Goal: Task Accomplishment & Management: Manage account settings

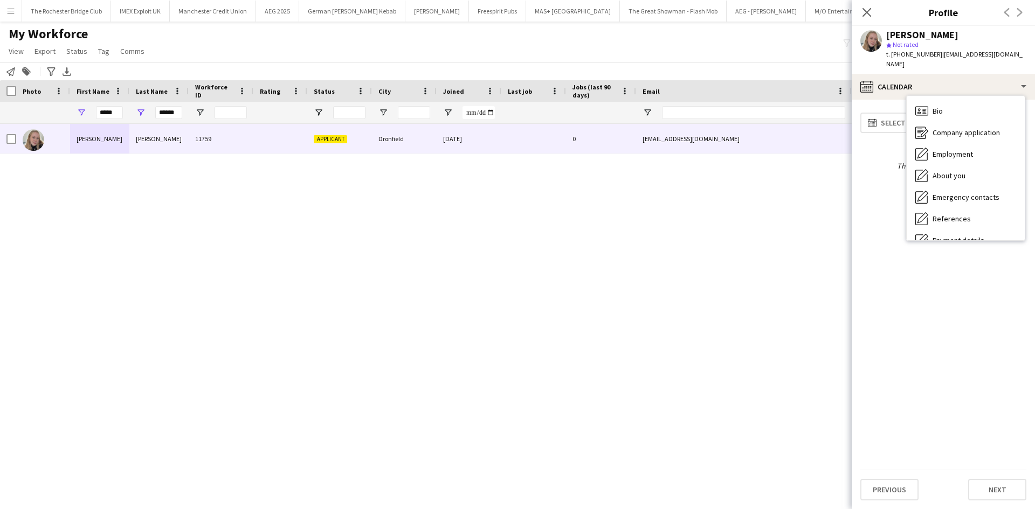
scroll to position [144, 0]
drag, startPoint x: 281, startPoint y: 281, endPoint x: 306, endPoint y: 276, distance: 25.2
click at [281, 280] on div "Megan Bailey 11759 Applicant Dronfield 06-06-2025 0 meganrose.11@icloud.com +44…" at bounding box center [501, 303] width 1002 height 358
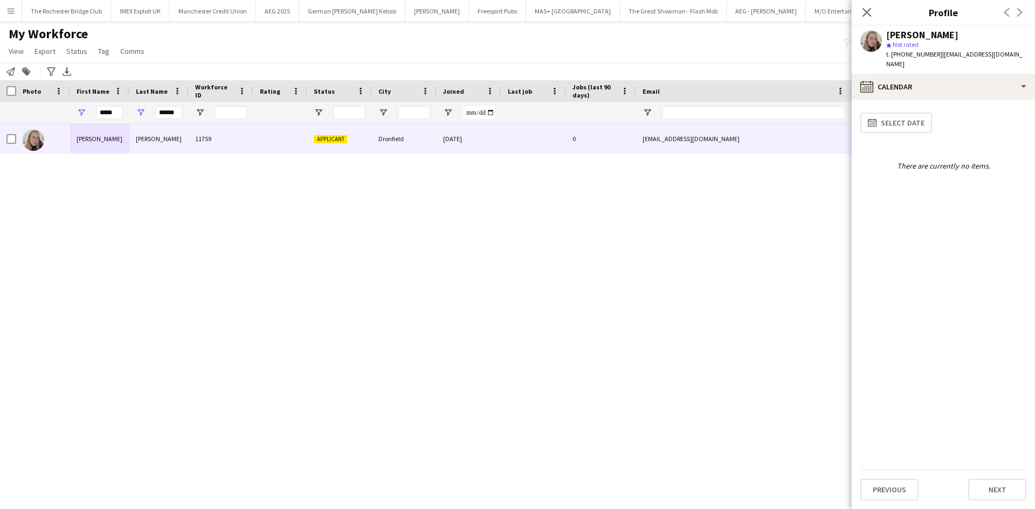
click at [293, 227] on div "Megan Bailey 11759 Applicant Dronfield 06-06-2025 0 meganrose.11@icloud.com +44…" at bounding box center [501, 303] width 1002 height 358
click at [114, 113] on input "*****" at bounding box center [109, 112] width 27 height 13
click at [120, 116] on input "*****" at bounding box center [109, 112] width 27 height 13
click at [162, 110] on input "******" at bounding box center [168, 112] width 27 height 13
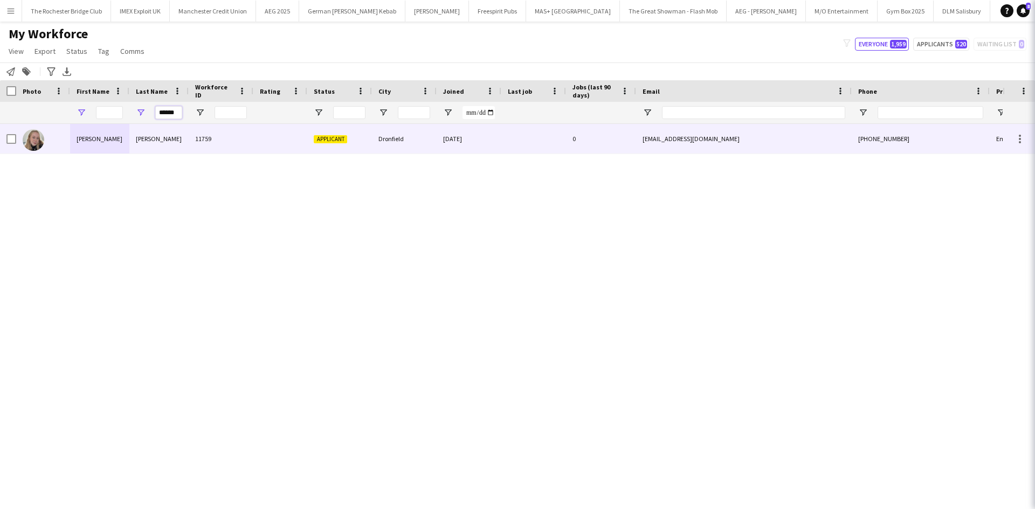
click at [162, 110] on input "******" at bounding box center [168, 112] width 27 height 13
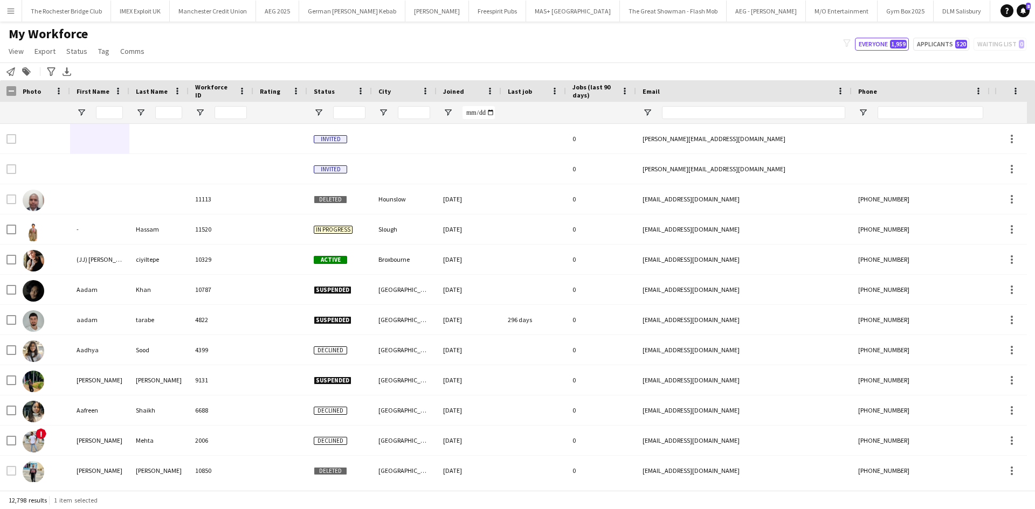
click at [232, 53] on div "My Workforce View Views Default view New view Update view Delete view Edit name…" at bounding box center [517, 44] width 1035 height 37
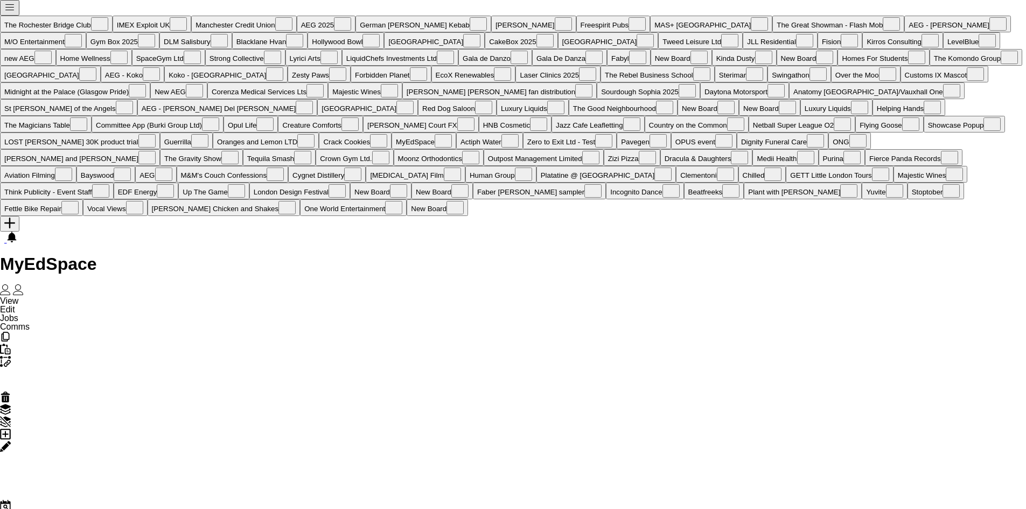
scroll to position [0, 4310]
drag, startPoint x: 549, startPoint y: 318, endPoint x: 355, endPoint y: 320, distance: 194.5
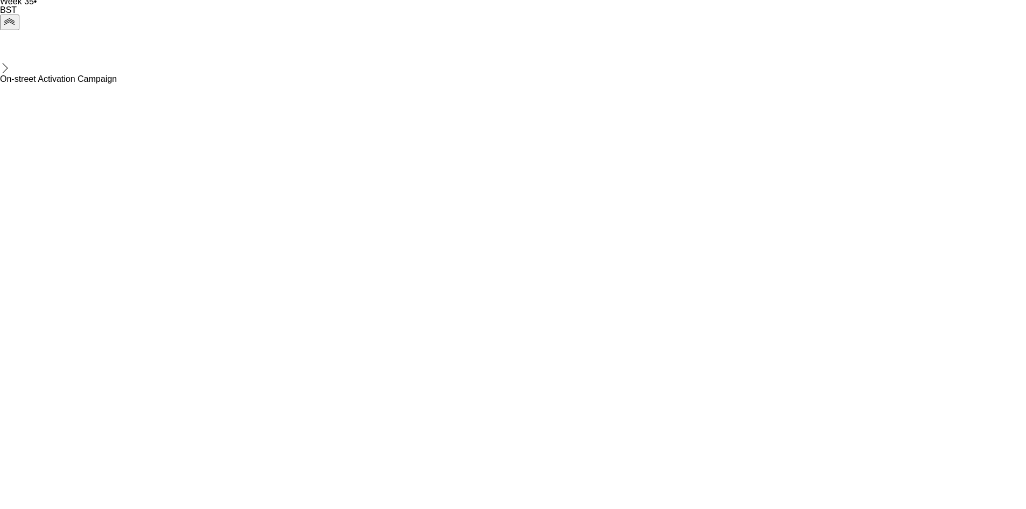
scroll to position [569, 0]
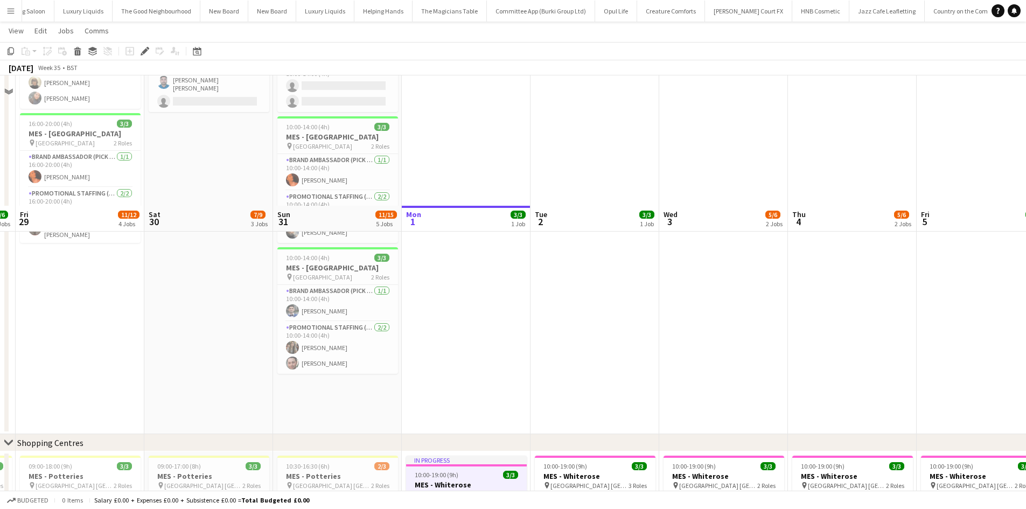
scroll to position [569, 0]
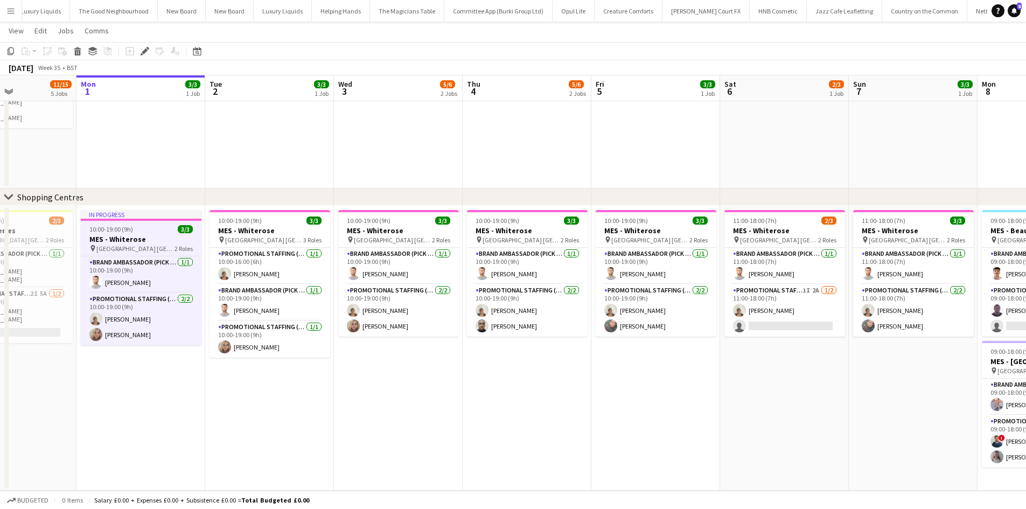
drag, startPoint x: 619, startPoint y: 393, endPoint x: 343, endPoint y: 398, distance: 275.4
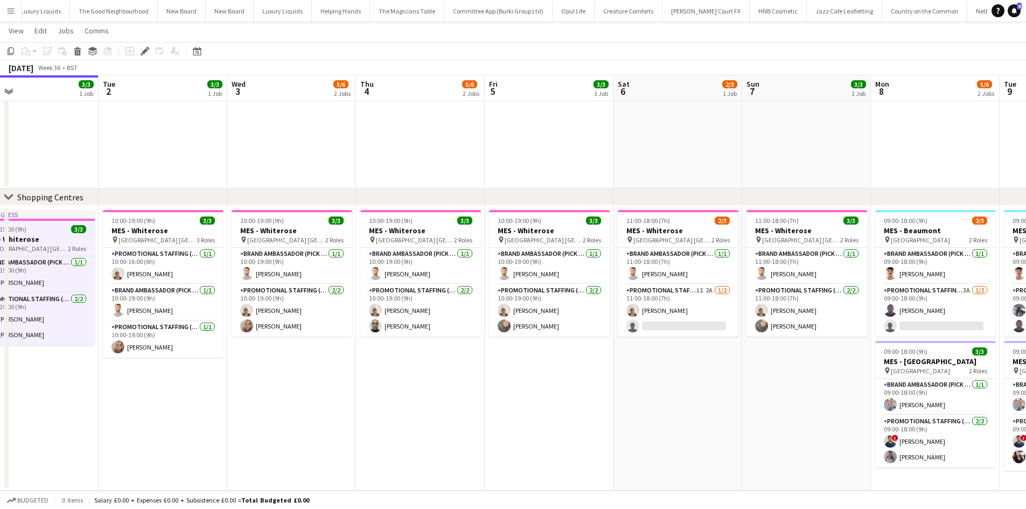
scroll to position [0, 547]
drag, startPoint x: 675, startPoint y: 397, endPoint x: 564, endPoint y: 399, distance: 111.0
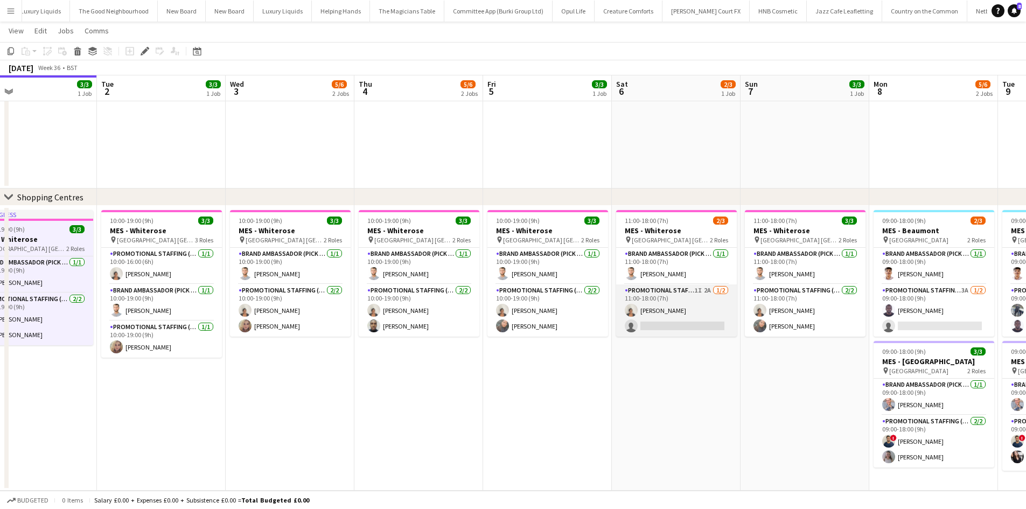
click at [695, 290] on app-card-role "Promotional Staffing (Brand Ambassadors) 1I 2A 1/2 11:00-18:00 (7h) Thandeka Ma…" at bounding box center [676, 310] width 121 height 52
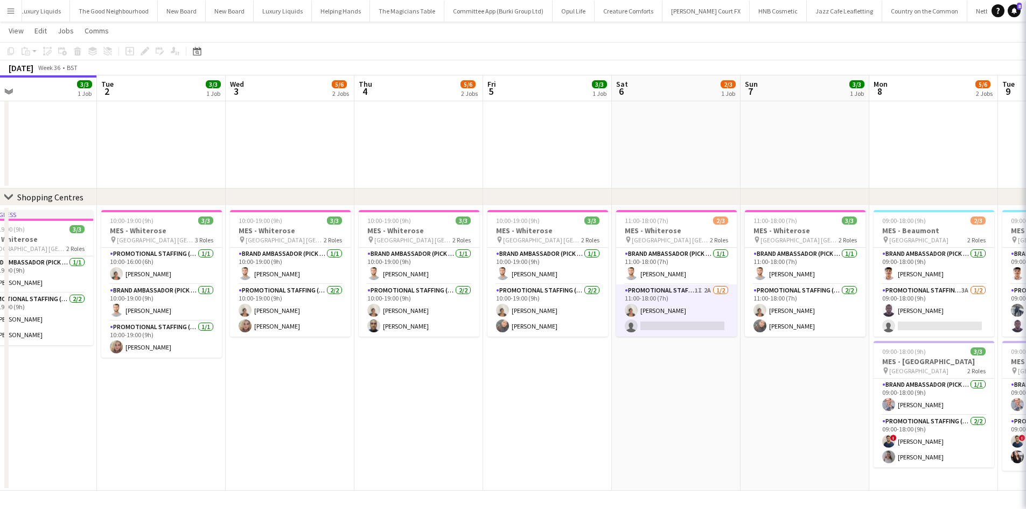
scroll to position [0, 546]
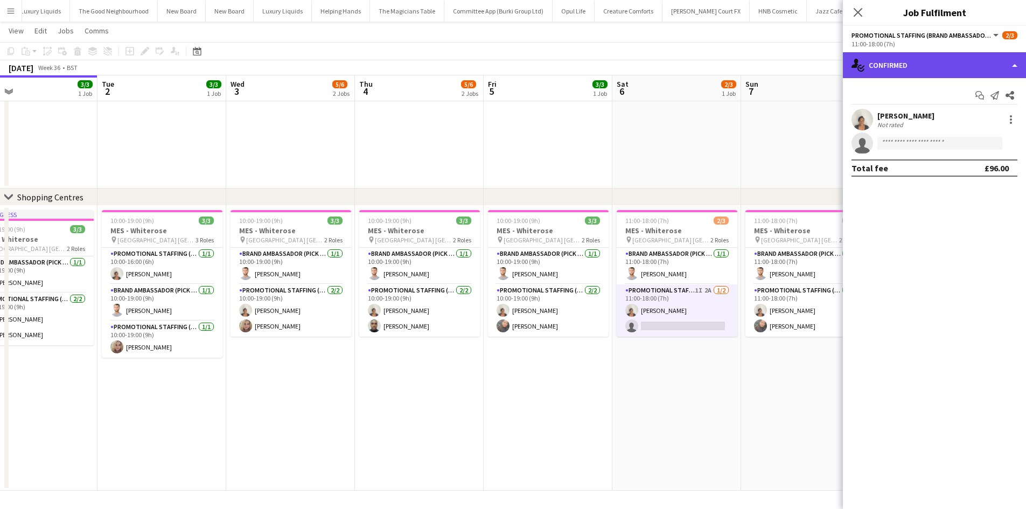
click at [924, 65] on div "single-neutral-actions-check-2 Confirmed" at bounding box center [934, 65] width 183 height 26
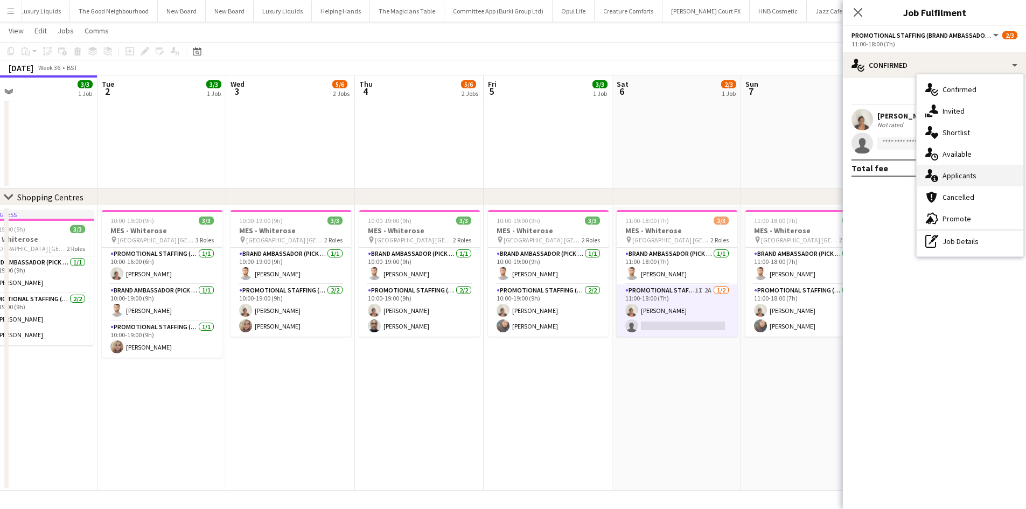
click at [989, 176] on div "single-neutral-actions-information Applicants" at bounding box center [970, 176] width 107 height 22
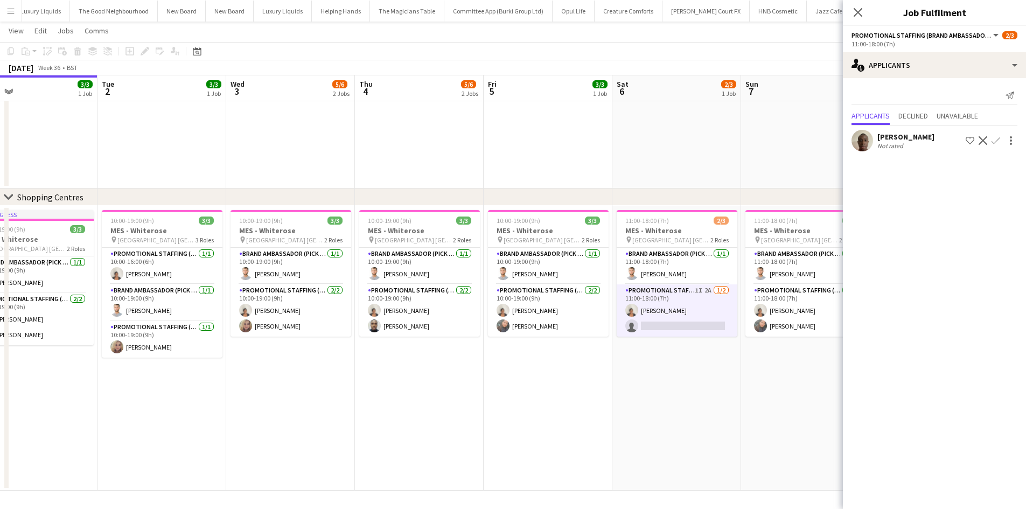
click at [990, 137] on button "Confirm" at bounding box center [996, 140] width 13 height 13
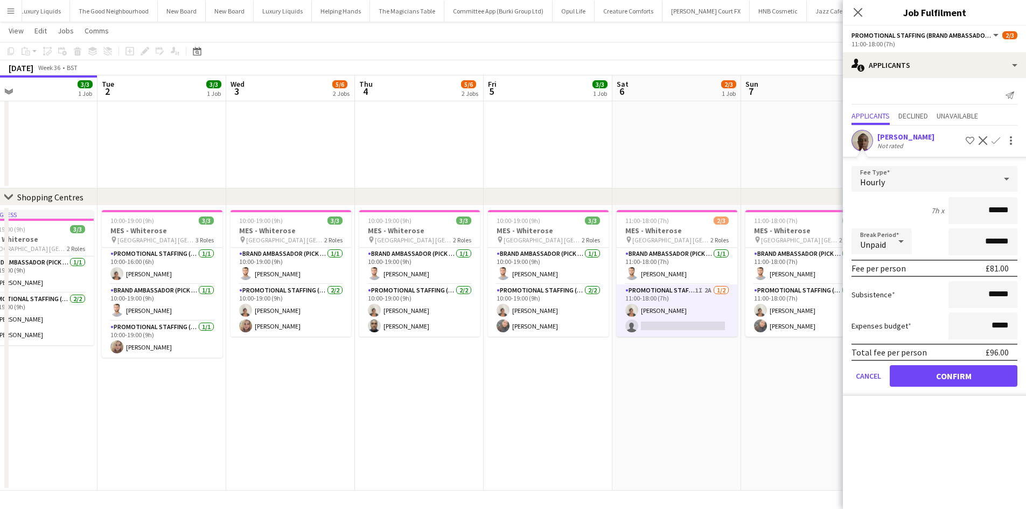
click at [962, 361] on div "Total fee per person £96.00" at bounding box center [935, 352] width 166 height 17
click at [964, 370] on button "Confirm" at bounding box center [954, 376] width 128 height 22
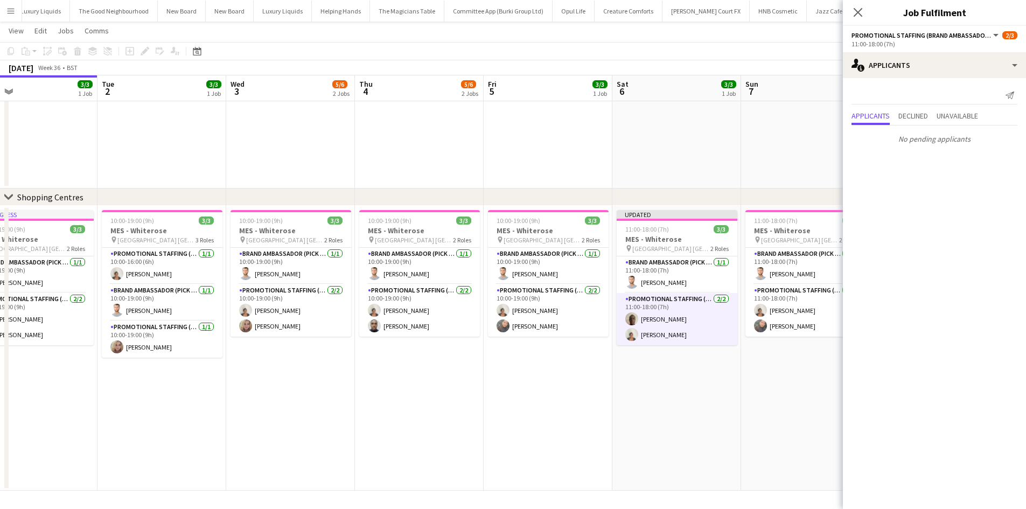
click at [759, 416] on app-date-cell "11:00-18:00 (7h) 3/3 MES - Whiterose pin Whiterose Shopping Centre Leeds 2 Role…" at bounding box center [805, 348] width 129 height 285
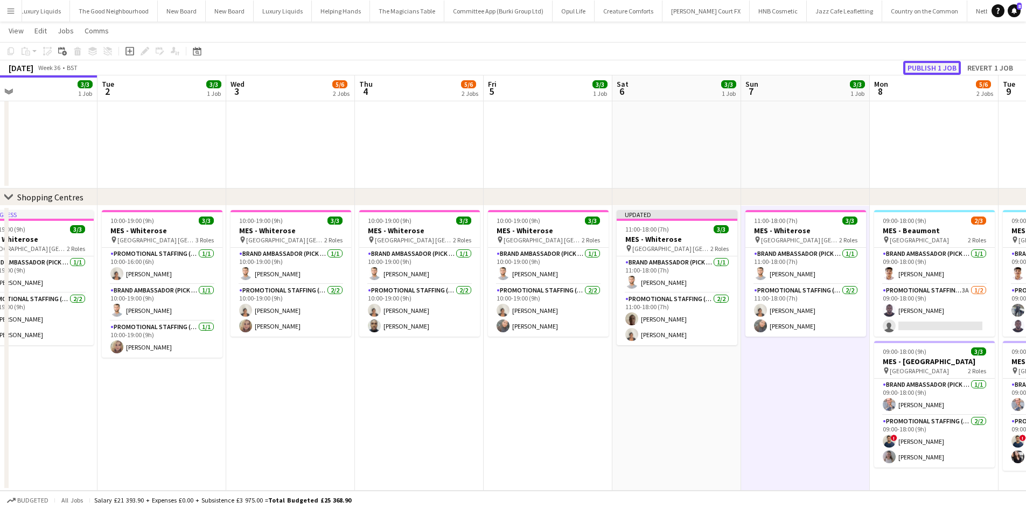
click at [929, 71] on button "Publish 1 job" at bounding box center [933, 68] width 58 height 14
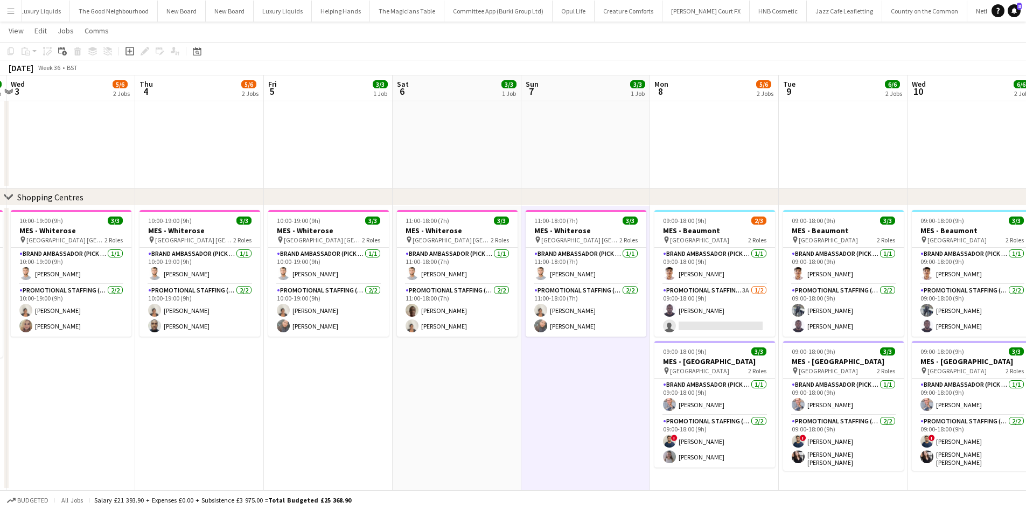
drag, startPoint x: 690, startPoint y: 360, endPoint x: 523, endPoint y: 367, distance: 167.7
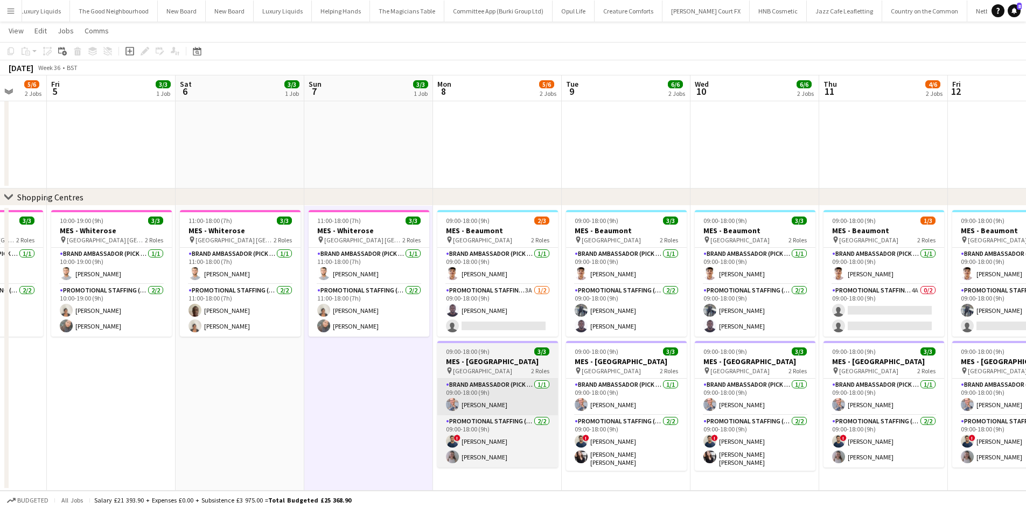
drag, startPoint x: 480, startPoint y: 383, endPoint x: 435, endPoint y: 388, distance: 45.6
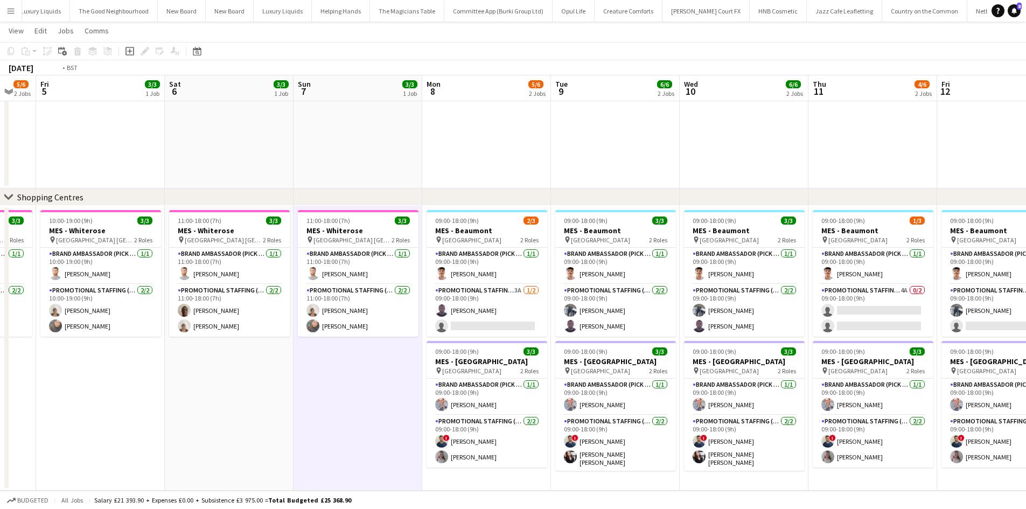
drag, startPoint x: 547, startPoint y: 423, endPoint x: 789, endPoint y: 399, distance: 243.1
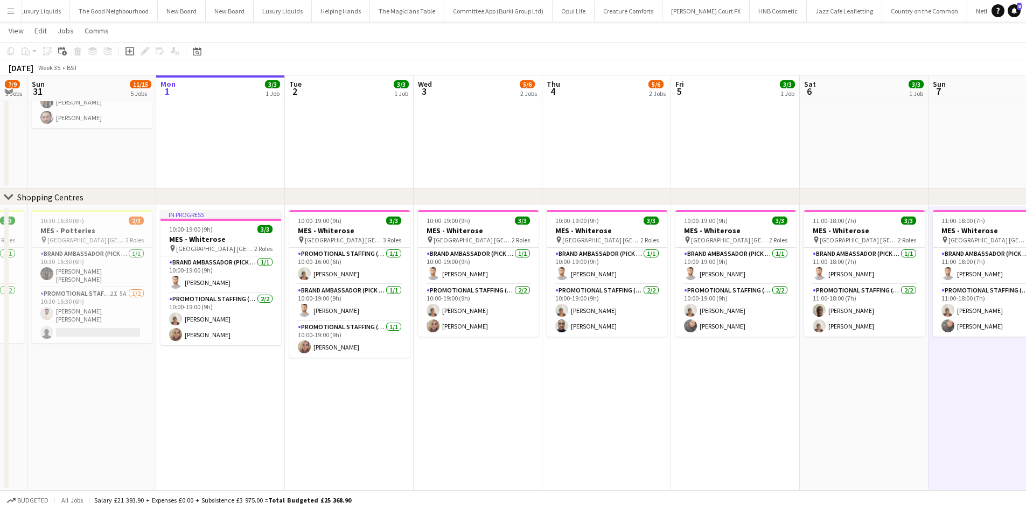
scroll to position [0, 493]
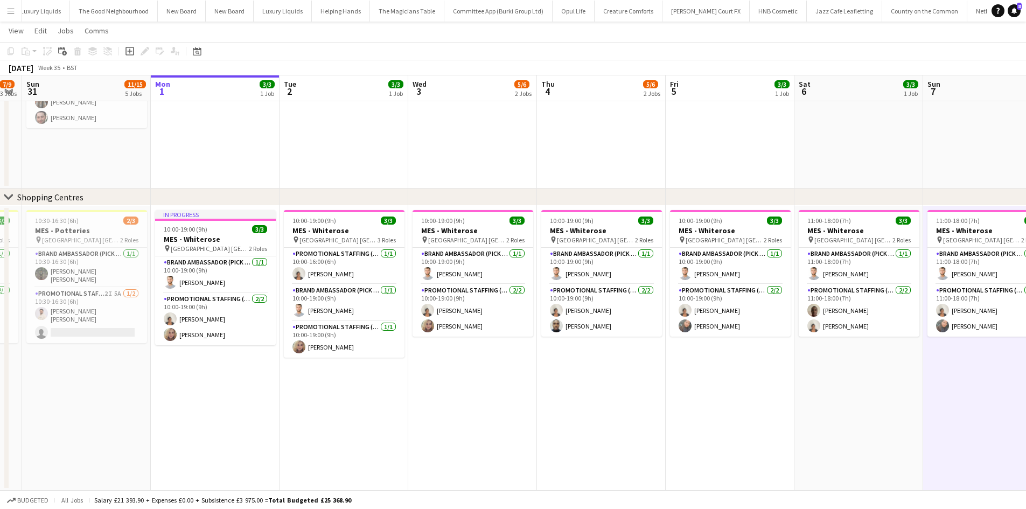
drag, startPoint x: 405, startPoint y: 435, endPoint x: 475, endPoint y: 448, distance: 71.3
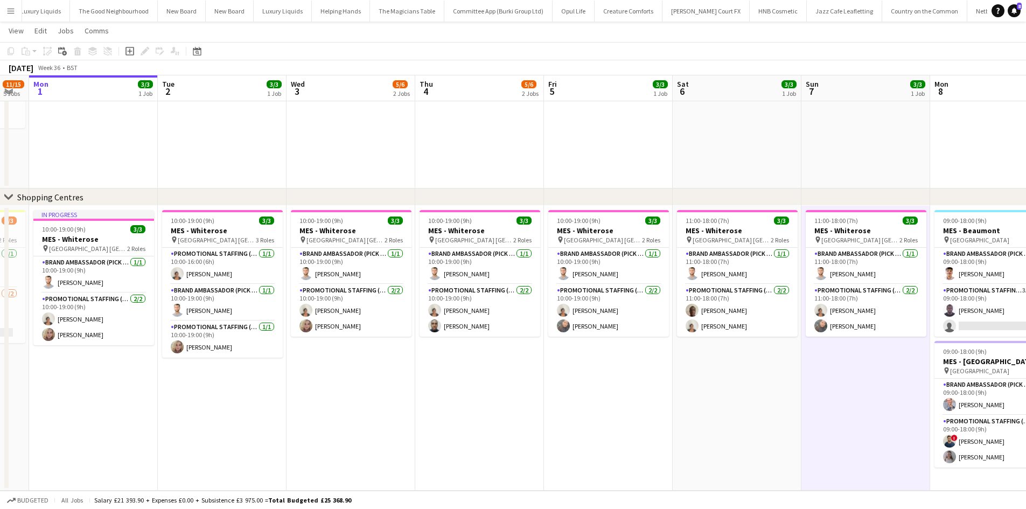
drag, startPoint x: 748, startPoint y: 461, endPoint x: 369, endPoint y: 455, distance: 379.4
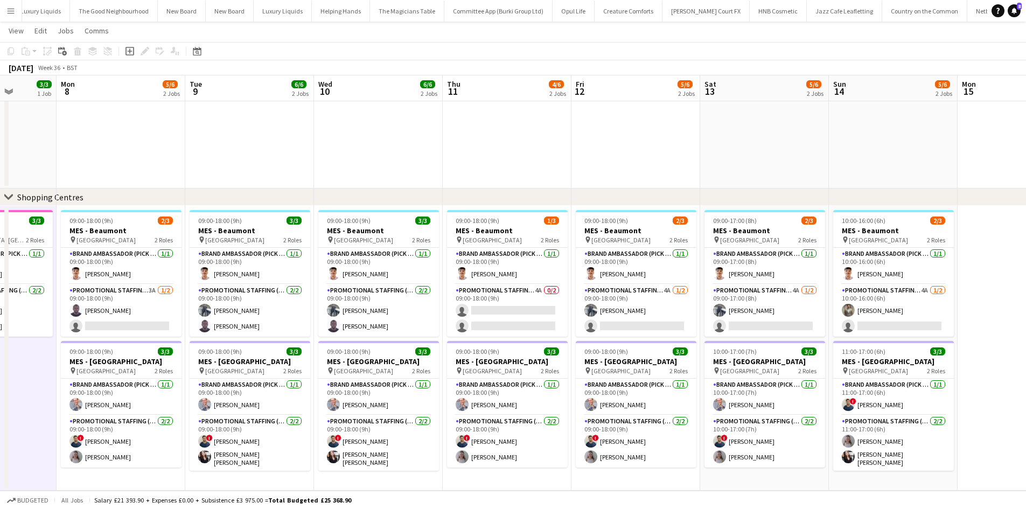
drag, startPoint x: 632, startPoint y: 363, endPoint x: 19, endPoint y: 354, distance: 612.7
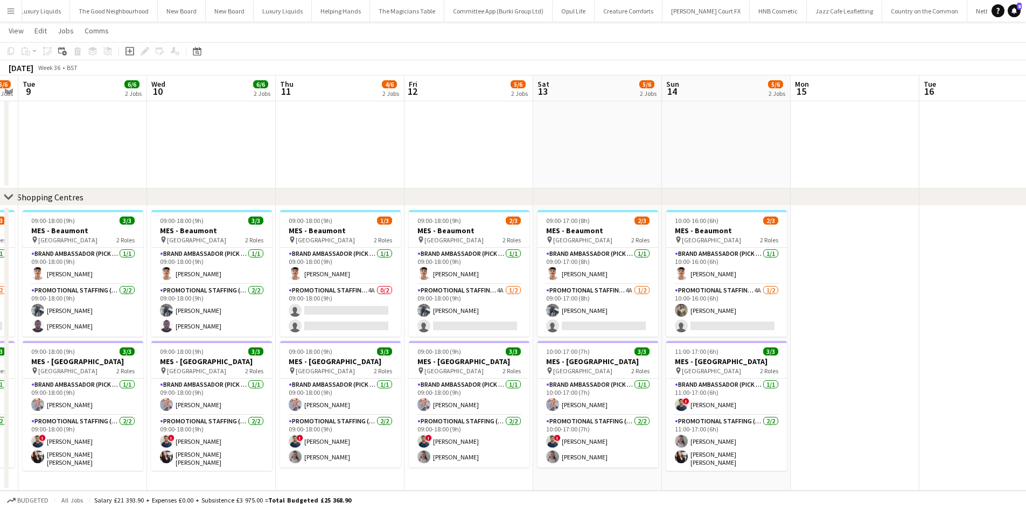
scroll to position [0, 306]
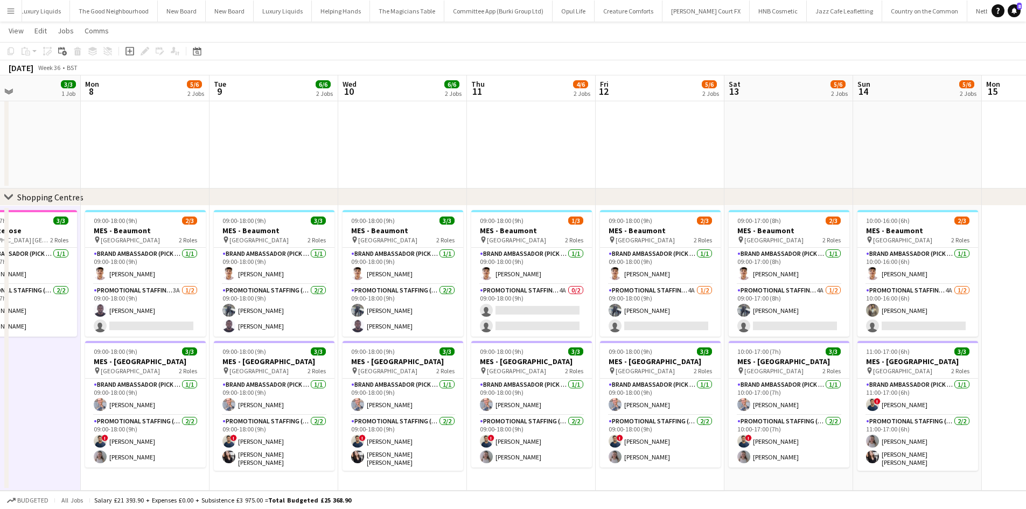
drag, startPoint x: 676, startPoint y: 346, endPoint x: 724, endPoint y: 350, distance: 48.1
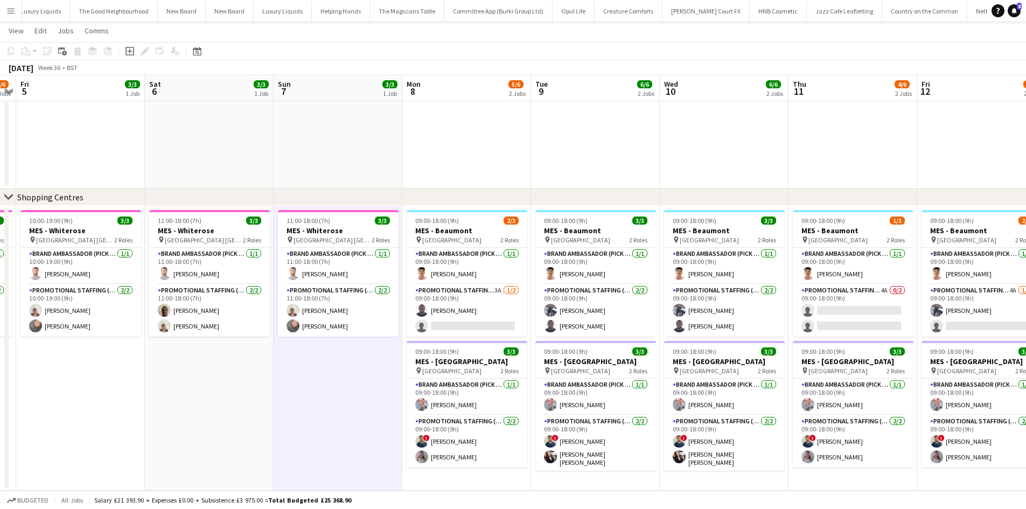
scroll to position [0, 333]
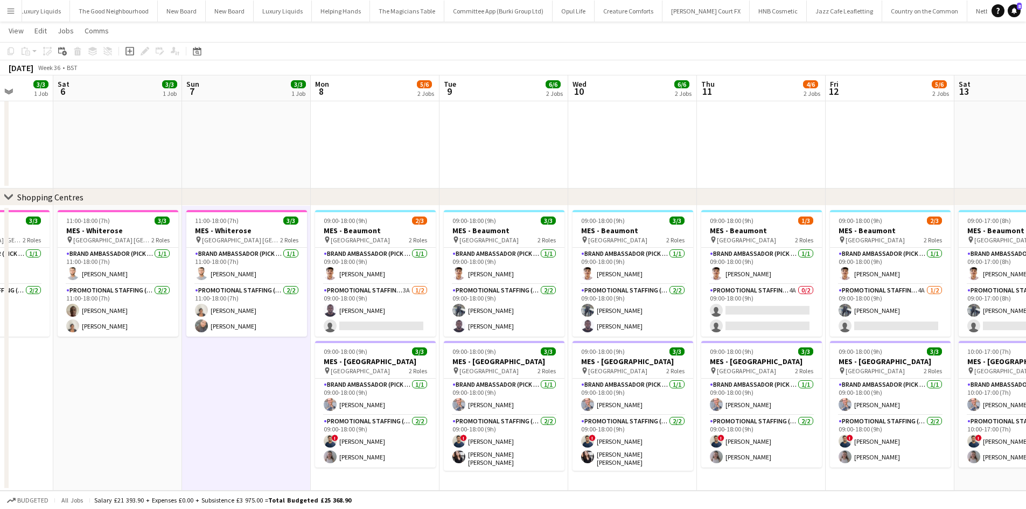
drag, startPoint x: 255, startPoint y: 134, endPoint x: 469, endPoint y: 106, distance: 215.7
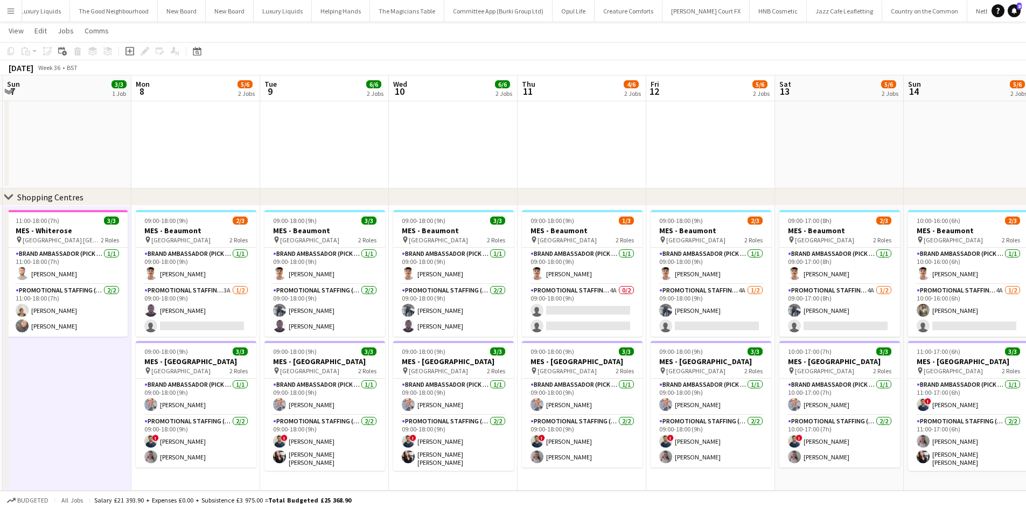
drag, startPoint x: 517, startPoint y: 103, endPoint x: 337, endPoint y: 140, distance: 183.1
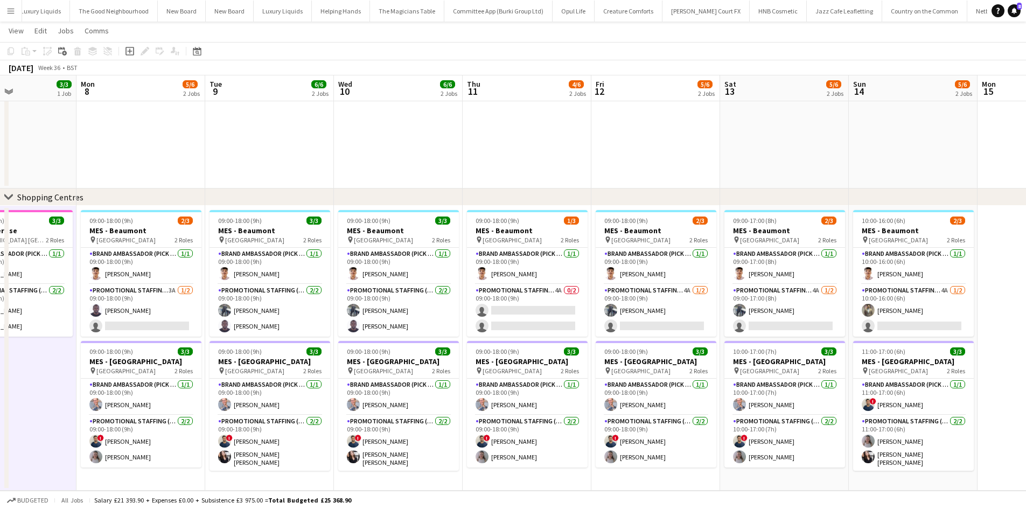
scroll to position [0, 311]
drag, startPoint x: 551, startPoint y: 120, endPoint x: 495, endPoint y: 130, distance: 56.9
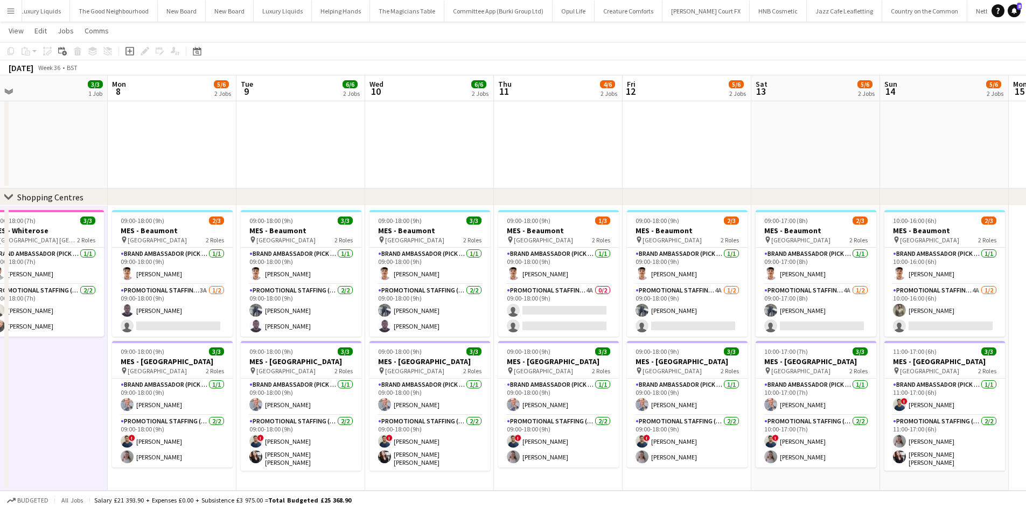
scroll to position [0, 278]
drag, startPoint x: 284, startPoint y: 157, endPoint x: 319, endPoint y: 157, distance: 34.5
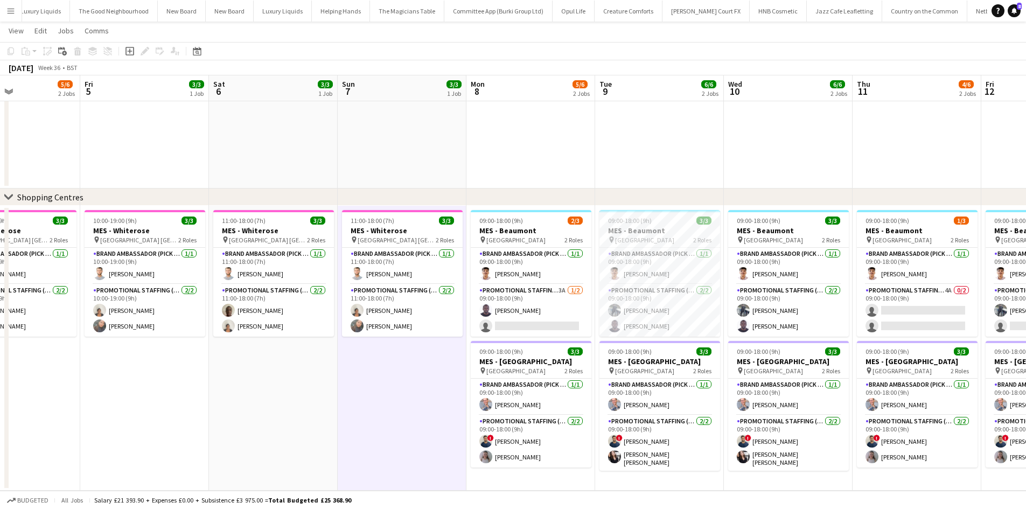
drag, startPoint x: 434, startPoint y: 170, endPoint x: 603, endPoint y: 165, distance: 169.3
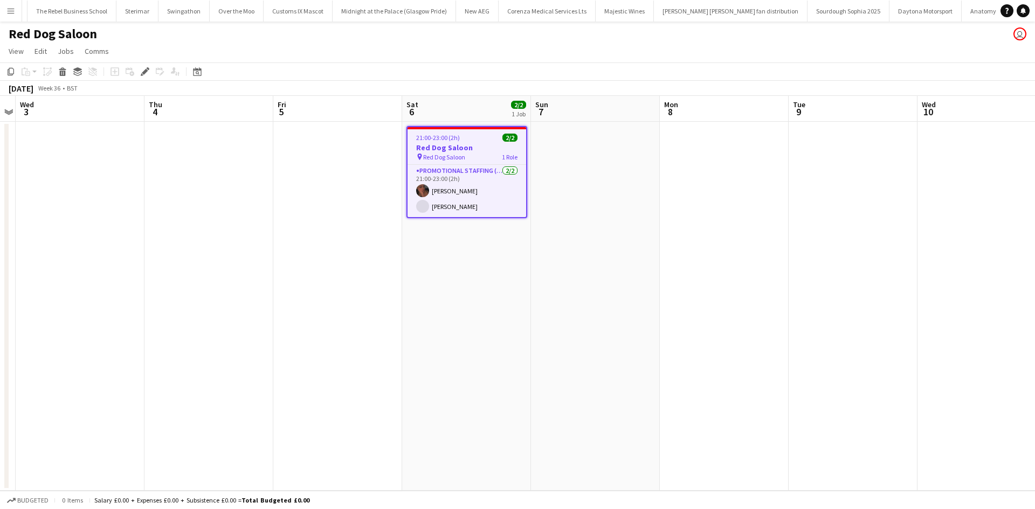
scroll to position [0, 2862]
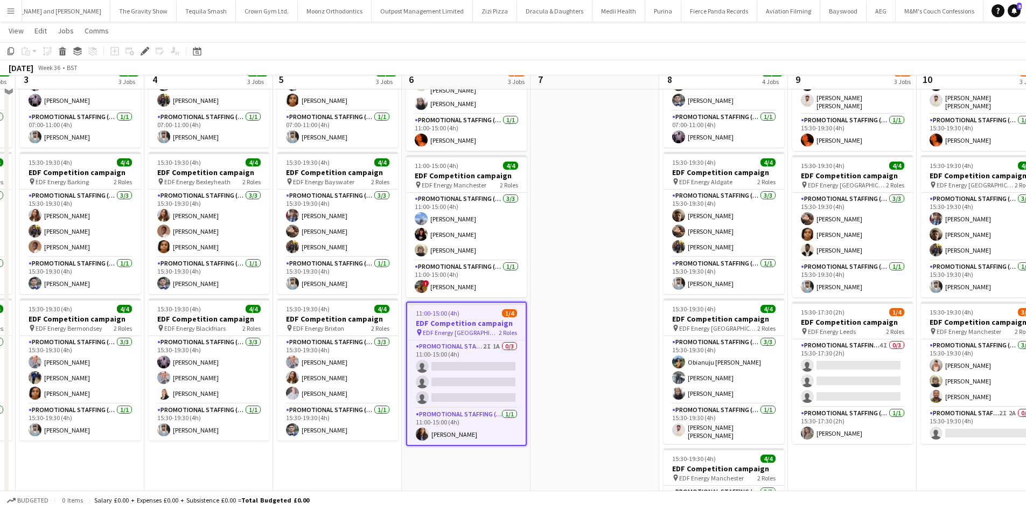
scroll to position [108, 0]
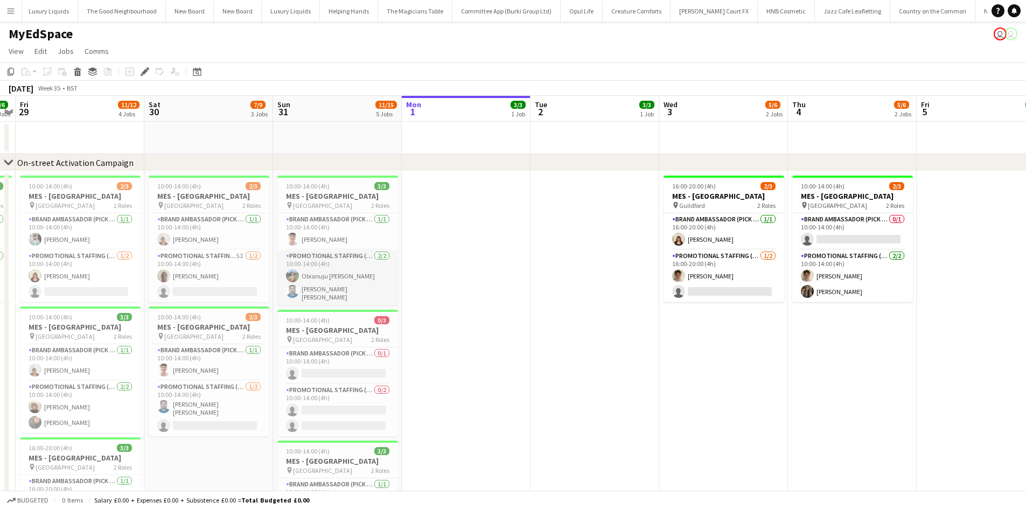
scroll to position [0, 4310]
drag, startPoint x: 369, startPoint y: 279, endPoint x: 907, endPoint y: 295, distance: 538.5
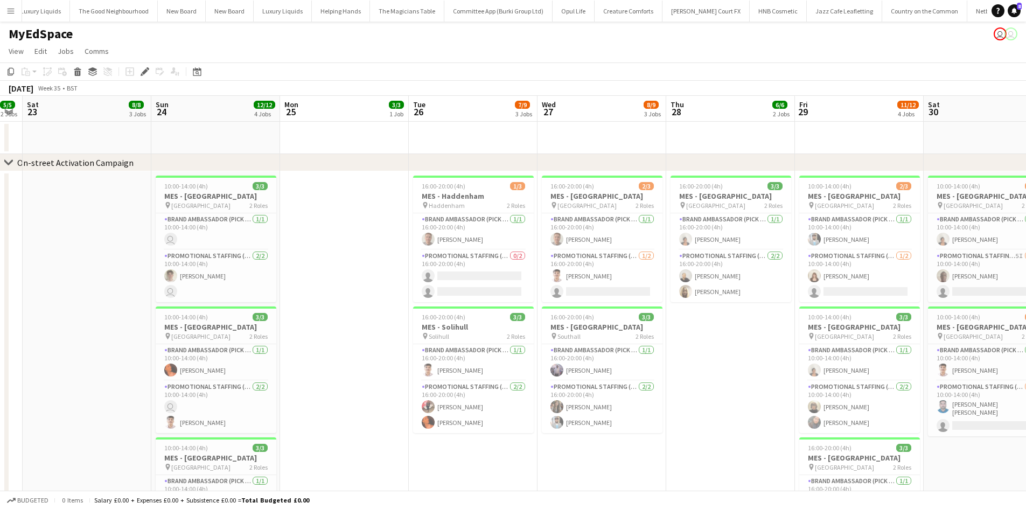
drag, startPoint x: 499, startPoint y: 295, endPoint x: 690, endPoint y: 298, distance: 190.8
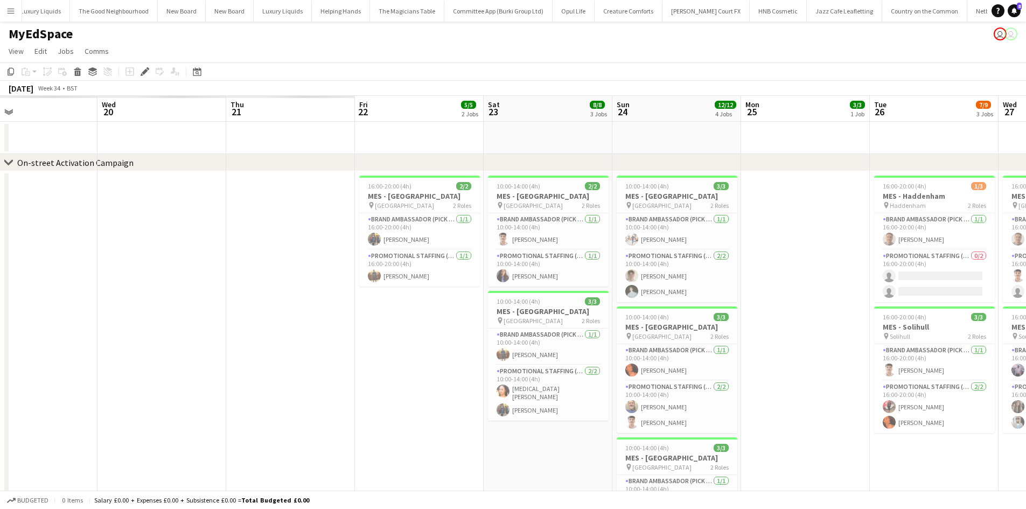
drag, startPoint x: 442, startPoint y: 298, endPoint x: 777, endPoint y: 317, distance: 335.7
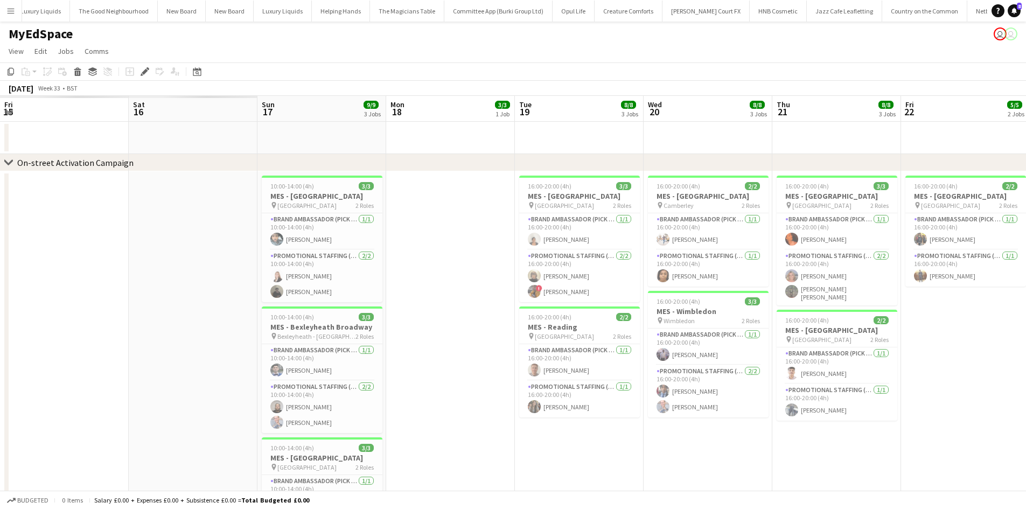
drag, startPoint x: 216, startPoint y: 286, endPoint x: 863, endPoint y: 304, distance: 647.4
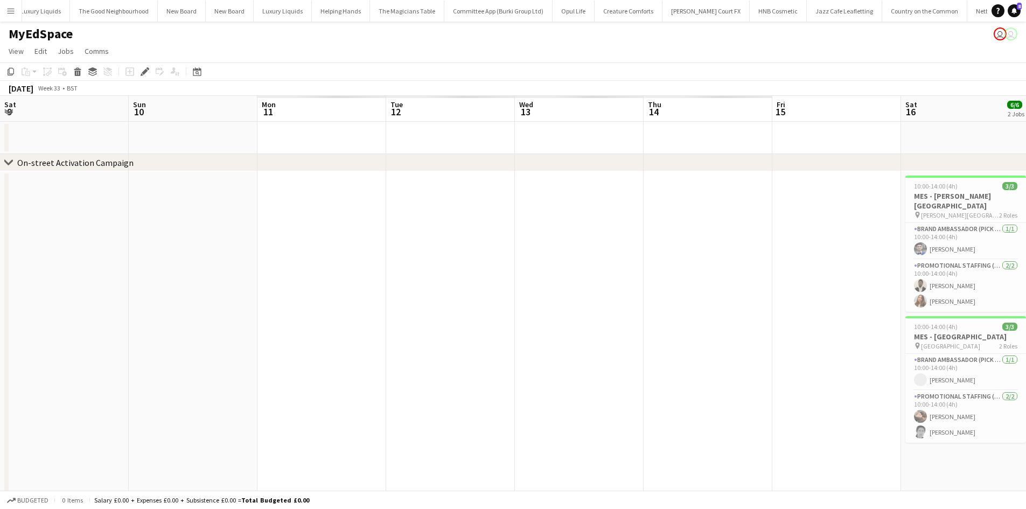
scroll to position [0, 0]
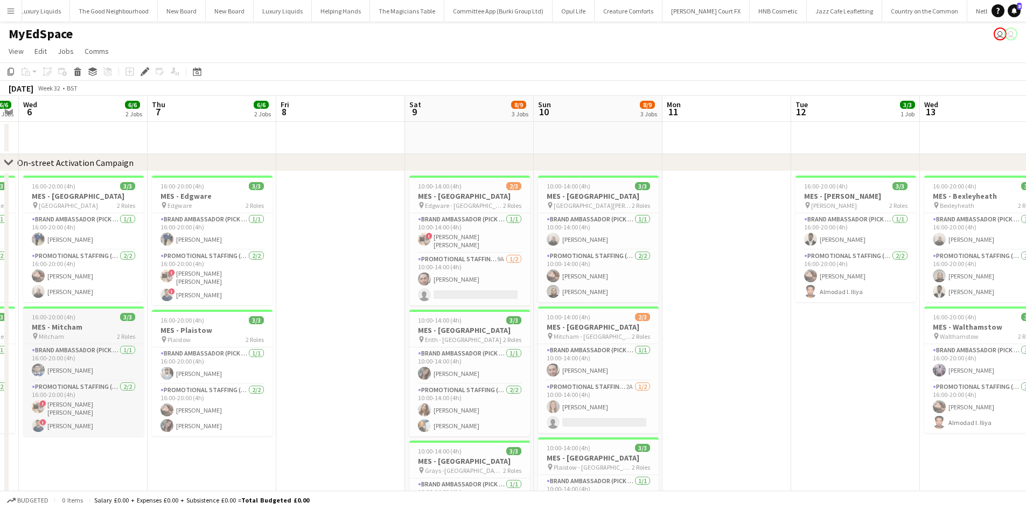
drag, startPoint x: 647, startPoint y: 335, endPoint x: 597, endPoint y: 339, distance: 49.8
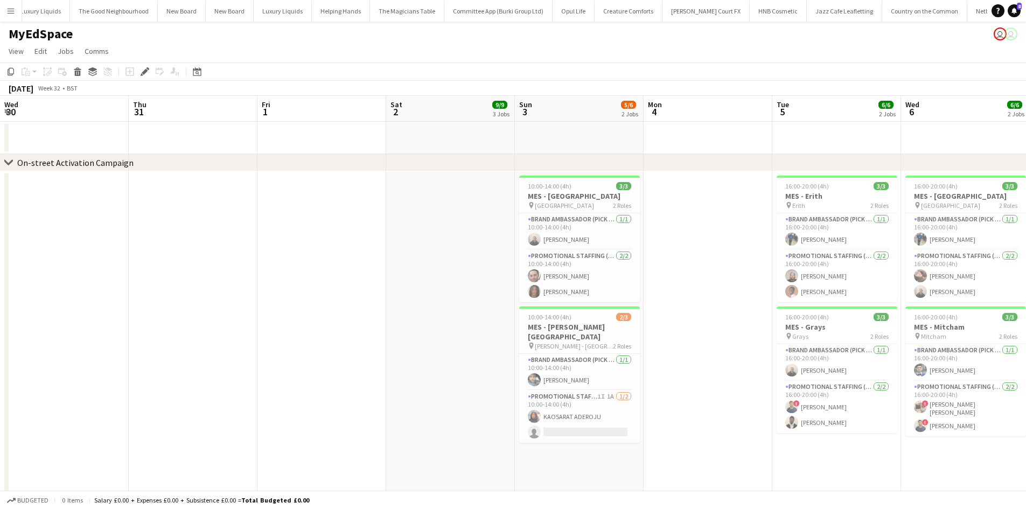
drag, startPoint x: 373, startPoint y: 345, endPoint x: 900, endPoint y: 395, distance: 529.3
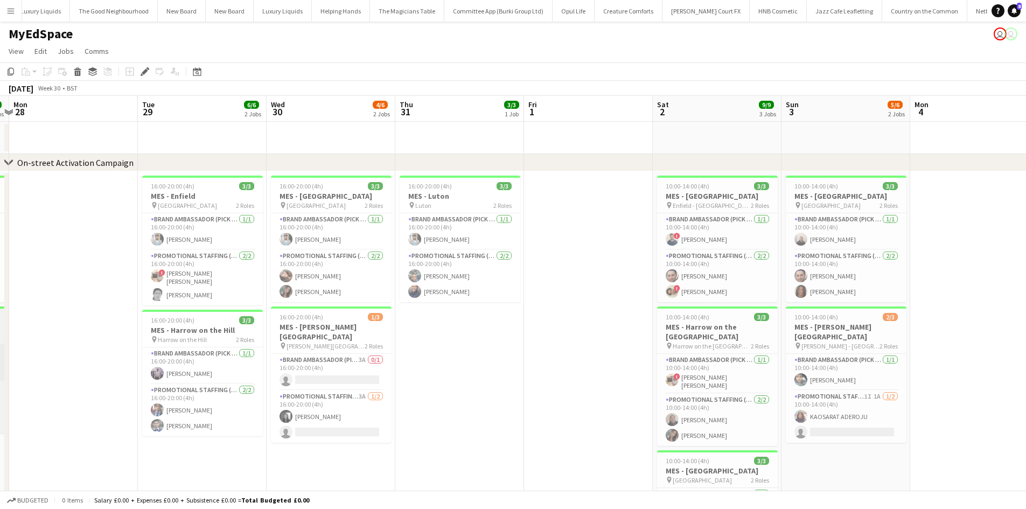
drag, startPoint x: 263, startPoint y: 340, endPoint x: 312, endPoint y: 369, distance: 56.7
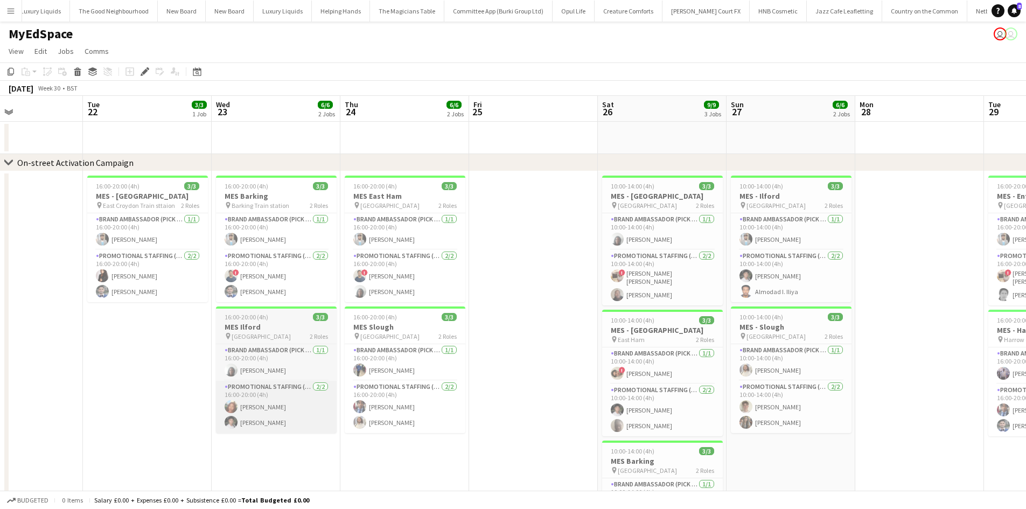
drag, startPoint x: 695, startPoint y: 407, endPoint x: 328, endPoint y: 384, distance: 367.7
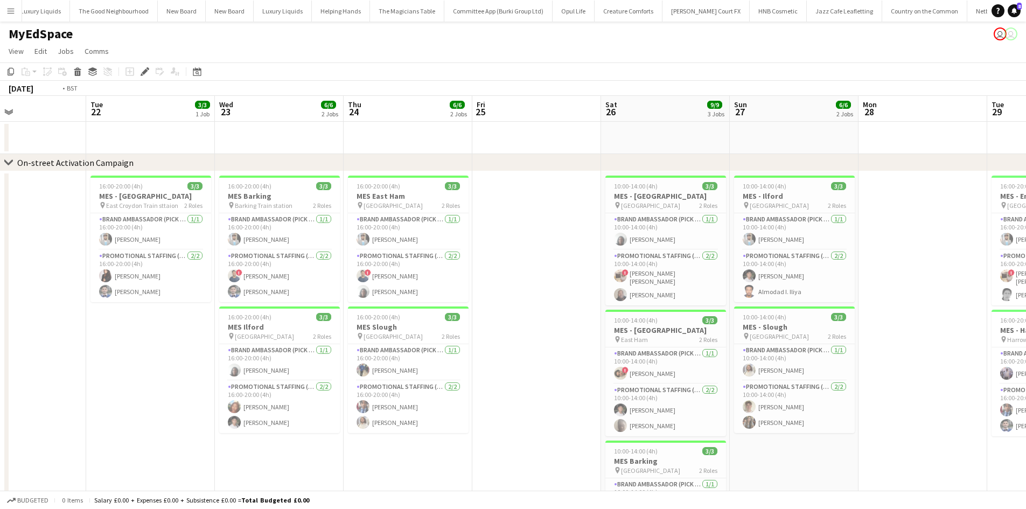
drag, startPoint x: 259, startPoint y: 375, endPoint x: 389, endPoint y: 315, distance: 143.5
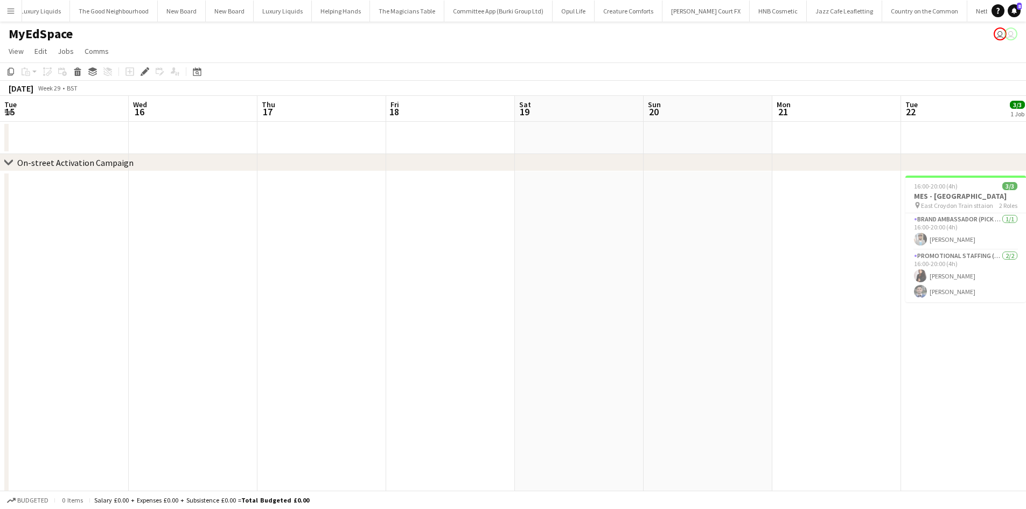
drag, startPoint x: 372, startPoint y: 270, endPoint x: 599, endPoint y: 269, distance: 226.8
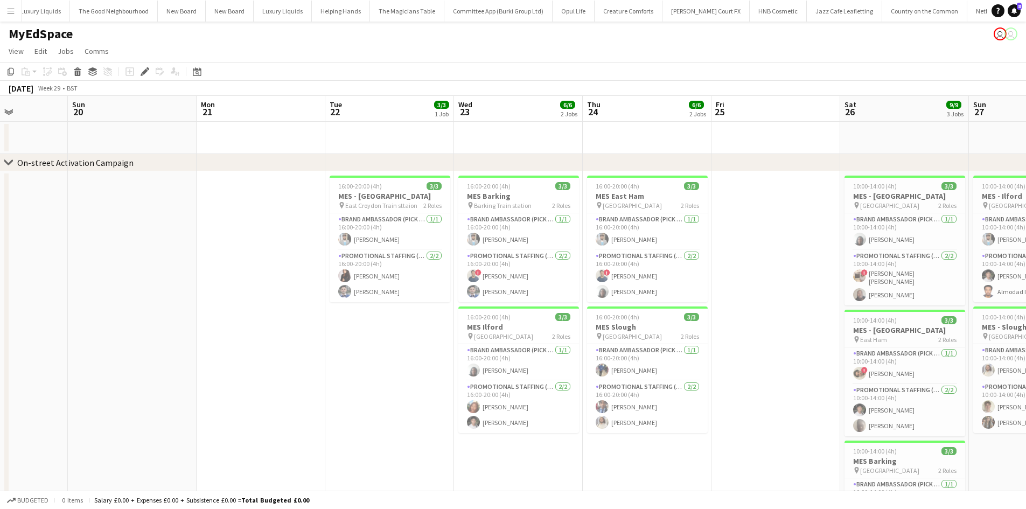
drag, startPoint x: 714, startPoint y: 281, endPoint x: 169, endPoint y: 221, distance: 549.0
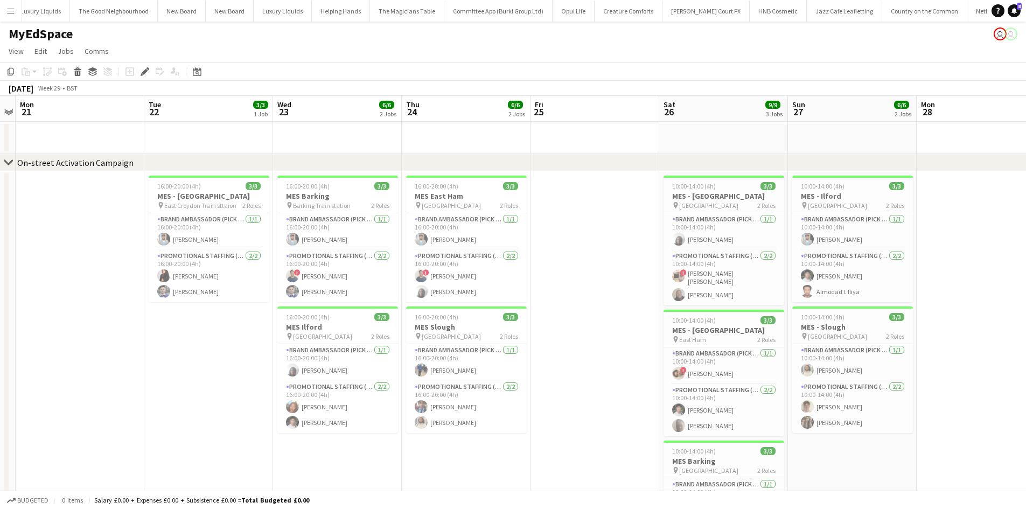
drag, startPoint x: 203, startPoint y: 219, endPoint x: -4, endPoint y: 200, distance: 207.2
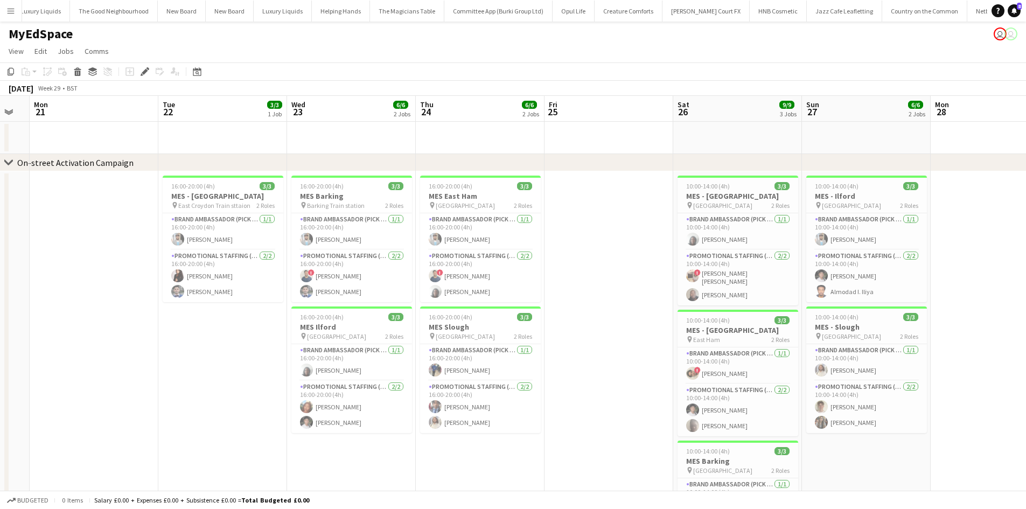
drag, startPoint x: 6, startPoint y: 204, endPoint x: 16, endPoint y: 207, distance: 9.7
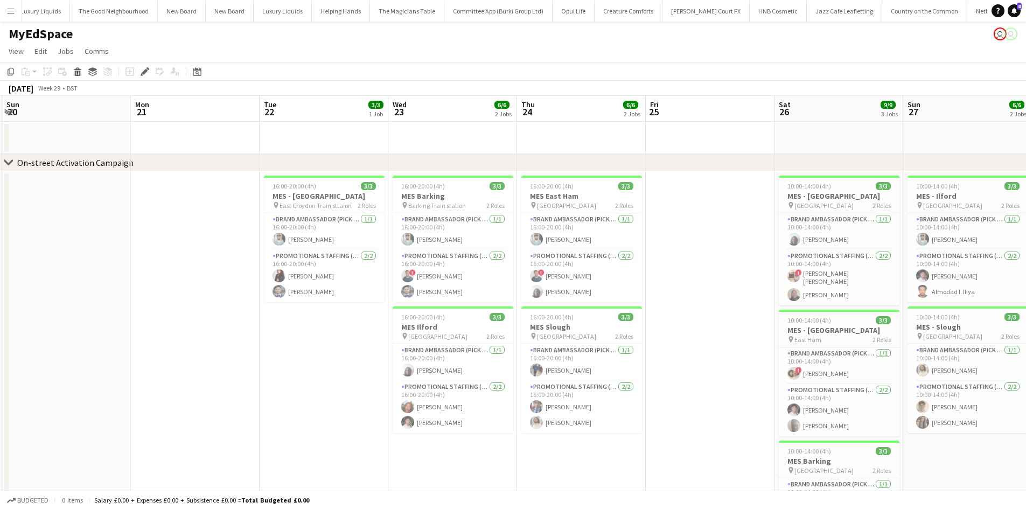
drag, startPoint x: 62, startPoint y: 215, endPoint x: 117, endPoint y: 224, distance: 56.2
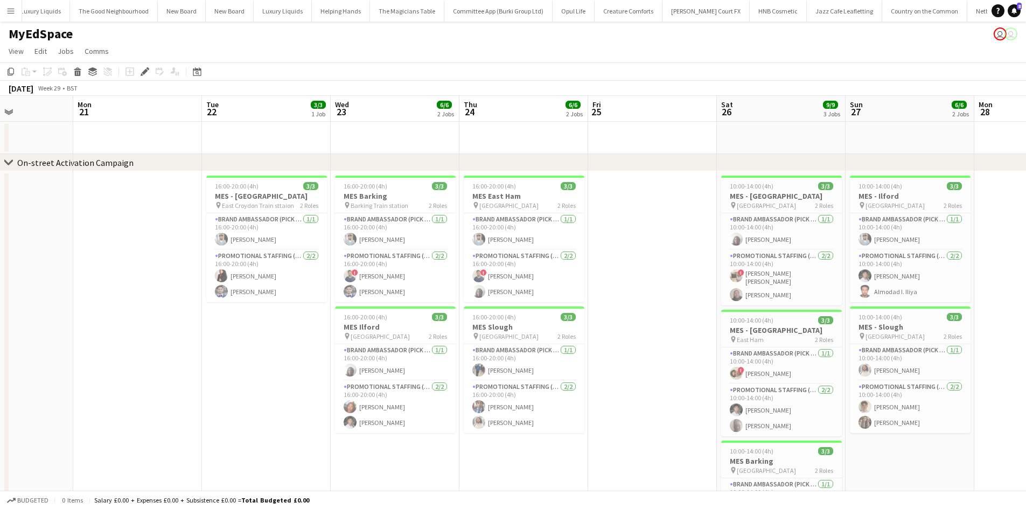
drag, startPoint x: 240, startPoint y: 328, endPoint x: 195, endPoint y: 328, distance: 45.3
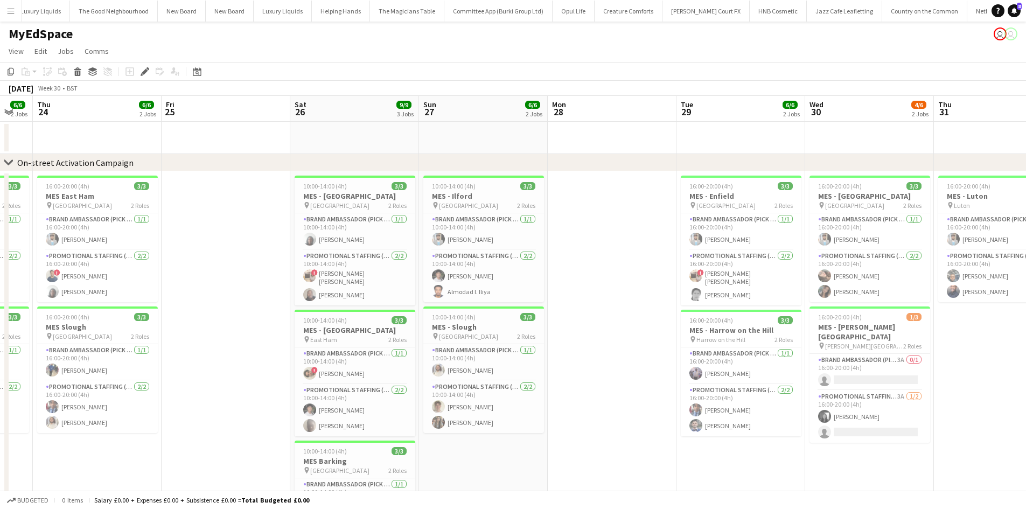
drag, startPoint x: 556, startPoint y: 353, endPoint x: 205, endPoint y: 351, distance: 350.2
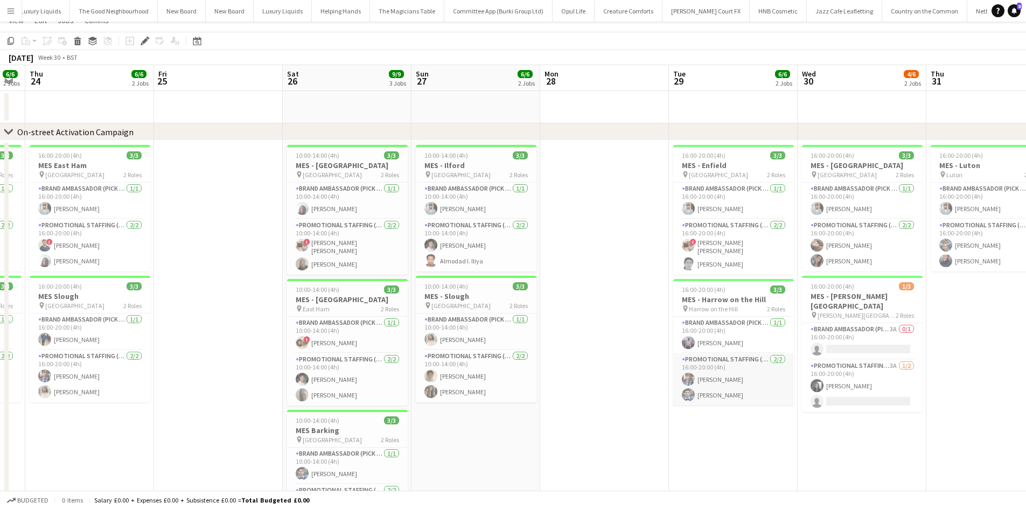
scroll to position [0, 0]
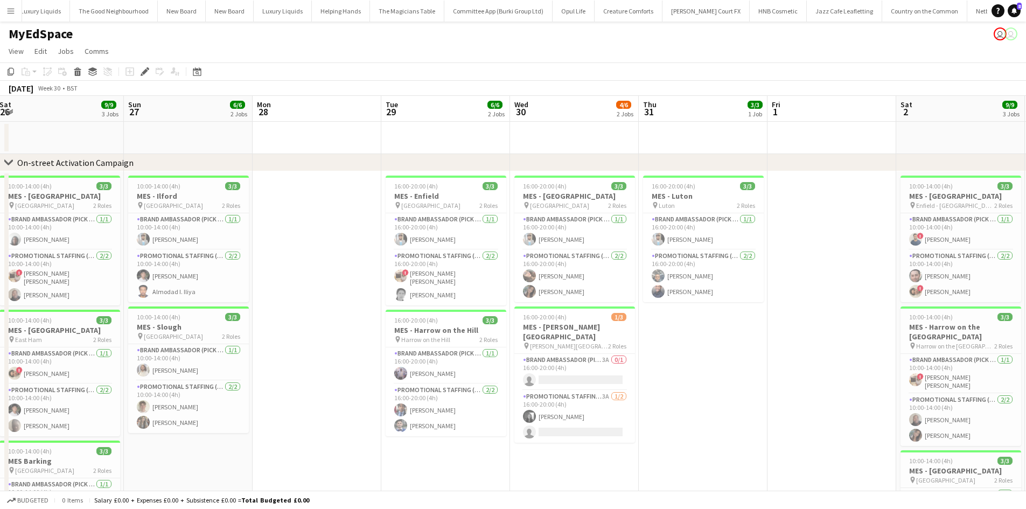
drag, startPoint x: 754, startPoint y: 460, endPoint x: 441, endPoint y: 419, distance: 316.3
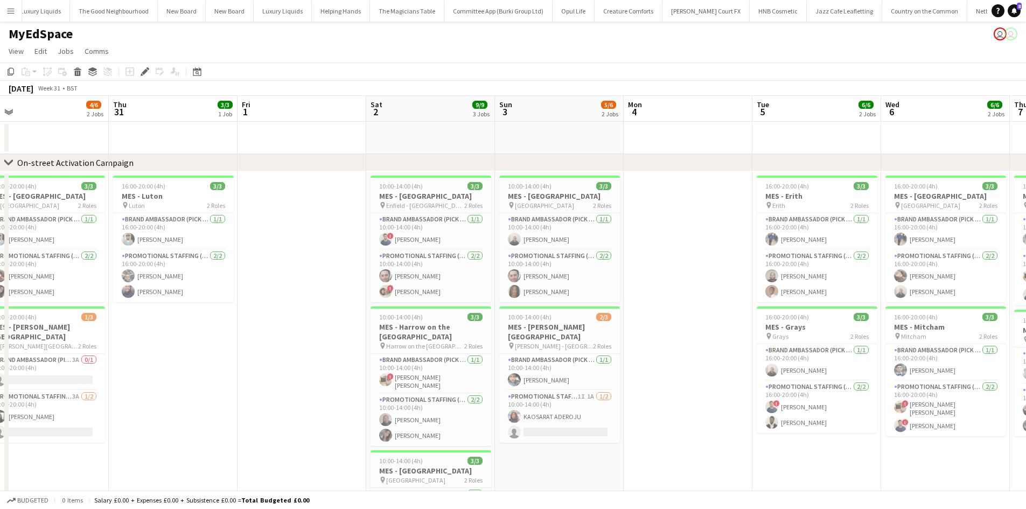
drag, startPoint x: 787, startPoint y: 450, endPoint x: 280, endPoint y: 346, distance: 517.2
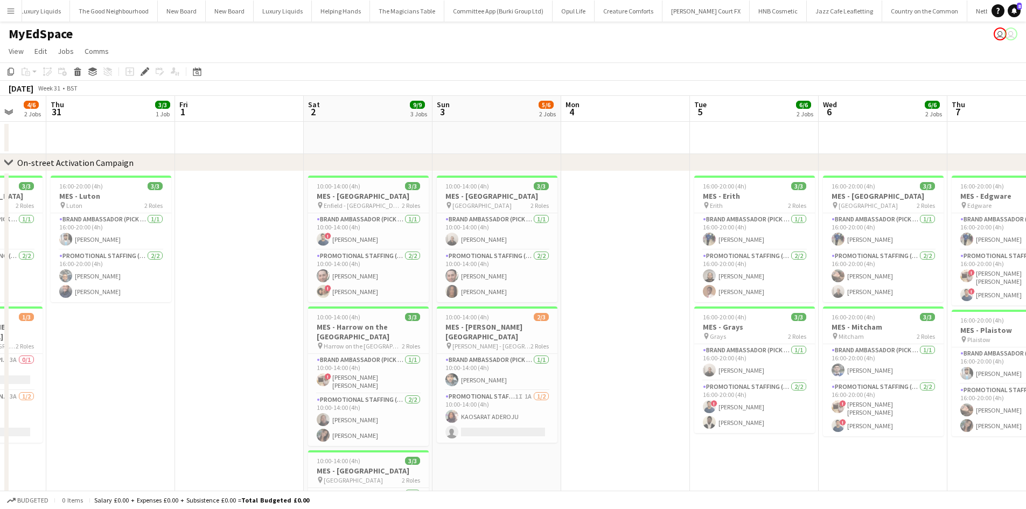
drag, startPoint x: 698, startPoint y: 408, endPoint x: 550, endPoint y: 401, distance: 148.9
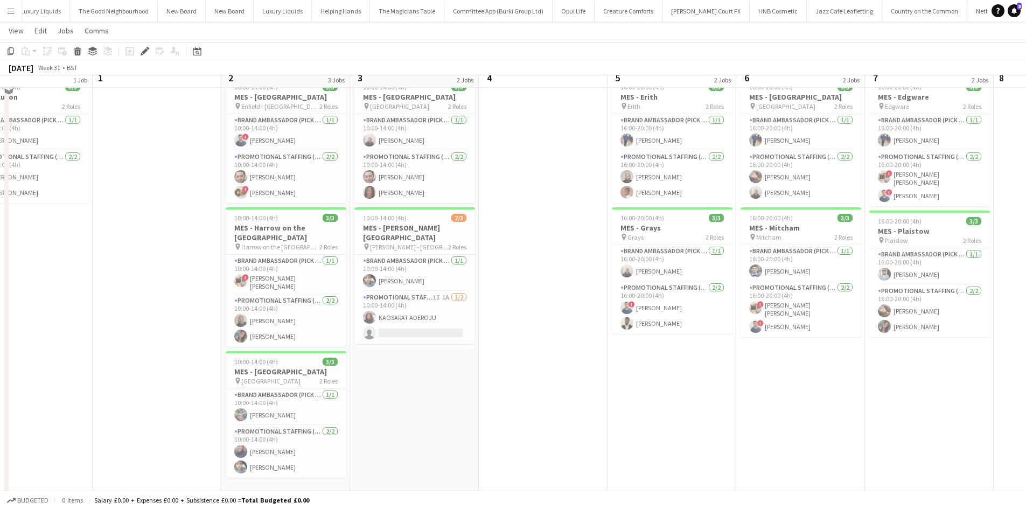
scroll to position [108, 0]
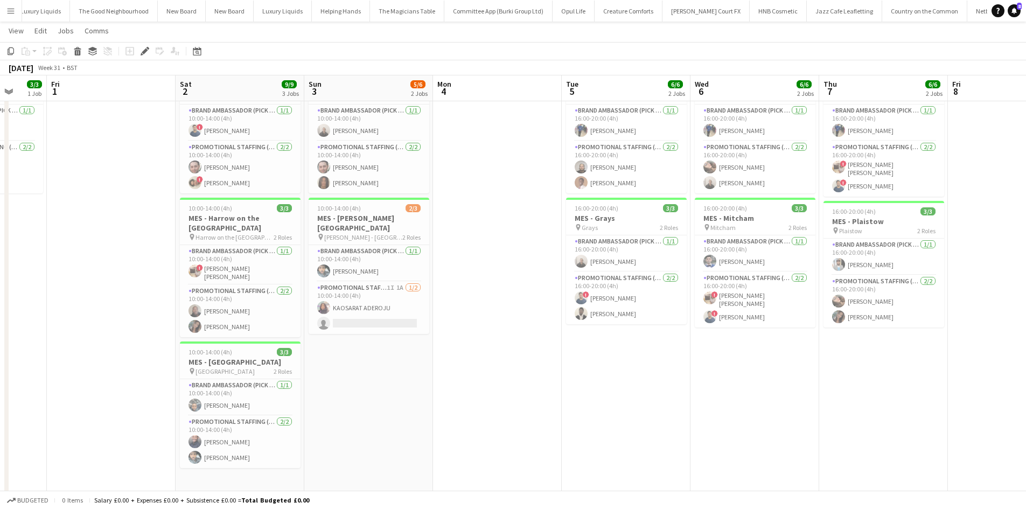
drag, startPoint x: 518, startPoint y: 393, endPoint x: 216, endPoint y: 361, distance: 303.4
click at [197, 359] on app-calendar-viewport "Tue 29 6/6 2 Jobs Wed 30 4/6 2 Jobs Thu 31 3/3 1 Job Fri 1 Sat 2 9/9 3 Jobs Sun…" at bounding box center [513, 443] width 1026 height 1018
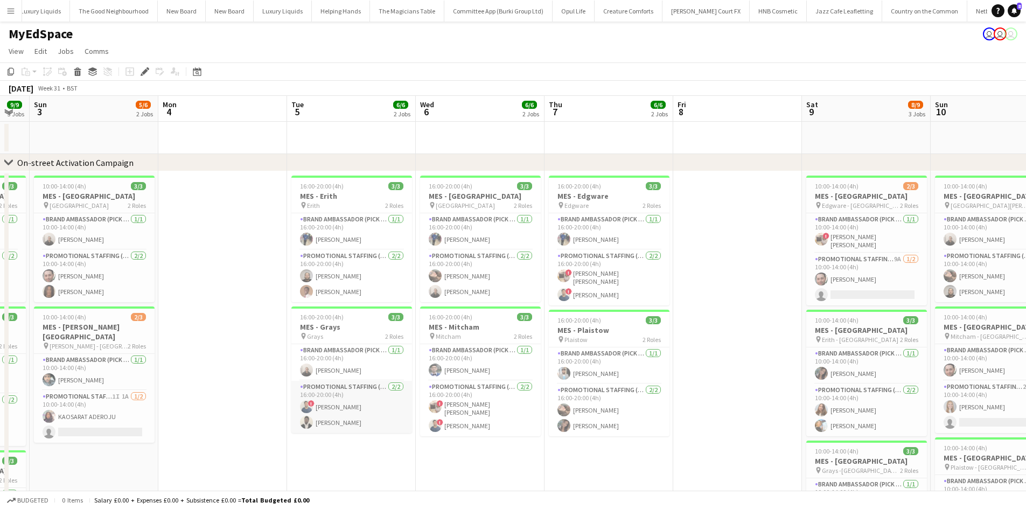
scroll to position [54, 0]
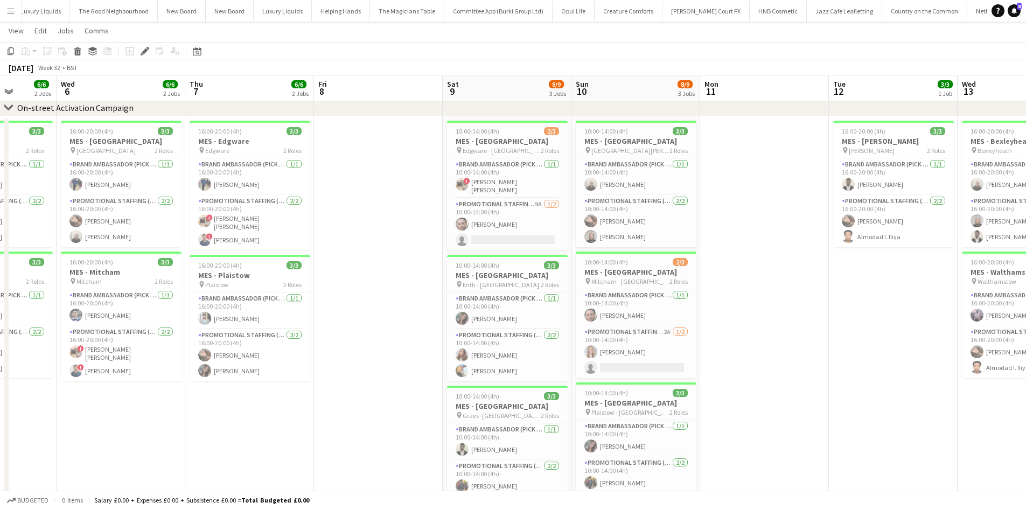
drag, startPoint x: 698, startPoint y: 444, endPoint x: 339, endPoint y: 430, distance: 359.7
click at [339, 430] on app-calendar-viewport "Sat 2 9/9 3 Jobs Sun 3 5/6 2 Jobs Mon 4 Tue 5 6/6 2 Jobs Wed 6 6/6 2 Jobs Thu 7…" at bounding box center [513, 497] width 1026 height 1018
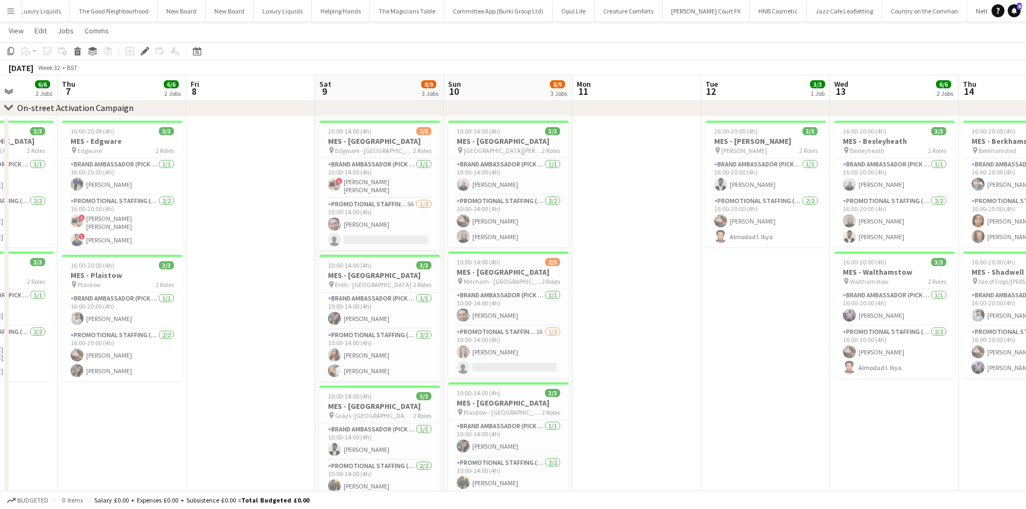
drag, startPoint x: 764, startPoint y: 452, endPoint x: 639, endPoint y: 441, distance: 124.9
click at [639, 441] on app-calendar-viewport "Mon 4 Tue 5 6/6 2 Jobs Wed 6 6/6 2 Jobs Thu 7 6/6 2 Jobs Fri 8 Sat 9 8/9 3 Jobs…" at bounding box center [513, 497] width 1026 height 1018
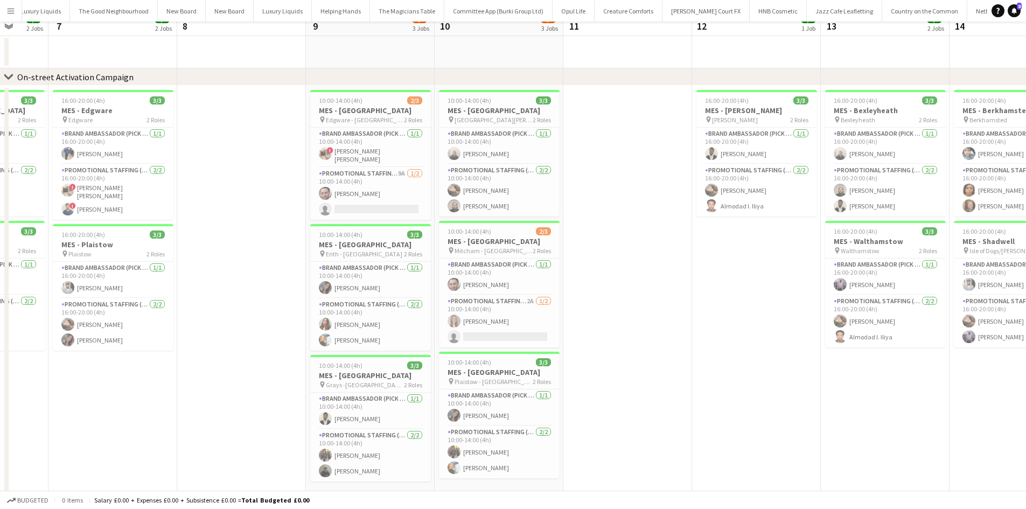
scroll to position [0, 0]
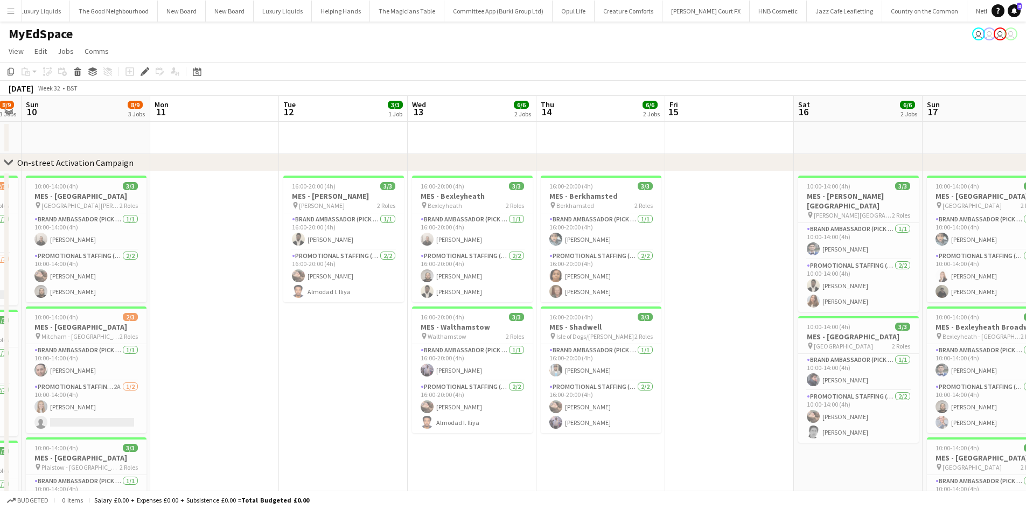
drag, startPoint x: 650, startPoint y: 334, endPoint x: 235, endPoint y: 334, distance: 414.9
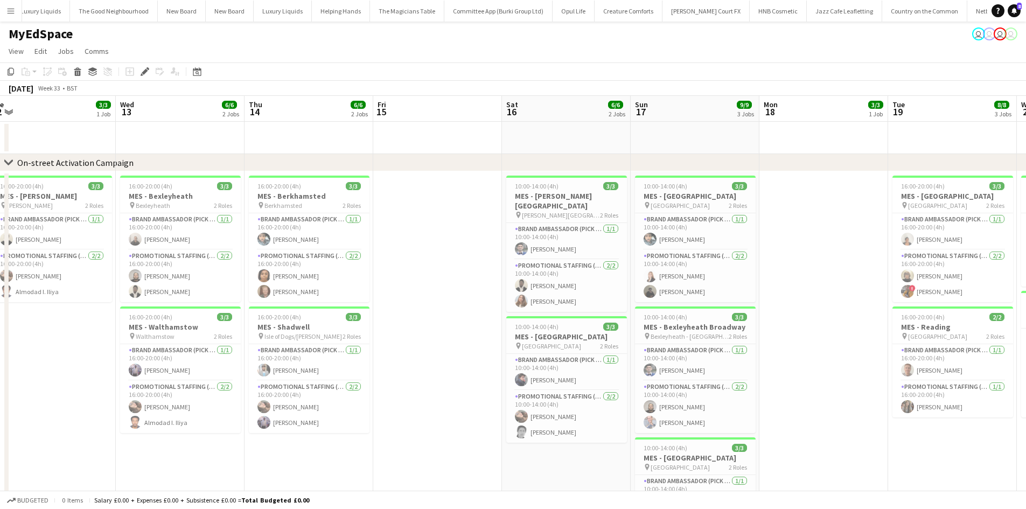
drag, startPoint x: 741, startPoint y: 447, endPoint x: 442, endPoint y: 448, distance: 299.1
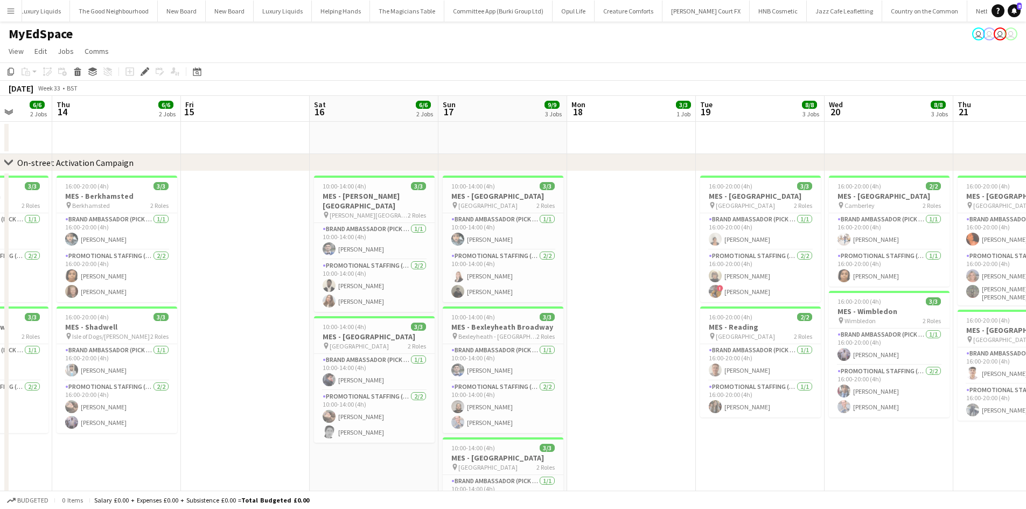
drag, startPoint x: 912, startPoint y: 457, endPoint x: 690, endPoint y: 446, distance: 222.3
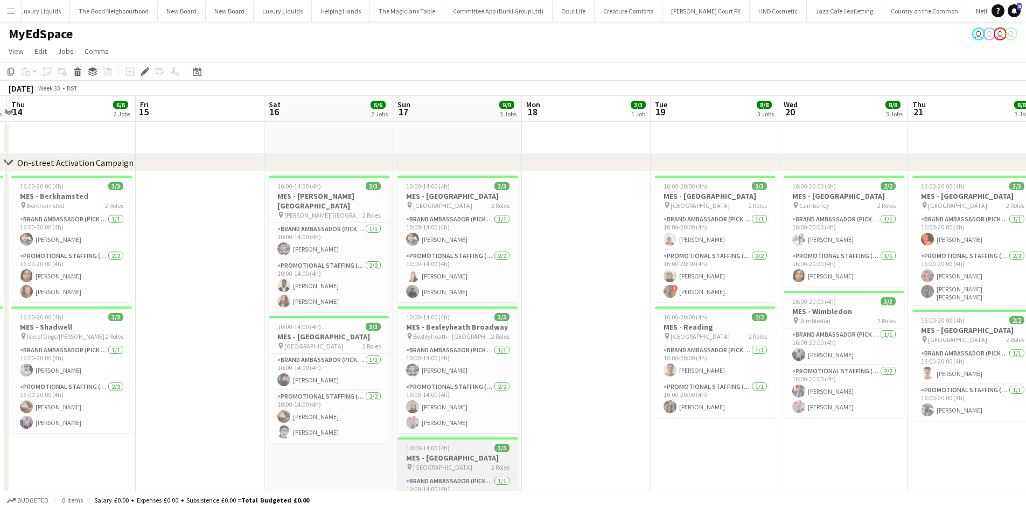
scroll to position [108, 0]
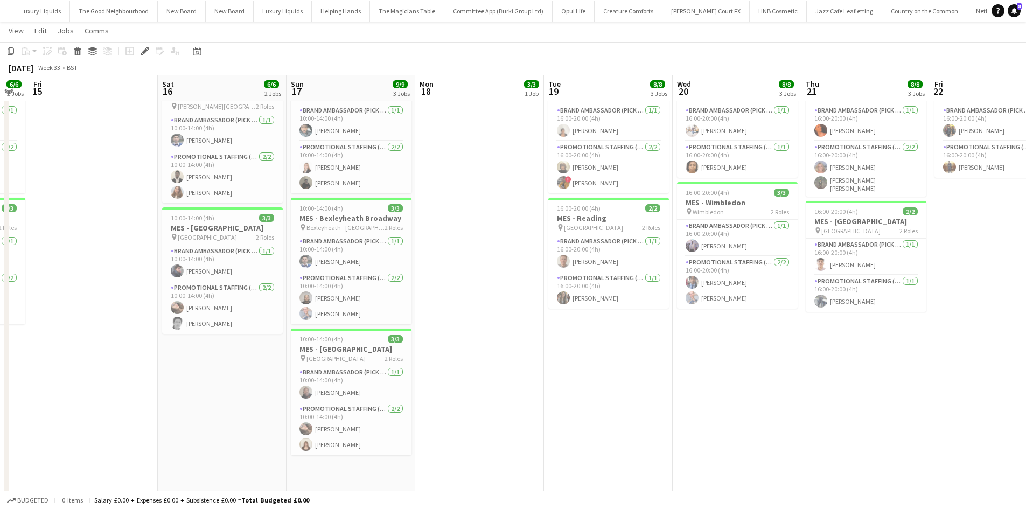
drag, startPoint x: 794, startPoint y: 422, endPoint x: 429, endPoint y: 374, distance: 367.9
click at [429, 374] on app-calendar-viewport "Tue 12 3/3 1 Job Wed 13 6/6 2 Jobs Thu 14 6/6 2 Jobs Fri 15 Sat 16 6/6 2 Jobs S…" at bounding box center [513, 443] width 1026 height 1018
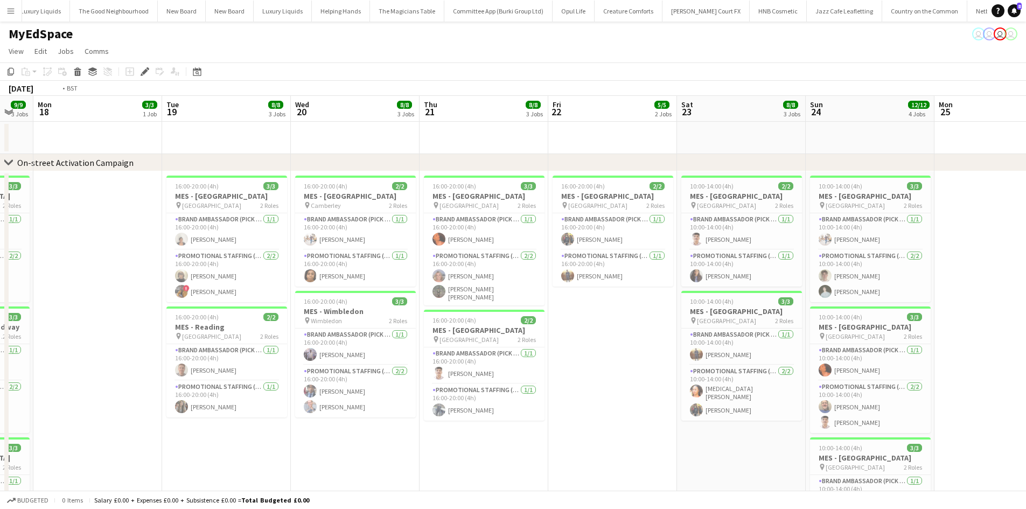
scroll to position [0, 518]
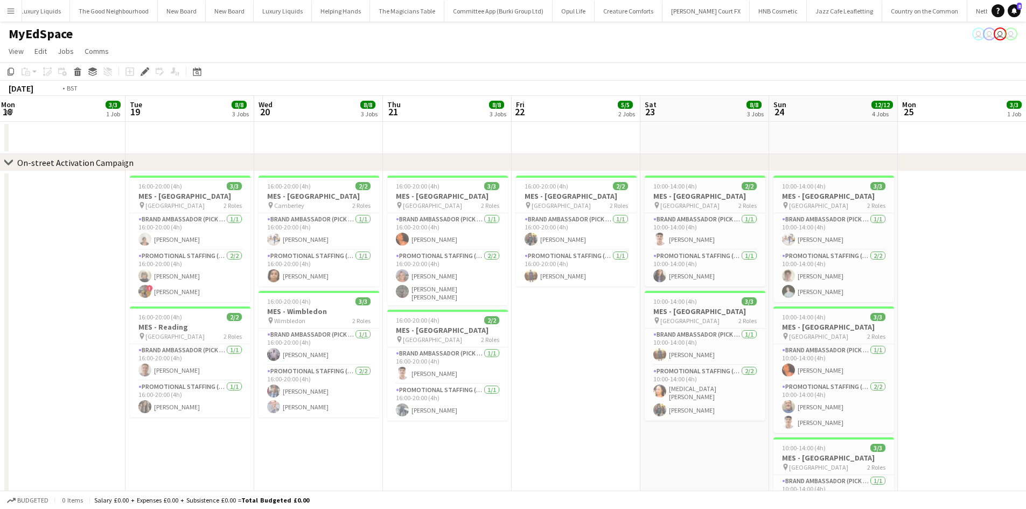
drag, startPoint x: 387, startPoint y: 464, endPoint x: 322, endPoint y: 453, distance: 66.7
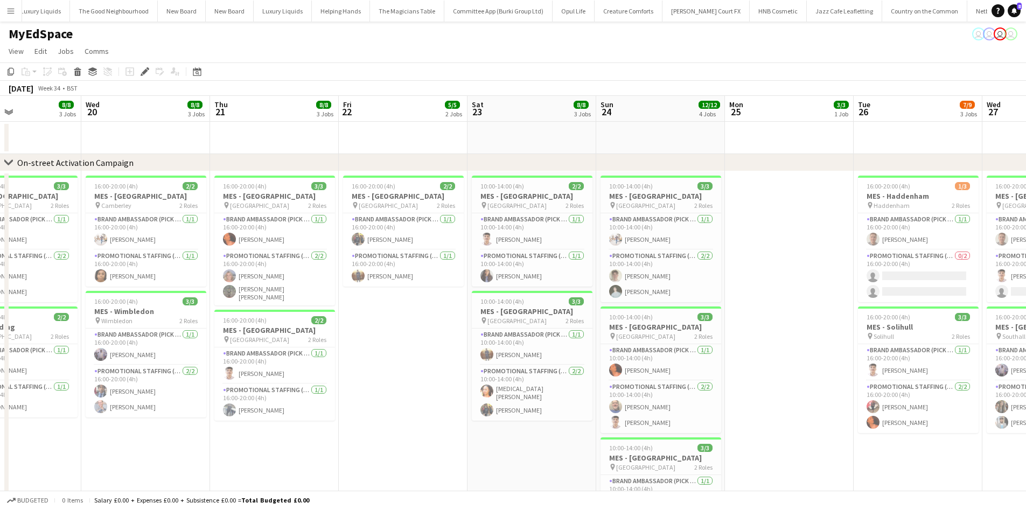
drag, startPoint x: 546, startPoint y: 373, endPoint x: 335, endPoint y: 362, distance: 211.5
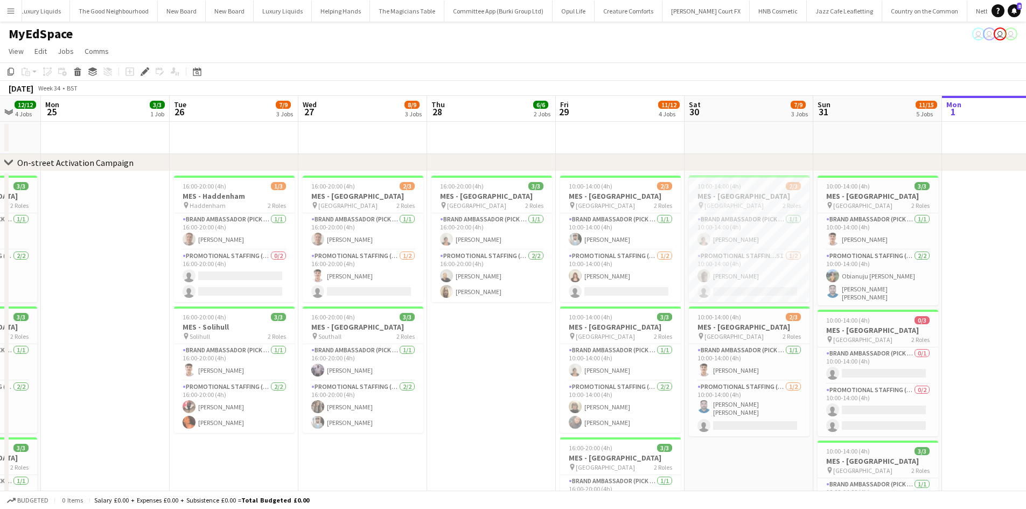
scroll to position [0, 349]
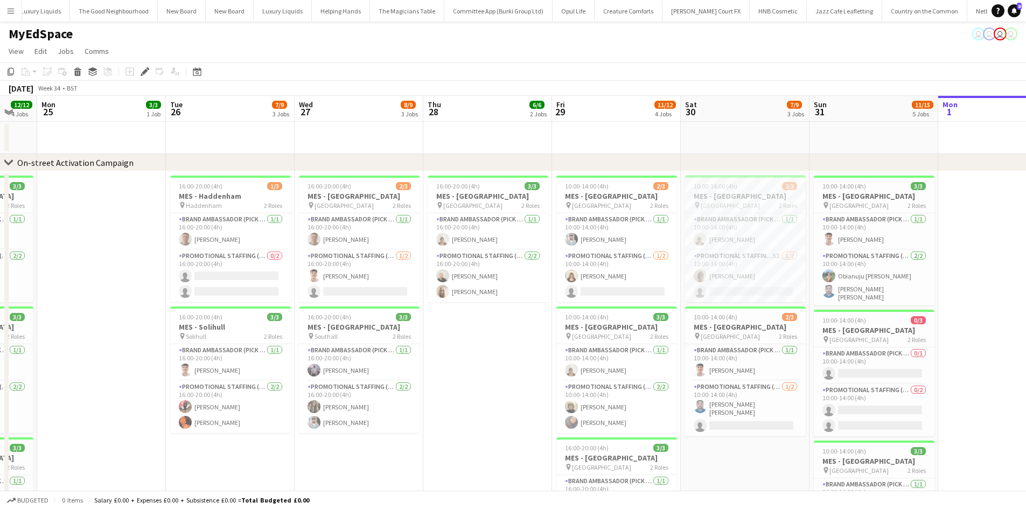
drag, startPoint x: 966, startPoint y: 478, endPoint x: 307, endPoint y: 445, distance: 659.8
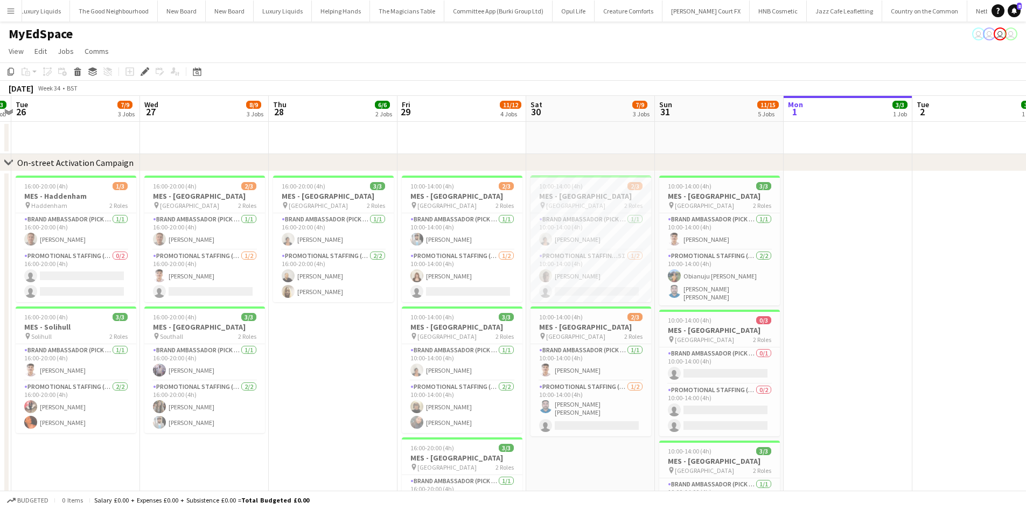
scroll to position [0, 504]
drag, startPoint x: 475, startPoint y: 421, endPoint x: 320, endPoint y: 390, distance: 158.4
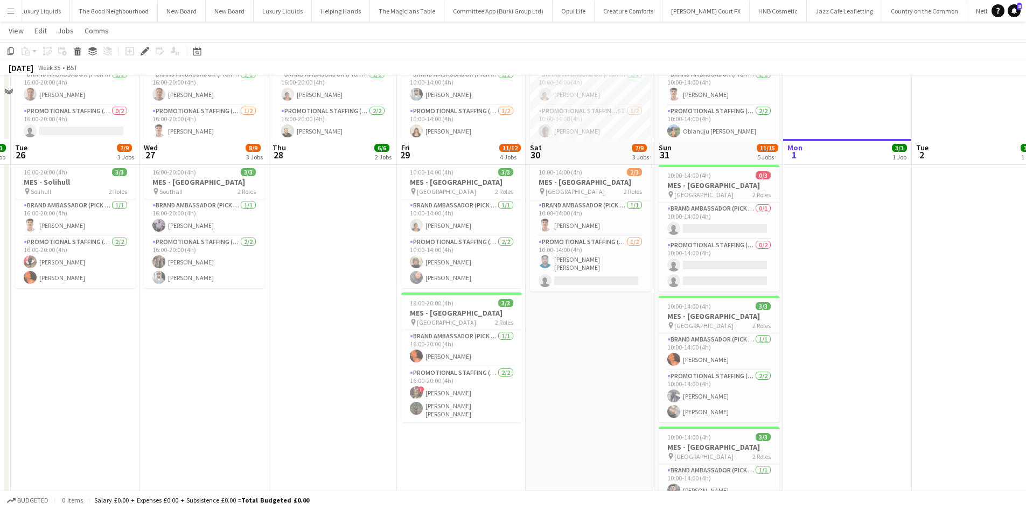
scroll to position [216, 0]
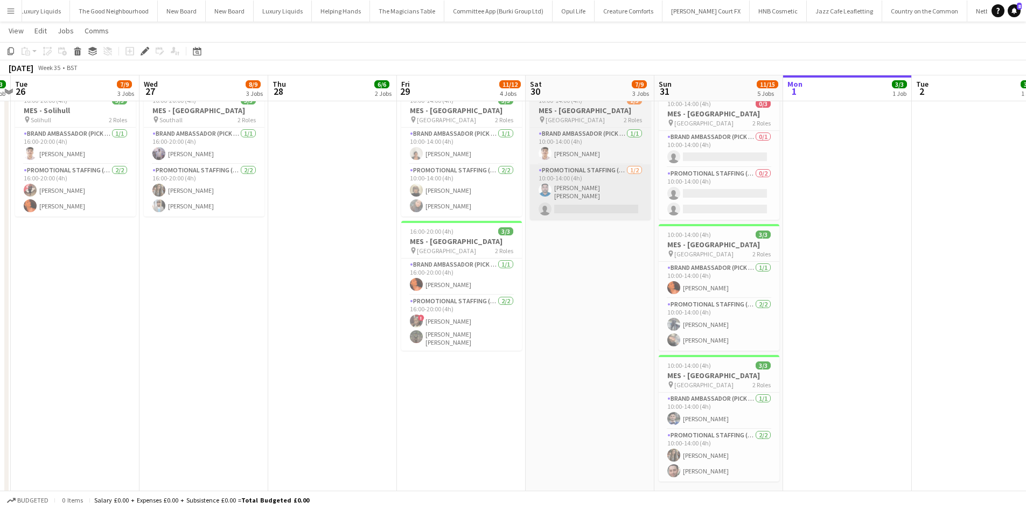
drag, startPoint x: 668, startPoint y: 297, endPoint x: 511, endPoint y: 211, distance: 179.2
click at [546, 270] on app-calendar-viewport "Fri 22 5/5 2 Jobs Sat 23 8/8 3 Jobs Sun 24 12/12 4 Jobs Mon 25 3/3 1 Job Tue 26…" at bounding box center [513, 335] width 1026 height 1018
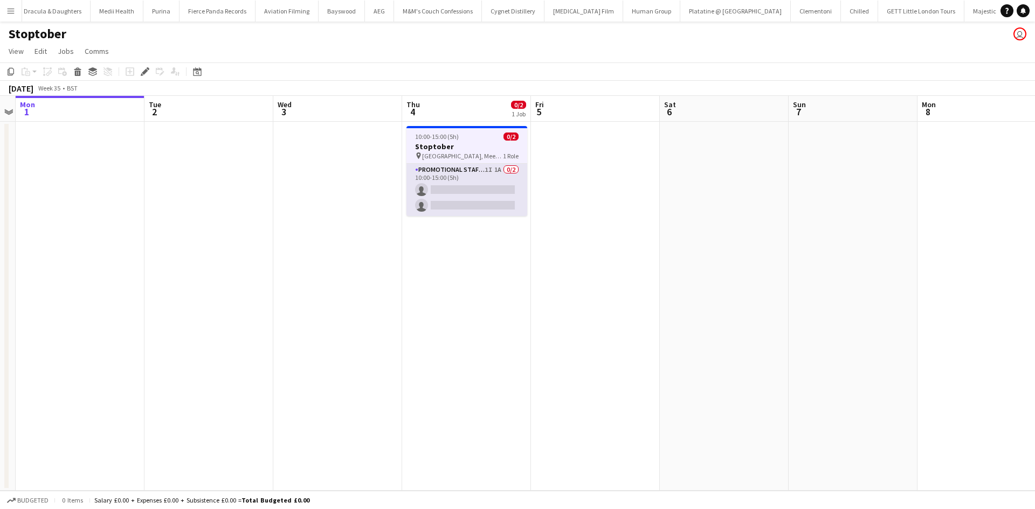
scroll to position [0, 6747]
click at [494, 170] on app-card-role "Promotional Staffing (Brand Ambassadors) 1I 1A 0/2 10:00-15:00 (5h) single-neut…" at bounding box center [466, 190] width 121 height 52
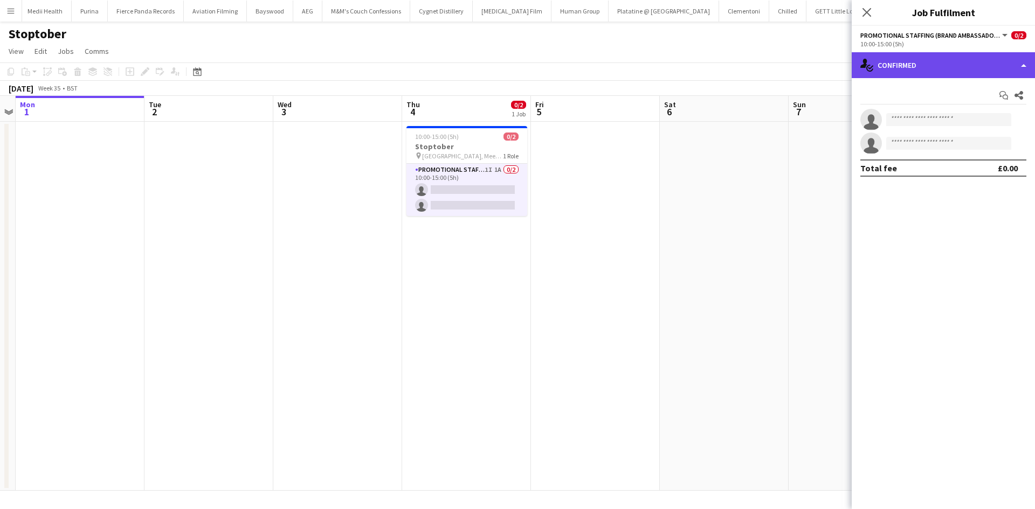
drag, startPoint x: 923, startPoint y: 63, endPoint x: 915, endPoint y: 77, distance: 15.4
click at [924, 63] on div "single-neutral-actions-check-2 Confirmed" at bounding box center [942, 65] width 183 height 26
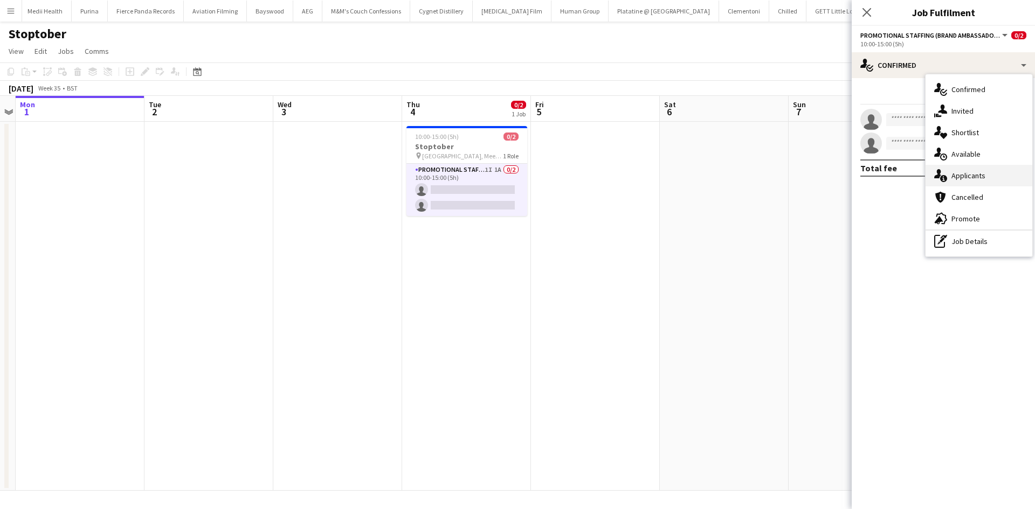
click at [1002, 176] on div "single-neutral-actions-information Applicants" at bounding box center [978, 176] width 107 height 22
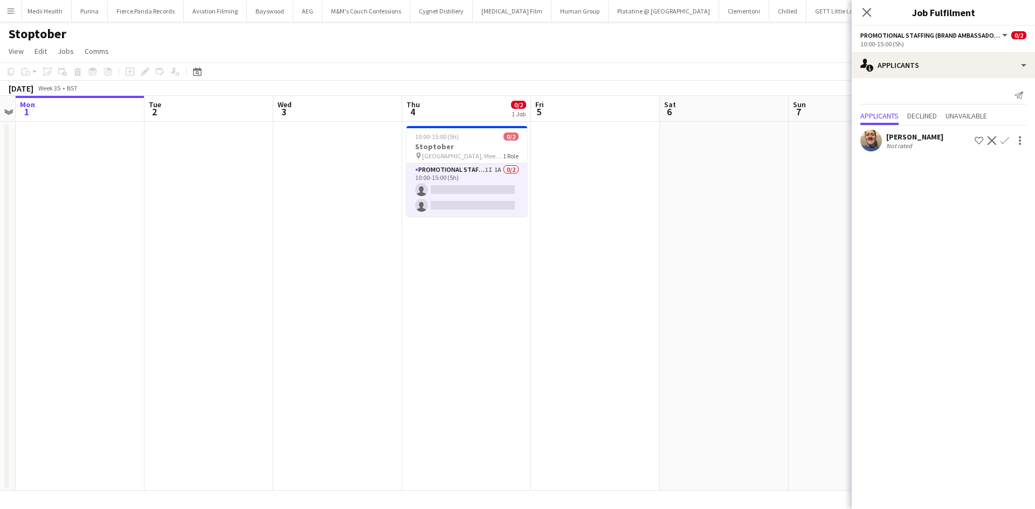
click at [1009, 138] on button "Confirm" at bounding box center [1004, 140] width 13 height 13
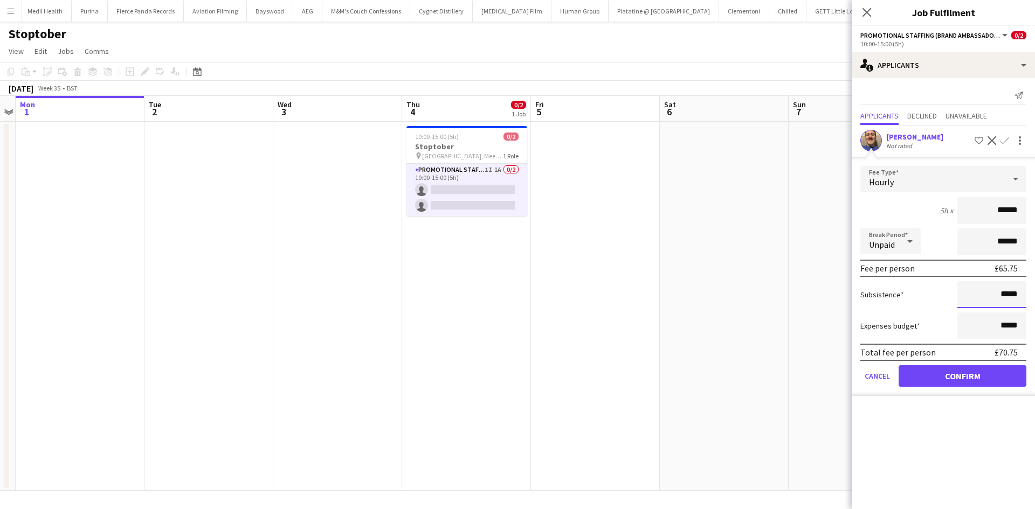
click at [1007, 291] on input "*****" at bounding box center [991, 294] width 69 height 27
type input "******"
click at [984, 380] on button "Confirm" at bounding box center [962, 376] width 128 height 22
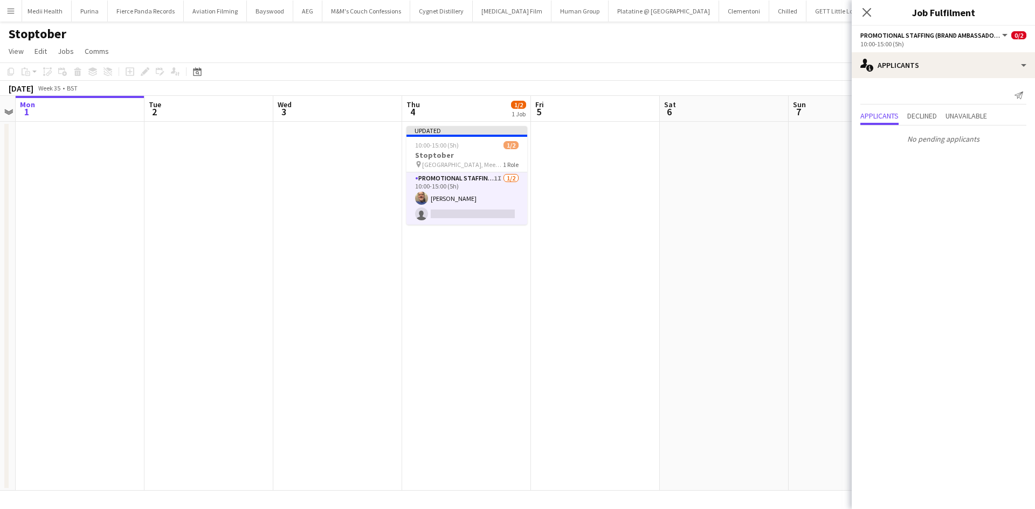
click at [699, 277] on app-date-cell at bounding box center [724, 306] width 129 height 369
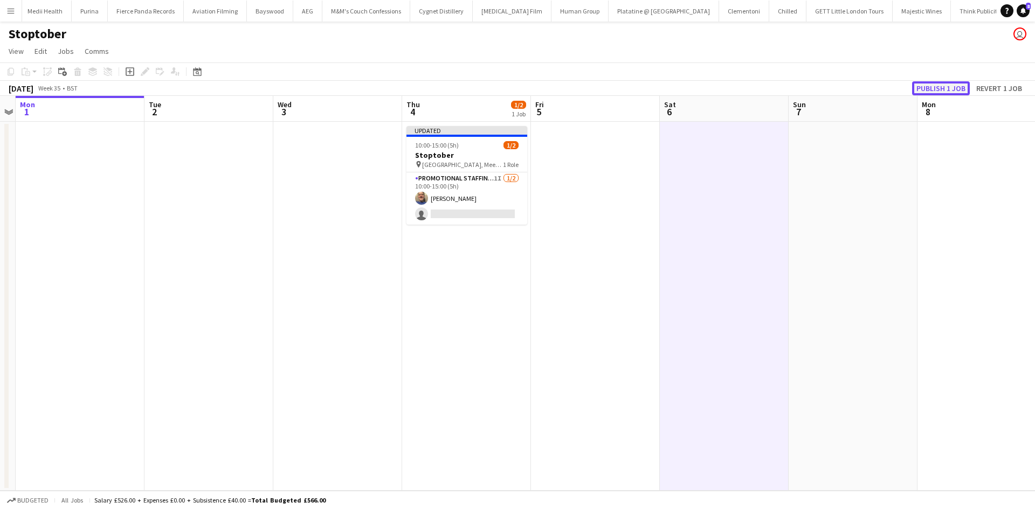
click at [943, 92] on button "Publish 1 job" at bounding box center [941, 88] width 58 height 14
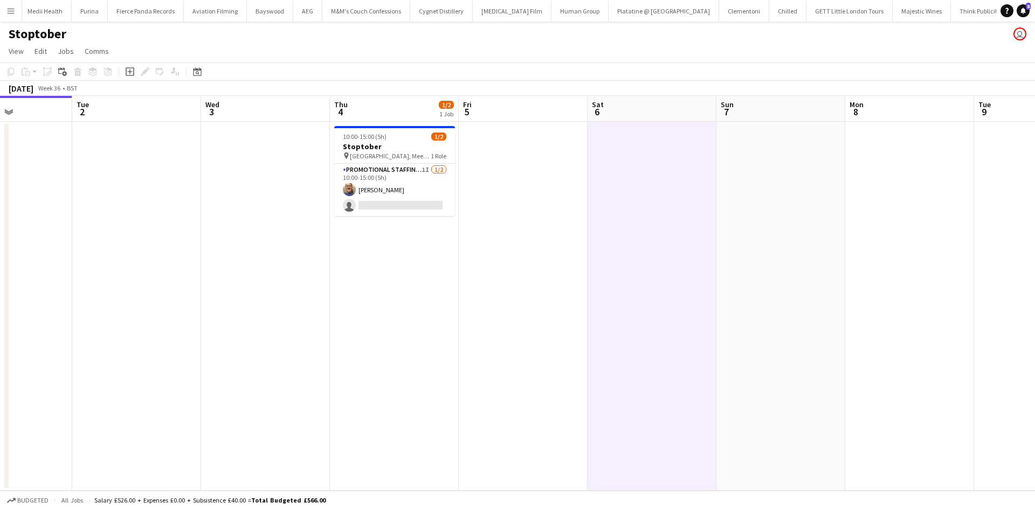
drag, startPoint x: 627, startPoint y: 304, endPoint x: 534, endPoint y: 268, distance: 99.5
click at [558, 295] on app-calendar-viewport "Fri 29 Sat 30 Sun 31 Mon 1 Tue 2 Wed 3 Thu 4 1/2 1 Job Fri 5 Sat 6 Sun 7 Mon 8 …" at bounding box center [517, 293] width 1035 height 395
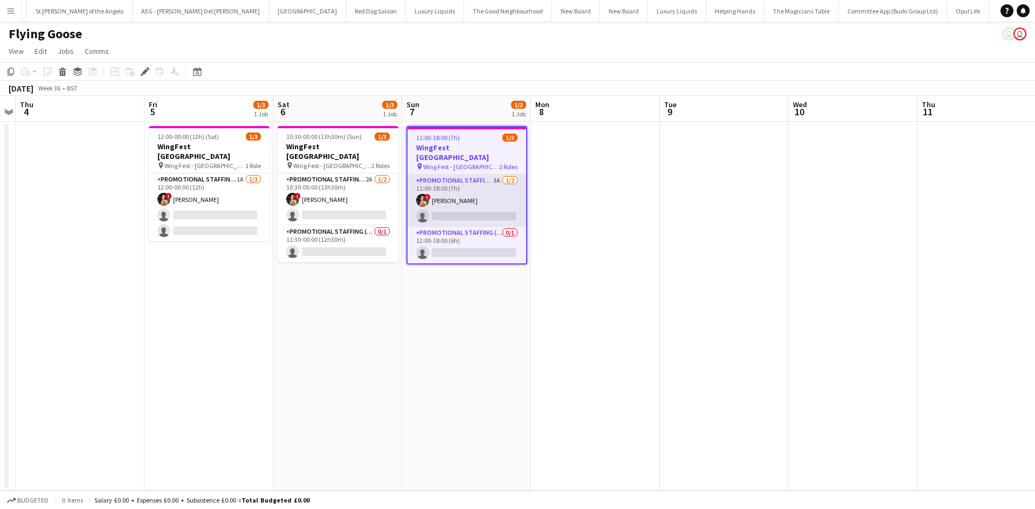
scroll to position [0, 3923]
drag, startPoint x: 447, startPoint y: 189, endPoint x: 442, endPoint y: 184, distance: 7.2
click at [447, 191] on app-card-role "Promotional Staffing (Brand Ambassadors) 3A [DATE] 11:00-18:00 (7h) ! [PERSON_N…" at bounding box center [466, 201] width 119 height 52
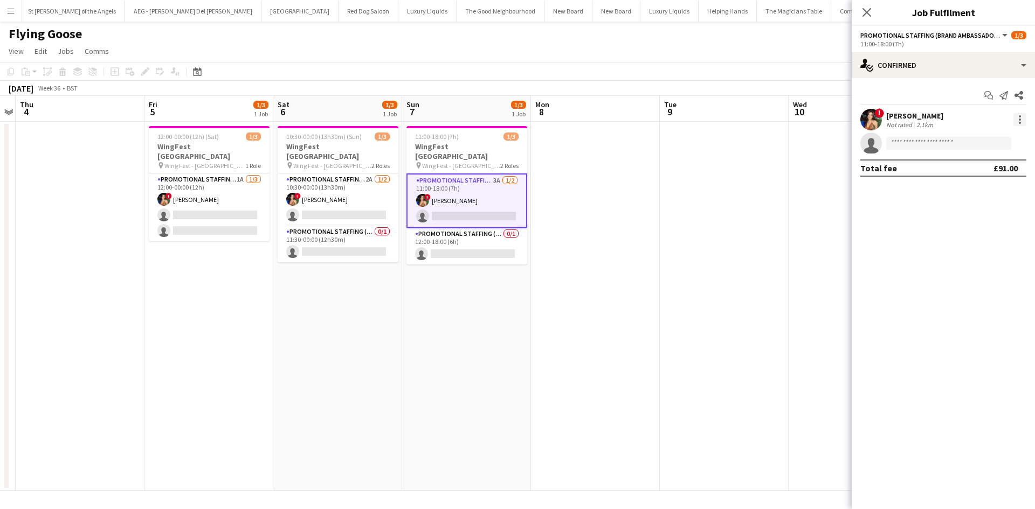
click at [1016, 117] on div at bounding box center [1019, 119] width 13 height 13
click at [989, 247] on span "Remove" at bounding box center [983, 243] width 67 height 10
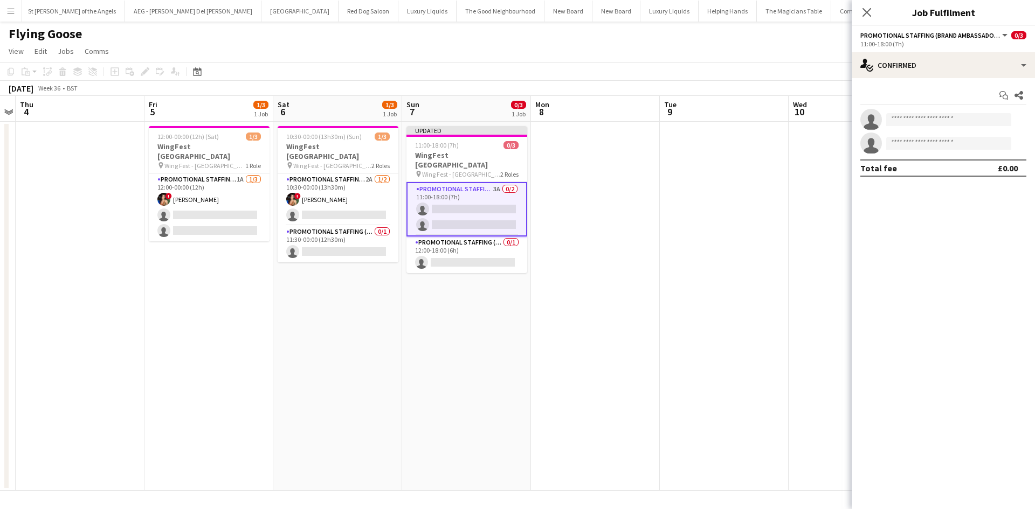
click at [724, 231] on app-date-cell at bounding box center [724, 306] width 129 height 369
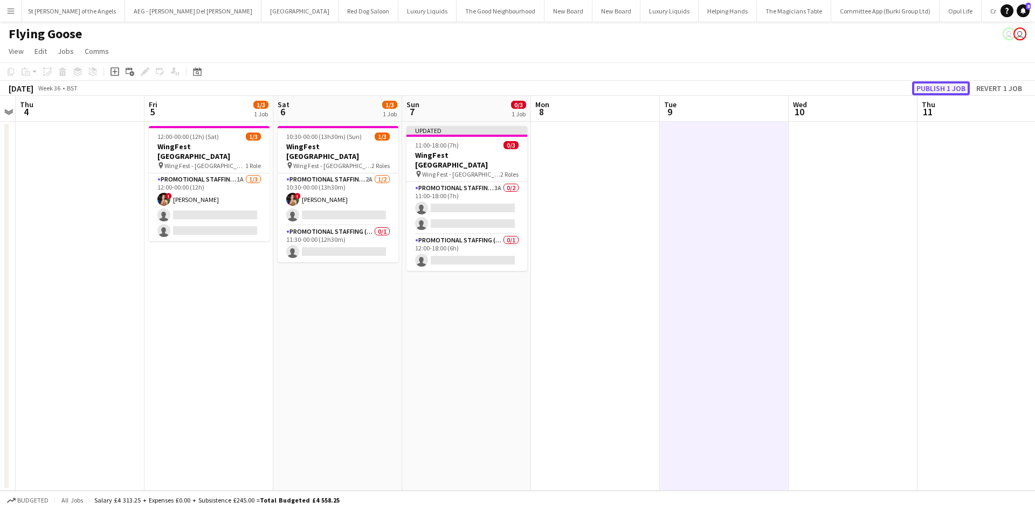
click at [958, 87] on button "Publish 1 job" at bounding box center [941, 88] width 58 height 14
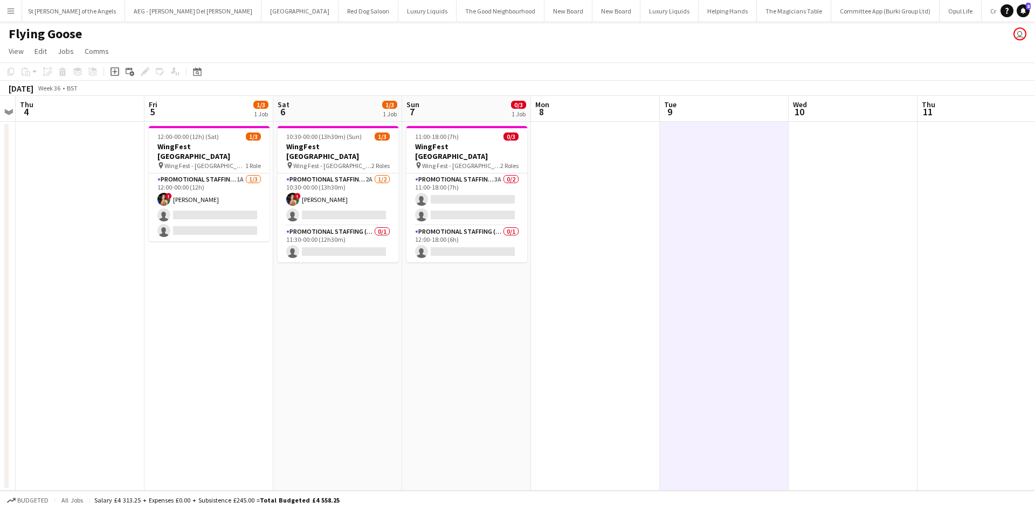
scroll to position [0, 237]
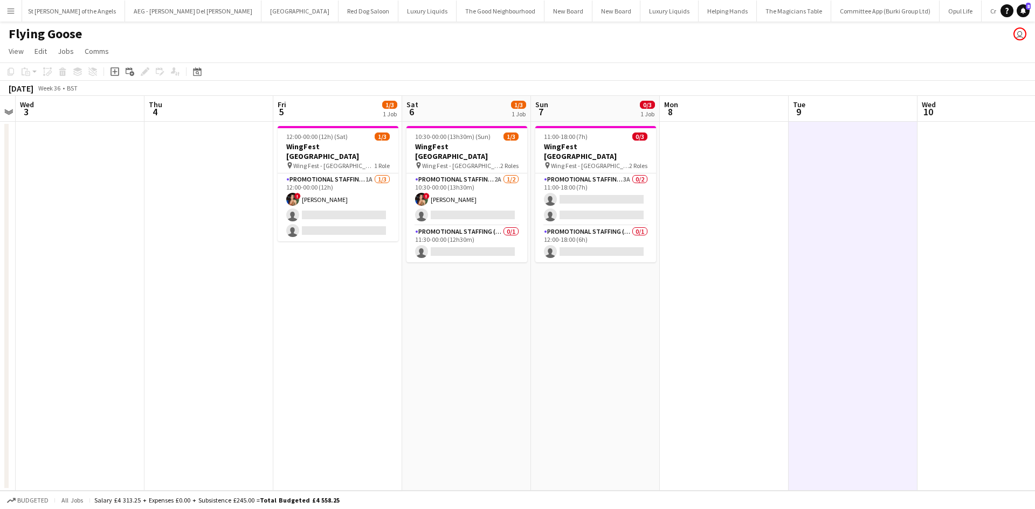
drag, startPoint x: 327, startPoint y: 388, endPoint x: 411, endPoint y: 310, distance: 115.1
click at [461, 359] on app-calendar-viewport "Mon 1 Tue 2 Wed 3 Thu 4 Fri 5 1/3 1 Job Sat 6 1/3 1 Job Sun 7 0/3 1 Job Mon 8 T…" at bounding box center [517, 293] width 1035 height 395
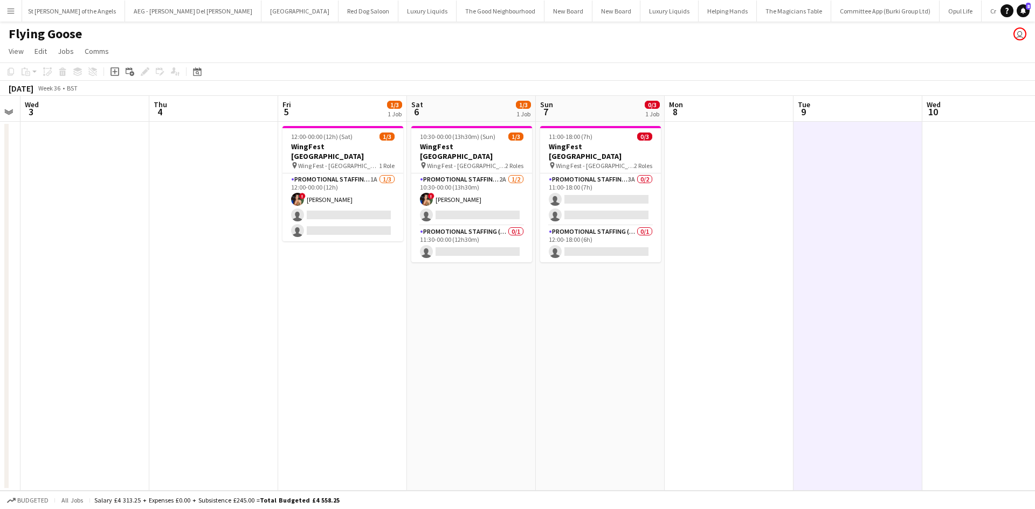
drag, startPoint x: 449, startPoint y: 357, endPoint x: 399, endPoint y: 313, distance: 66.9
click at [413, 349] on app-calendar-viewport "Mon 1 Tue 2 Wed 3 Thu 4 Fri 5 1/3 1 Job Sat 6 1/3 1 Job Sun 7 0/3 1 Job Mon 8 T…" at bounding box center [517, 293] width 1035 height 395
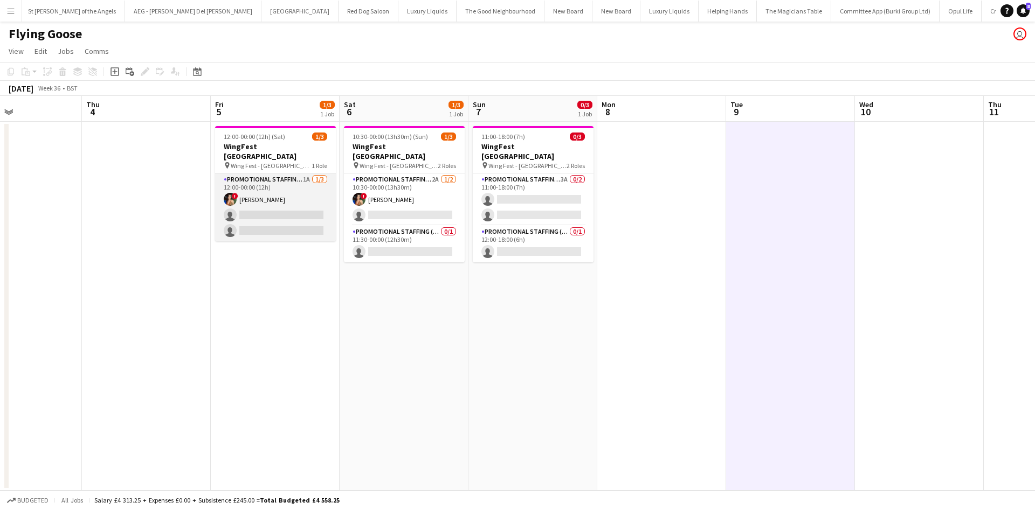
click at [306, 174] on app-card-role "Promotional Staffing (Brand Ambassadors) 1A 1/3 12:00-00:00 (12h) ! Catalina To…" at bounding box center [275, 208] width 121 height 68
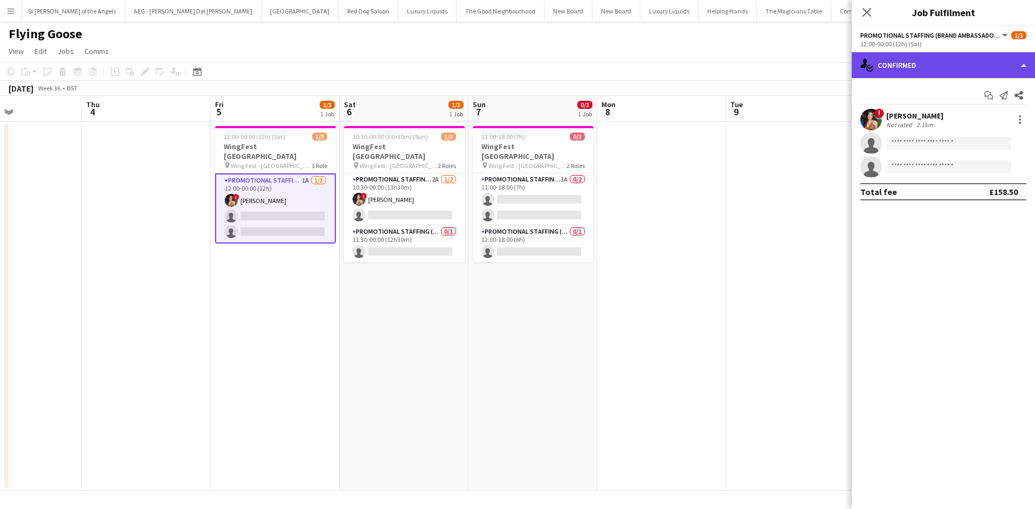
click at [906, 75] on div "single-neutral-actions-check-2 Confirmed" at bounding box center [942, 65] width 183 height 26
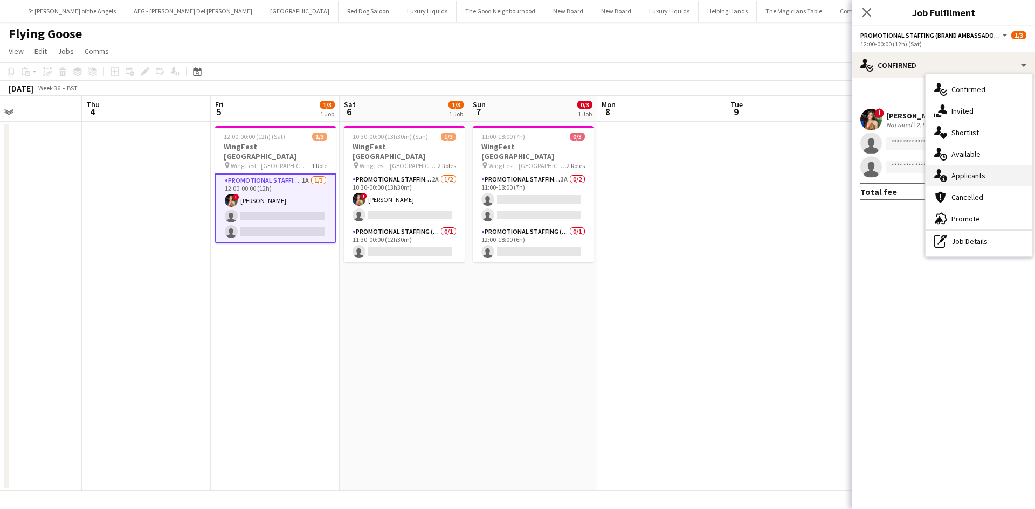
click at [995, 177] on div "single-neutral-actions-information Applicants" at bounding box center [978, 176] width 107 height 22
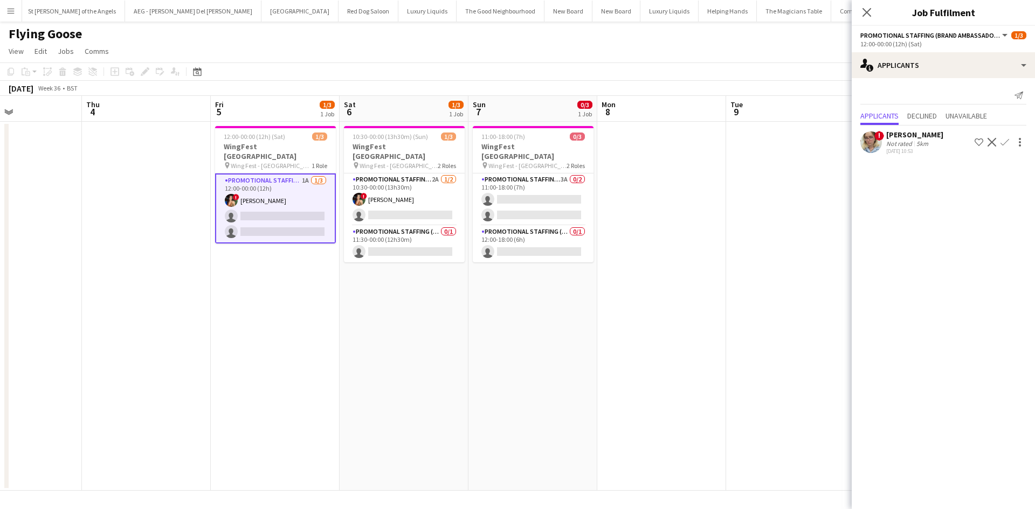
click at [900, 134] on div "Zoia Dolgova" at bounding box center [914, 135] width 57 height 10
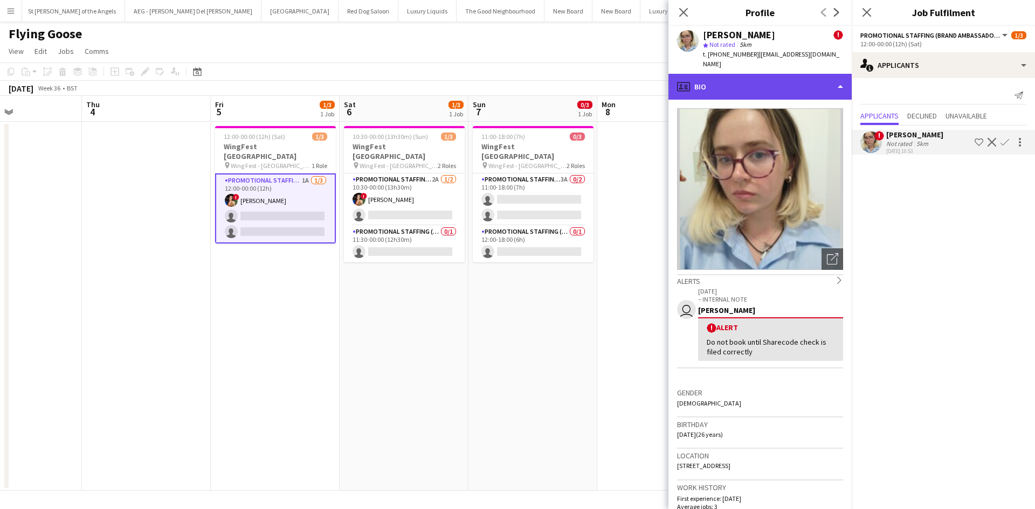
click at [775, 76] on div "profile Bio" at bounding box center [759, 87] width 183 height 26
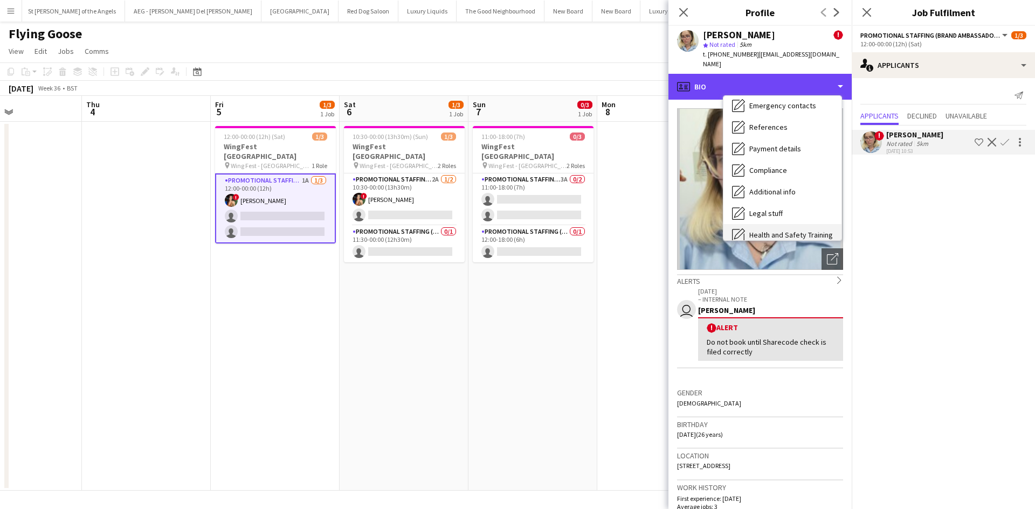
scroll to position [144, 0]
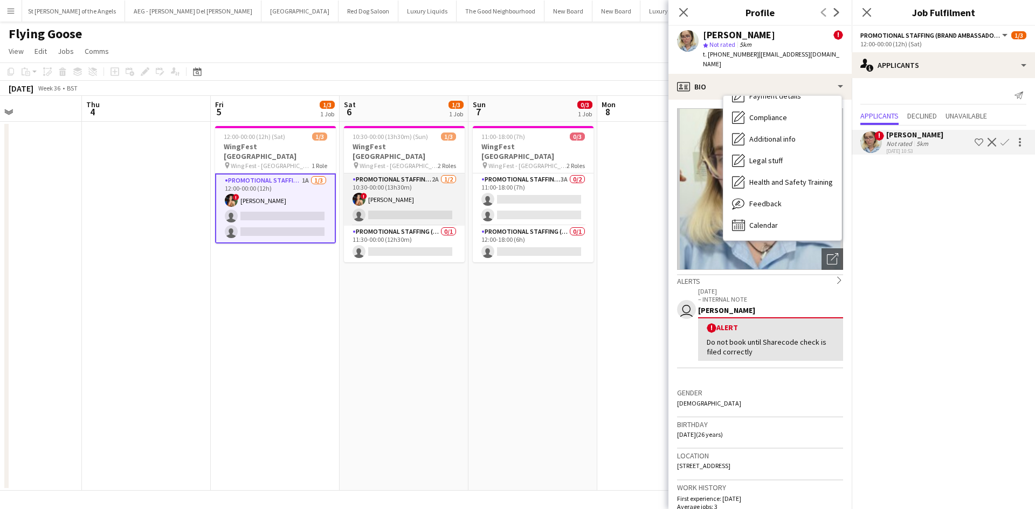
click at [430, 174] on app-card-role "Promotional Staffing (Brand Ambassadors) 2A 1/2 10:30-00:00 (13h30m) ! Catalina…" at bounding box center [404, 200] width 121 height 52
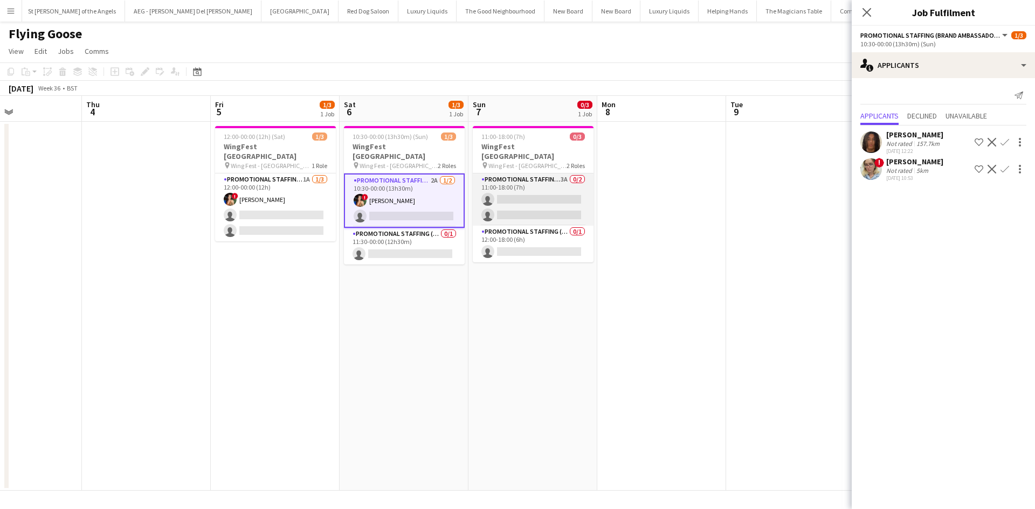
click at [564, 174] on app-card-role "Promotional Staffing (Brand Ambassadors) 3A 0/2 11:00-18:00 (7h) single-neutral…" at bounding box center [533, 200] width 121 height 52
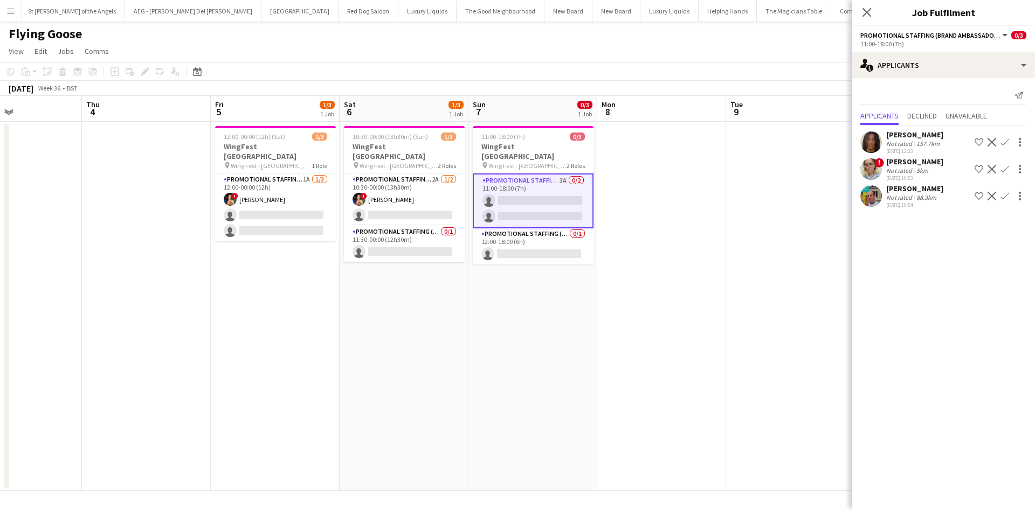
click at [920, 193] on div "88.3km" at bounding box center [926, 197] width 24 height 8
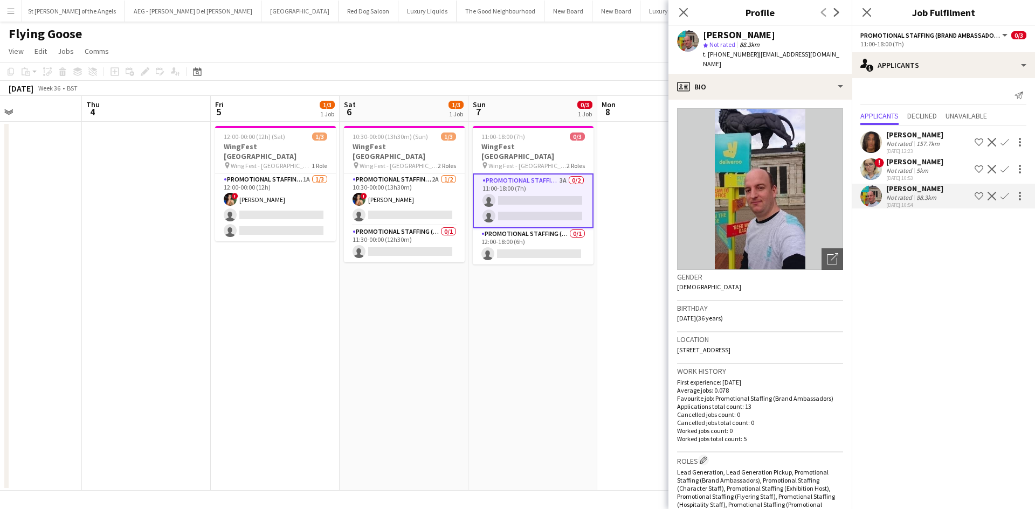
click at [549, 343] on app-date-cell "11:00-18:00 (7h) 0/3 WingFest Bristol pin Wing Fest - Bristol 2 Roles Promotion…" at bounding box center [532, 306] width 129 height 369
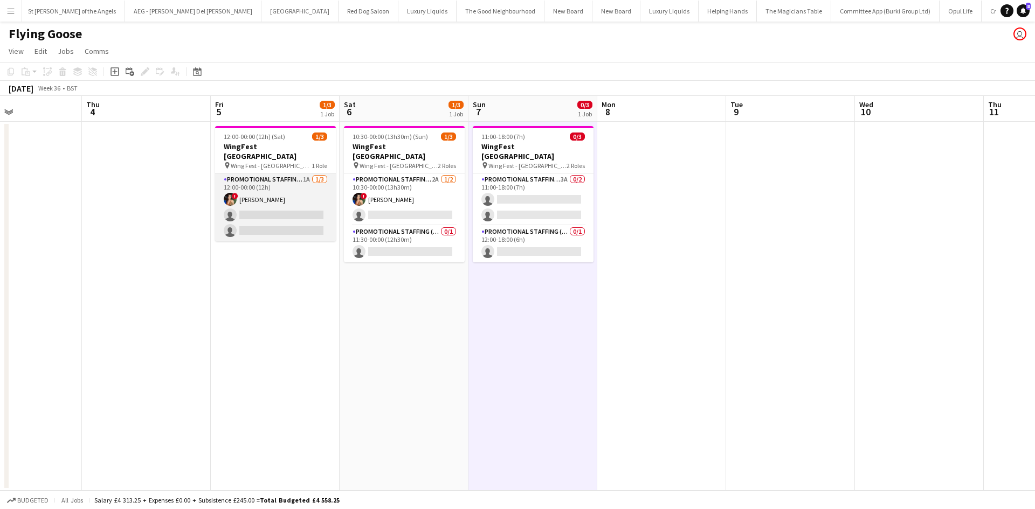
click at [307, 174] on app-card-role "Promotional Staffing (Brand Ambassadors) 1A 1/3 12:00-00:00 (12h) ! Catalina To…" at bounding box center [275, 208] width 121 height 68
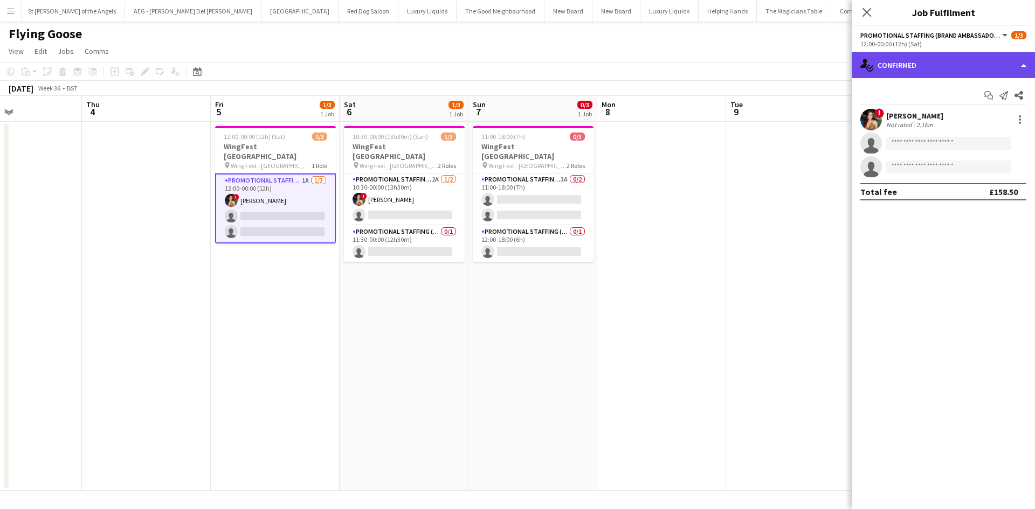
click at [957, 61] on div "single-neutral-actions-check-2 Confirmed" at bounding box center [942, 65] width 183 height 26
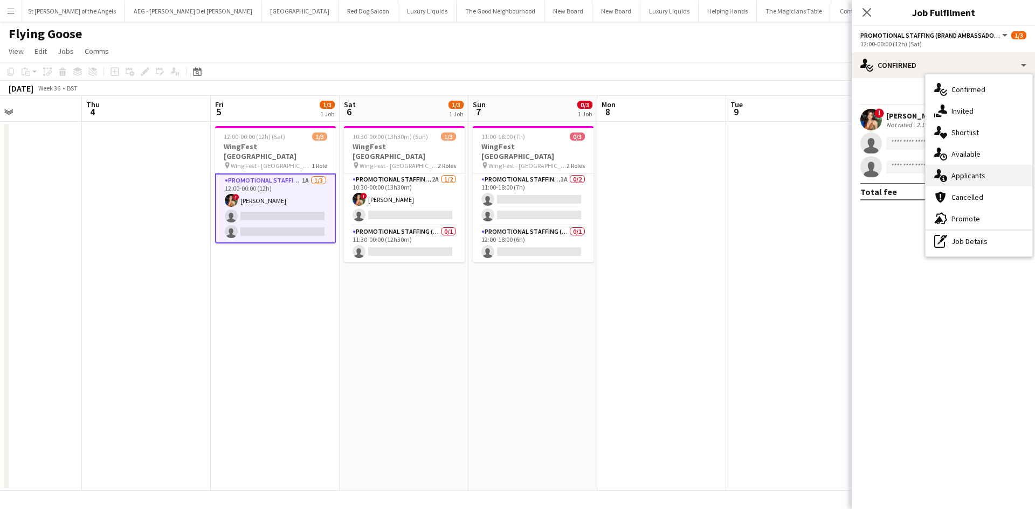
click at [983, 174] on div "single-neutral-actions-information Applicants" at bounding box center [978, 176] width 107 height 22
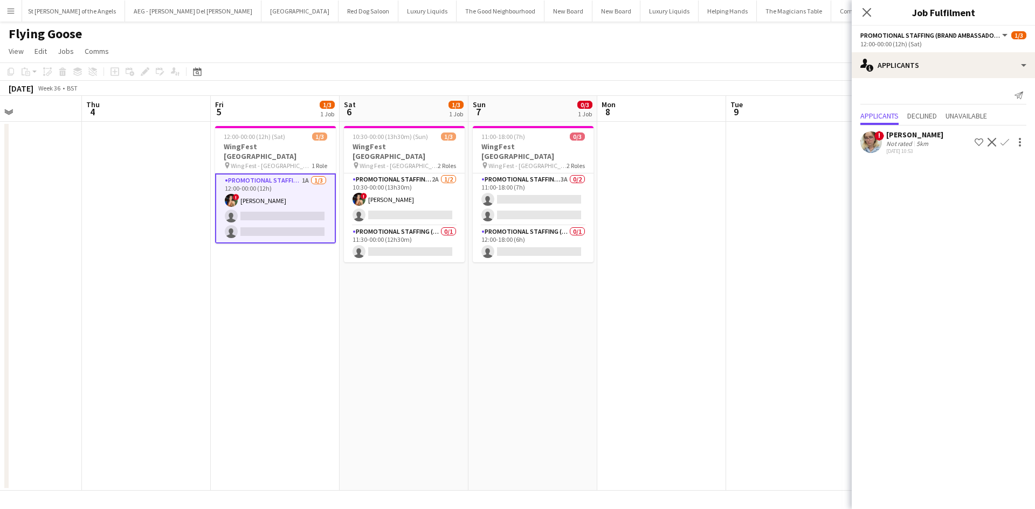
click at [920, 140] on div "5km" at bounding box center [922, 144] width 16 height 8
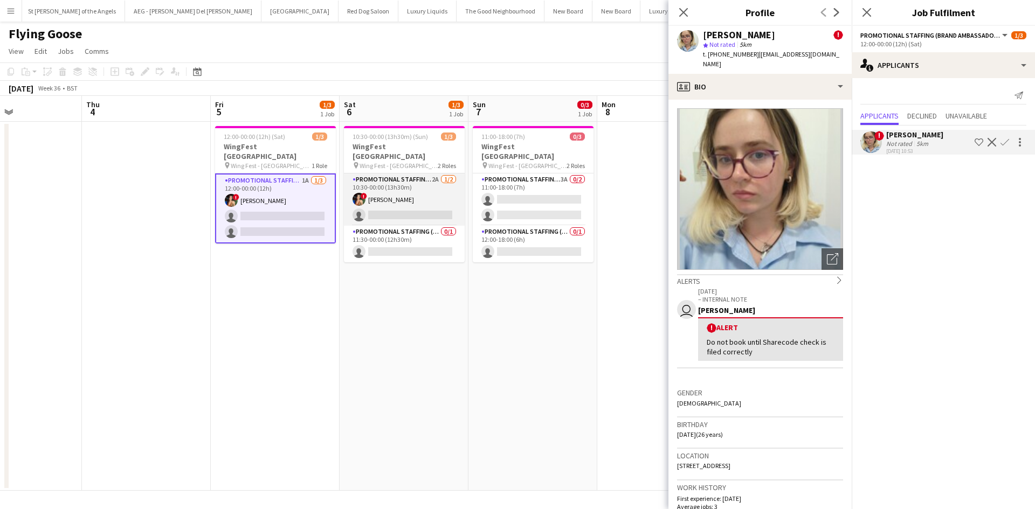
click at [433, 174] on app-card-role "Promotional Staffing (Brand Ambassadors) 2A 1/2 10:30-00:00 (13h30m) ! Catalina…" at bounding box center [404, 200] width 121 height 52
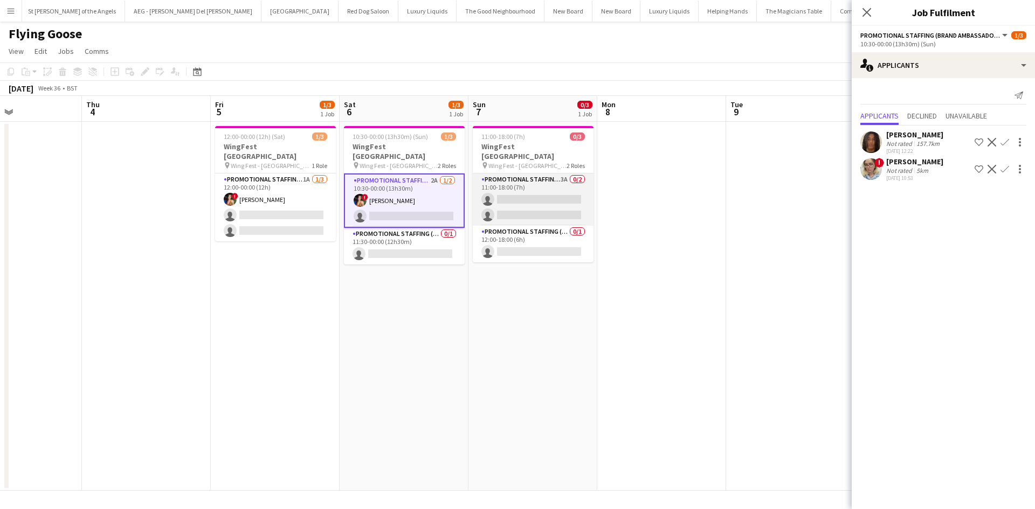
click at [564, 174] on app-card-role "Promotional Staffing (Brand Ambassadors) 3A 0/2 11:00-18:00 (7h) single-neutral…" at bounding box center [533, 200] width 121 height 52
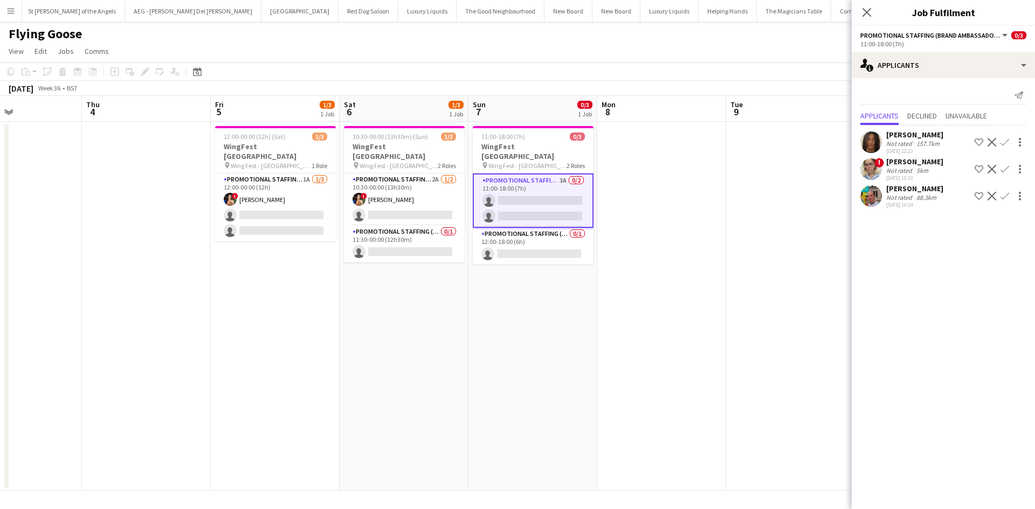
click at [702, 200] on app-date-cell at bounding box center [661, 306] width 129 height 369
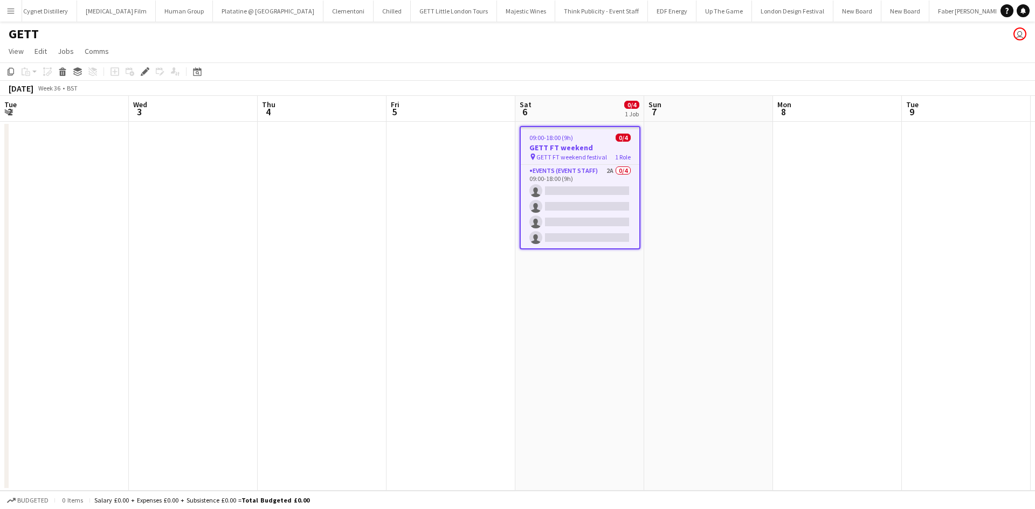
scroll to position [0, 371]
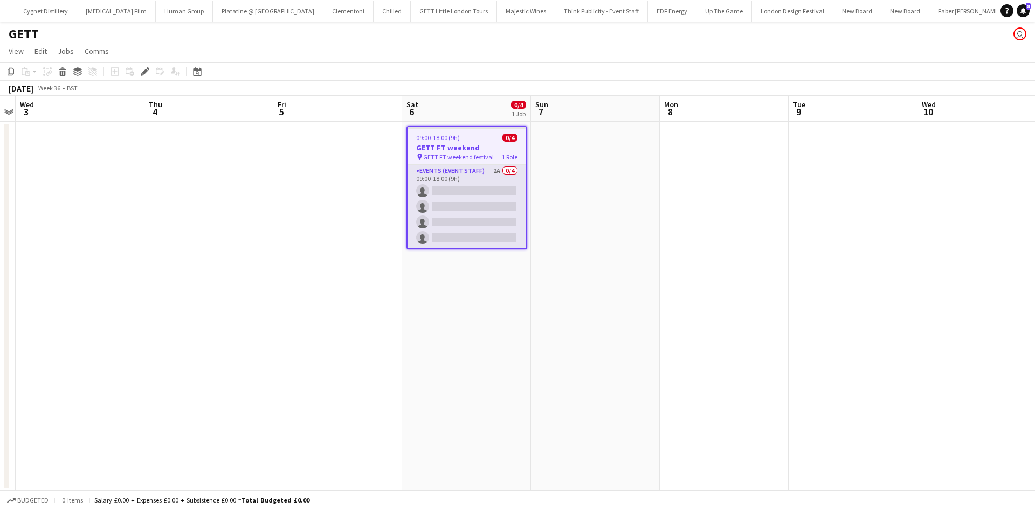
click at [497, 166] on app-card-role "Events (Event Staff) 2A 0/4 09:00-18:00 (9h) single-neutral-actions single-neut…" at bounding box center [466, 207] width 119 height 84
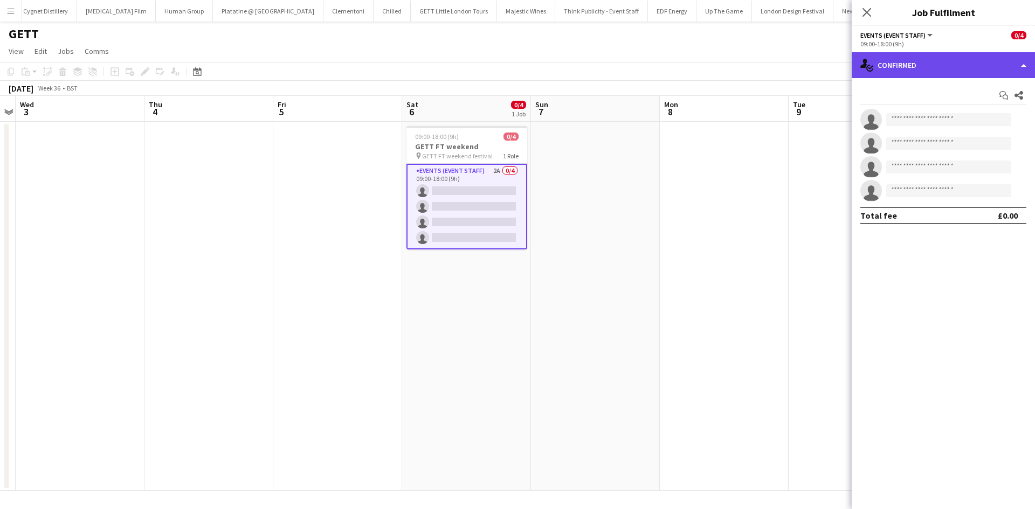
click at [995, 54] on div "single-neutral-actions-check-2 Confirmed" at bounding box center [942, 65] width 183 height 26
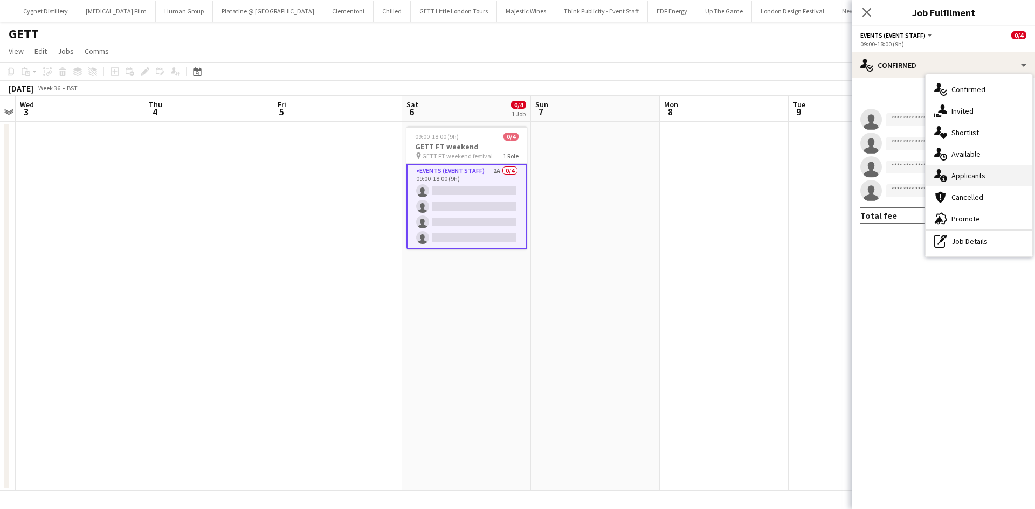
click at [994, 184] on div "single-neutral-actions-information Applicants" at bounding box center [978, 176] width 107 height 22
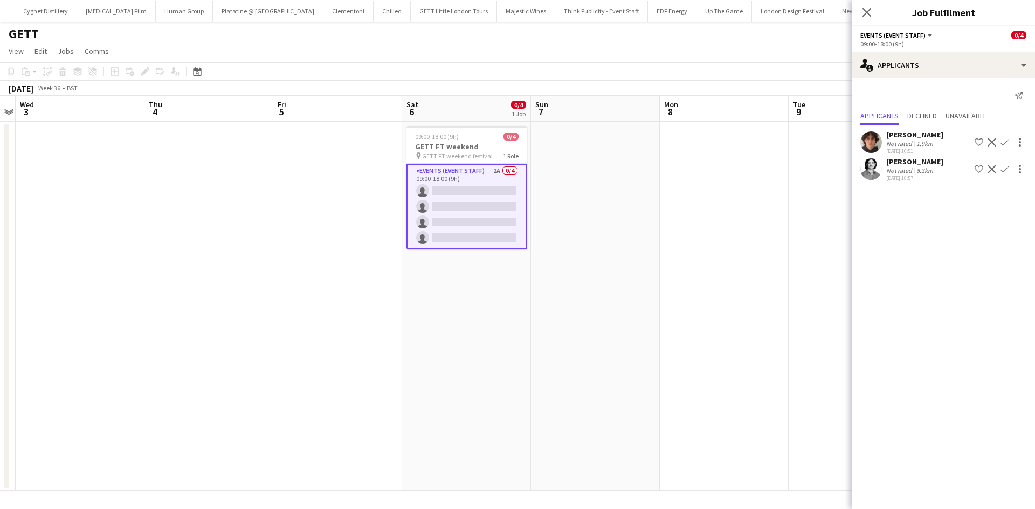
click at [1001, 167] on app-icon "Confirm" at bounding box center [1004, 169] width 9 height 9
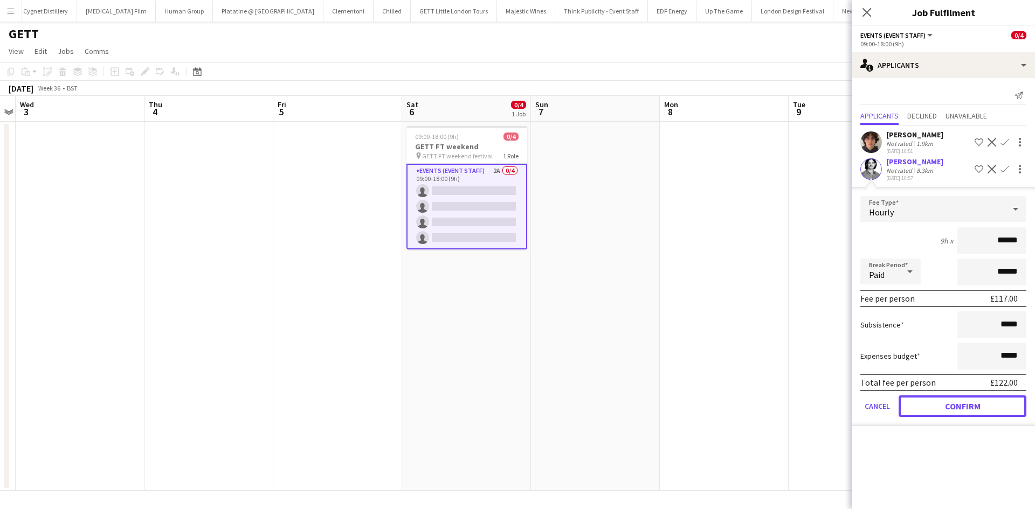
click at [998, 404] on button "Confirm" at bounding box center [962, 406] width 128 height 22
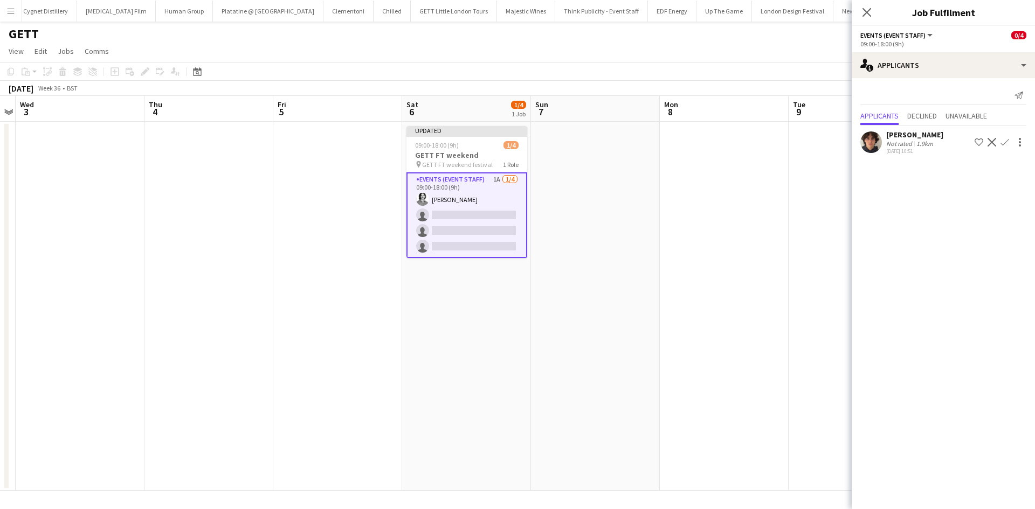
click at [1004, 143] on app-icon "Confirm" at bounding box center [1004, 142] width 9 height 9
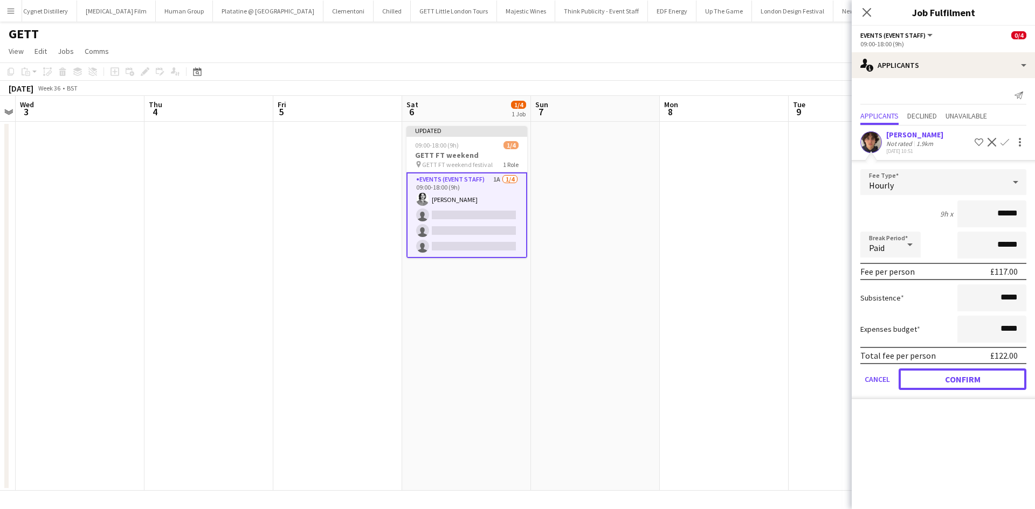
click at [969, 373] on button "Confirm" at bounding box center [962, 380] width 128 height 22
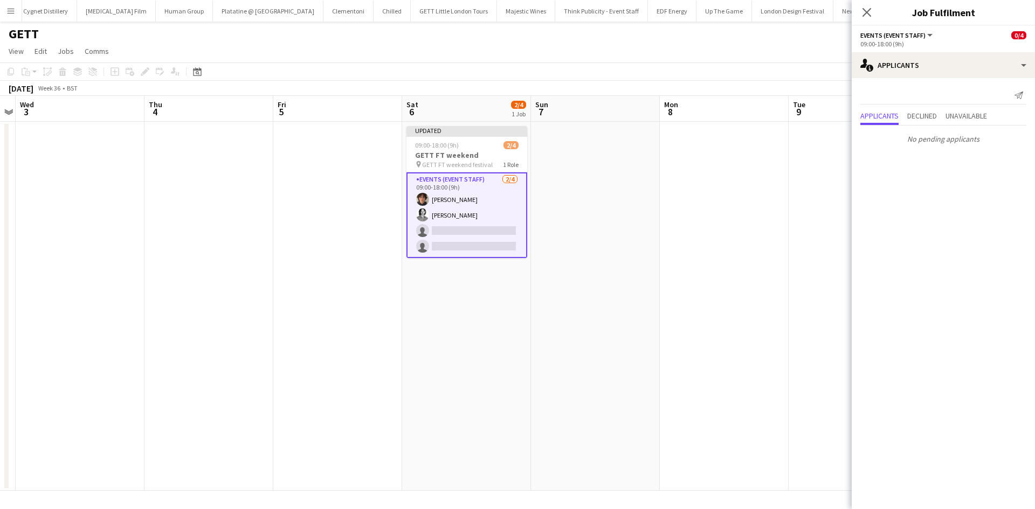
click at [742, 282] on app-date-cell at bounding box center [724, 306] width 129 height 369
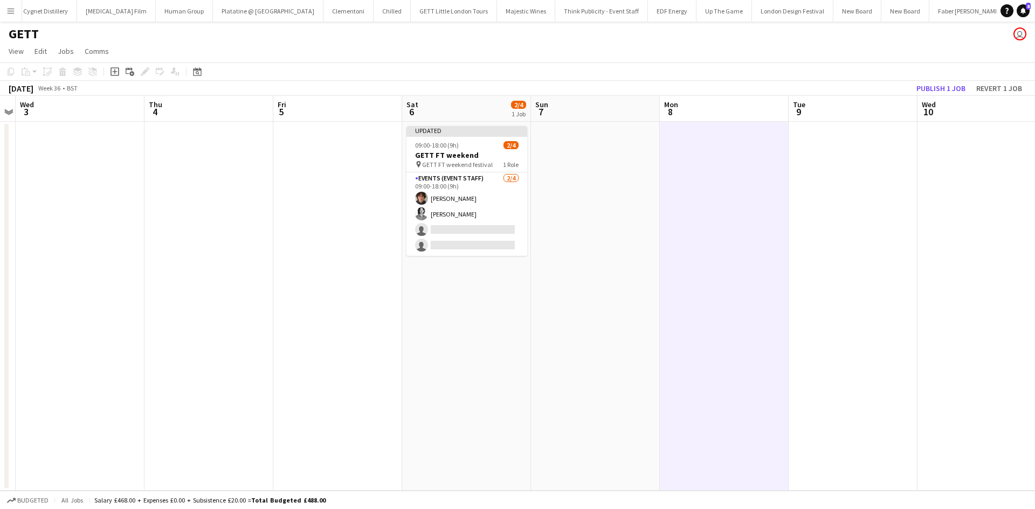
scroll to position [0, 371]
click at [948, 90] on button "Publish 1 job" at bounding box center [941, 88] width 58 height 14
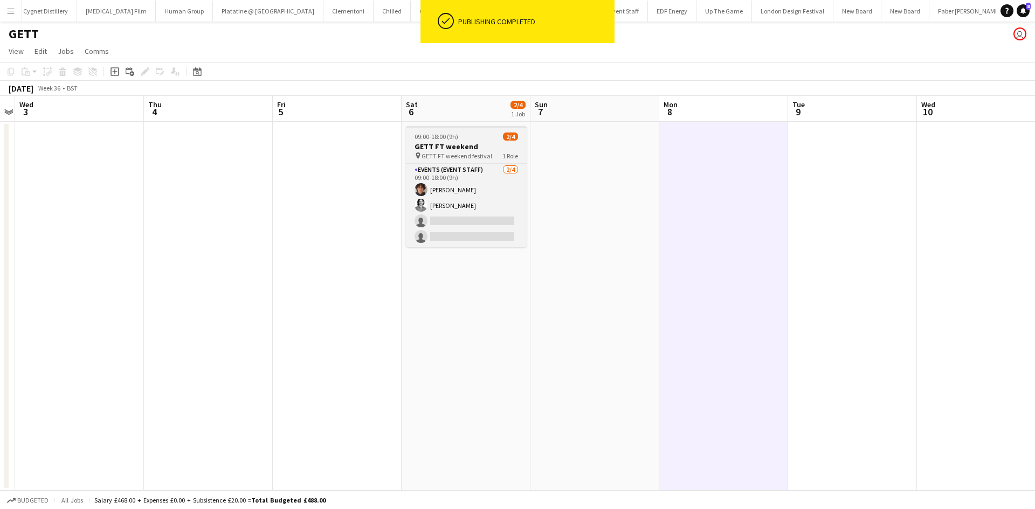
click at [438, 148] on h3 "GETT FT weekend" at bounding box center [466, 147] width 121 height 10
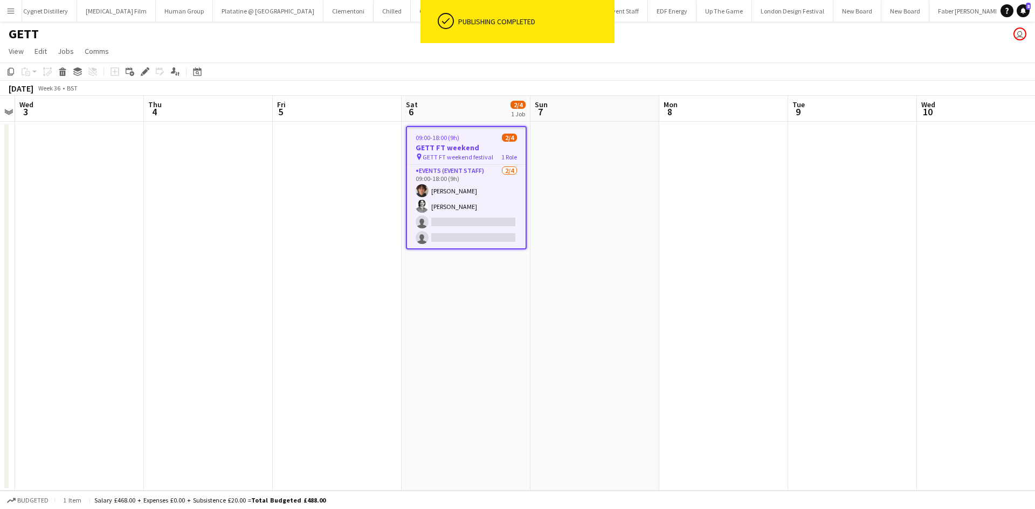
scroll to position [0, 371]
click at [145, 74] on icon "Edit" at bounding box center [145, 71] width 9 height 9
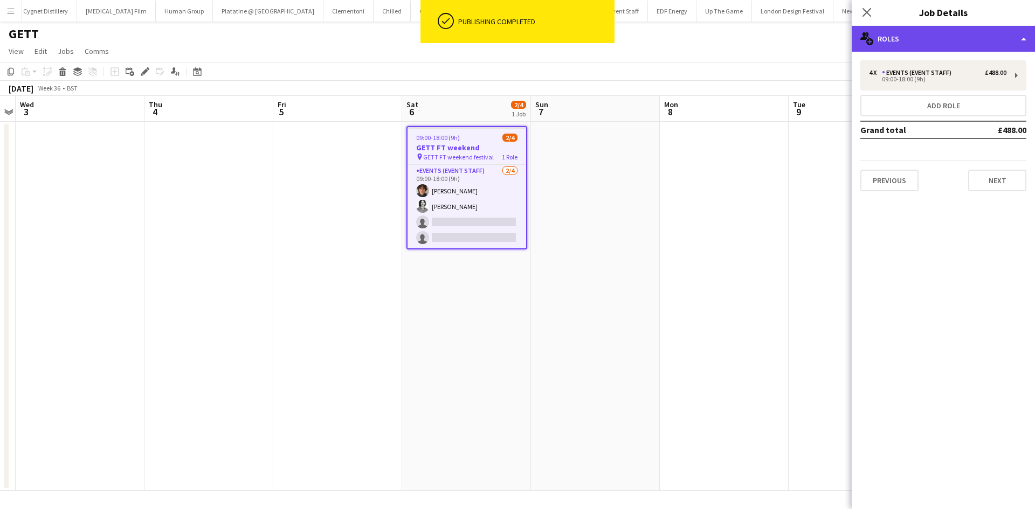
click at [988, 39] on div "multiple-users-add Roles" at bounding box center [942, 39] width 183 height 26
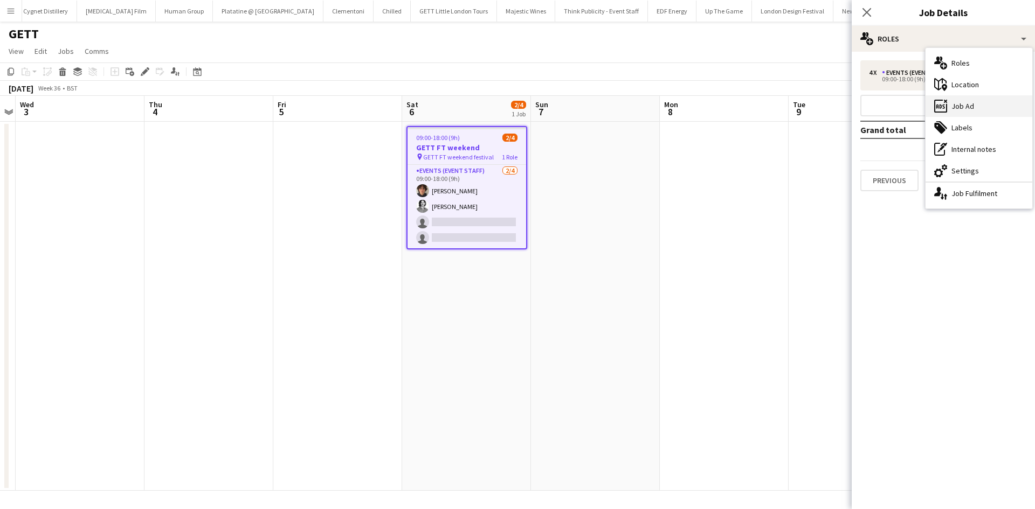
click at [988, 113] on div "ads-window Job Ad" at bounding box center [978, 106] width 107 height 22
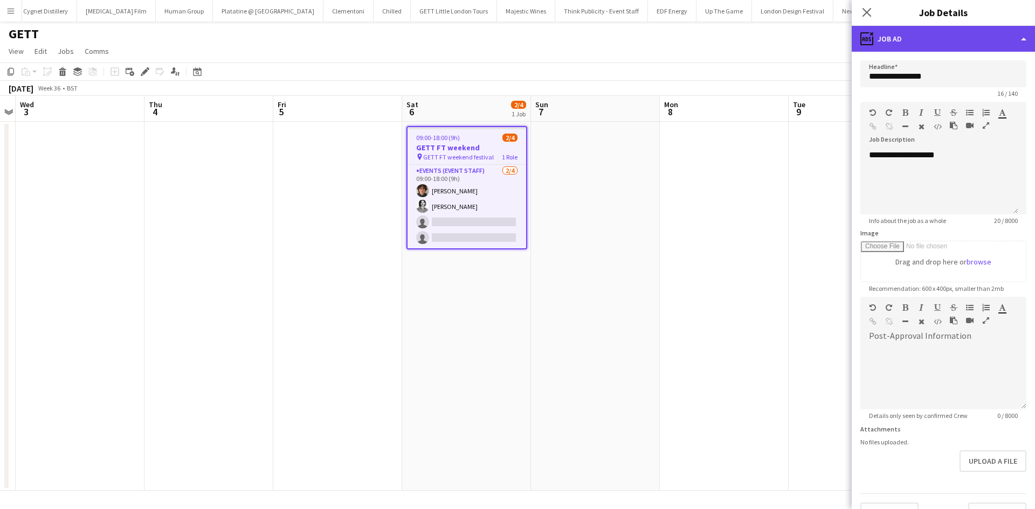
click at [946, 34] on div "ads-window Job Ad" at bounding box center [942, 39] width 183 height 26
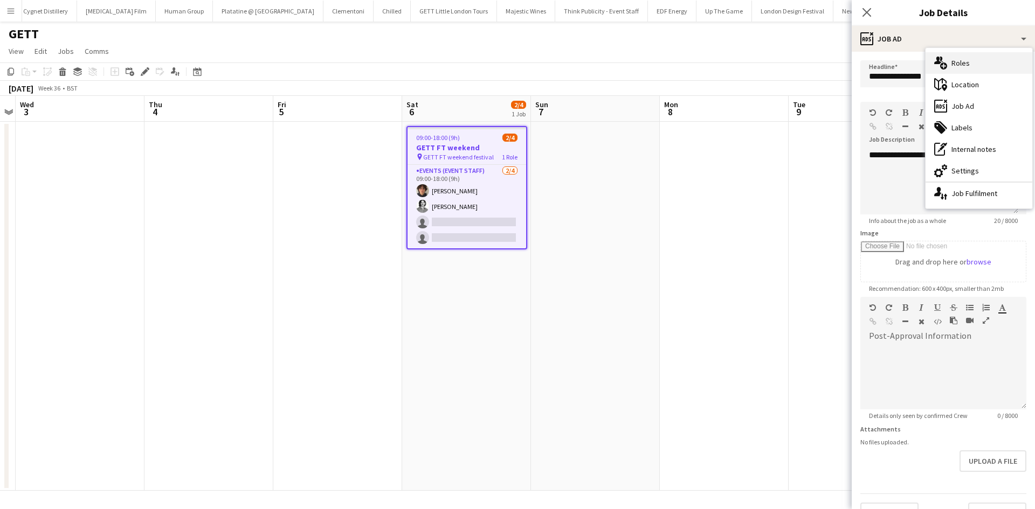
click at [969, 60] on div "multiple-users-add Roles" at bounding box center [978, 63] width 107 height 22
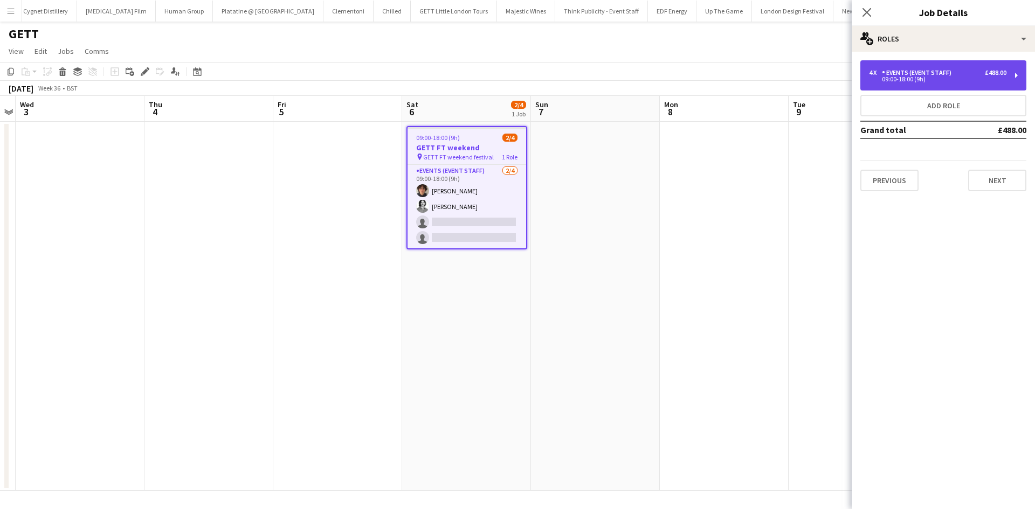
click at [952, 79] on div "09:00-18:00 (9h)" at bounding box center [937, 79] width 137 height 5
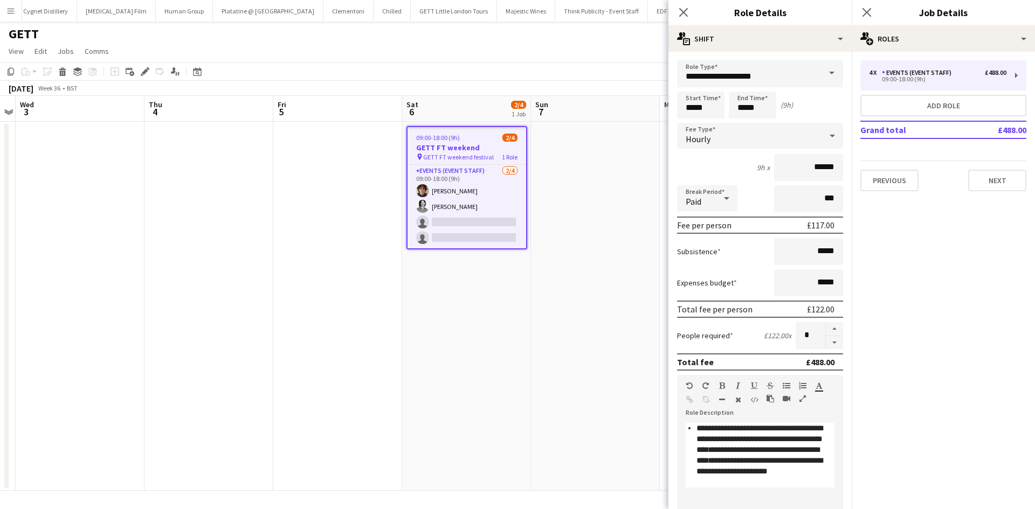
drag, startPoint x: 346, startPoint y: 259, endPoint x: 224, endPoint y: 105, distance: 196.7
click at [345, 257] on app-date-cell at bounding box center [337, 306] width 129 height 369
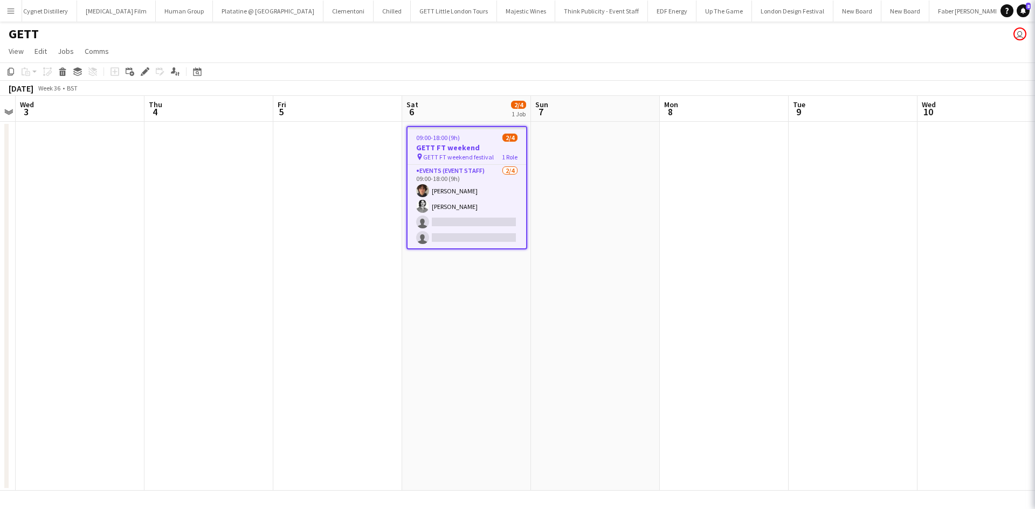
scroll to position [0, 373]
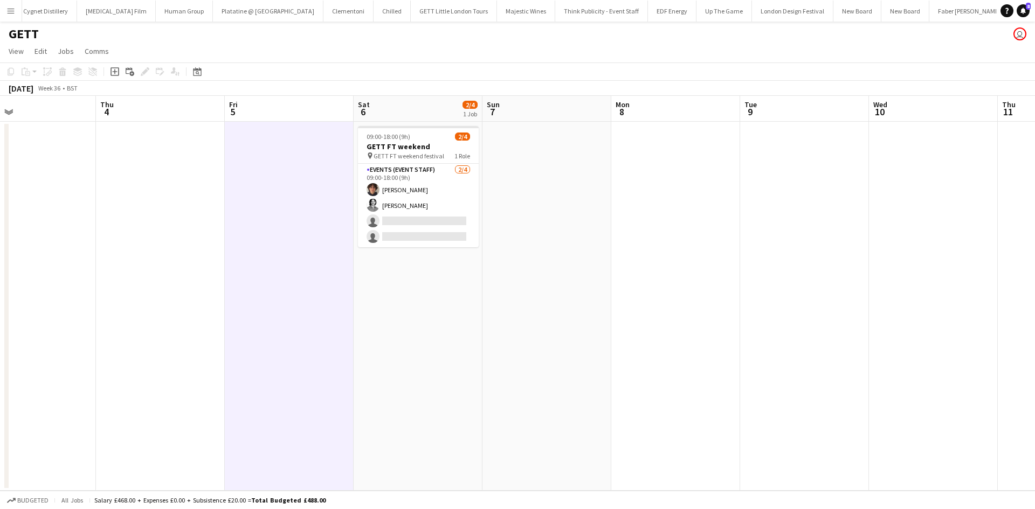
drag, startPoint x: 419, startPoint y: 336, endPoint x: 300, endPoint y: 304, distance: 123.3
click at [299, 308] on app-calendar-viewport "Sun 31 Mon 1 Tue 2 Wed 3 Thu 4 Fri 5 Sat 6 2/4 1 Job Sun 7 Mon 8 Tue 9 Wed 10 T…" at bounding box center [517, 293] width 1035 height 395
